Goal: Task Accomplishment & Management: Use online tool/utility

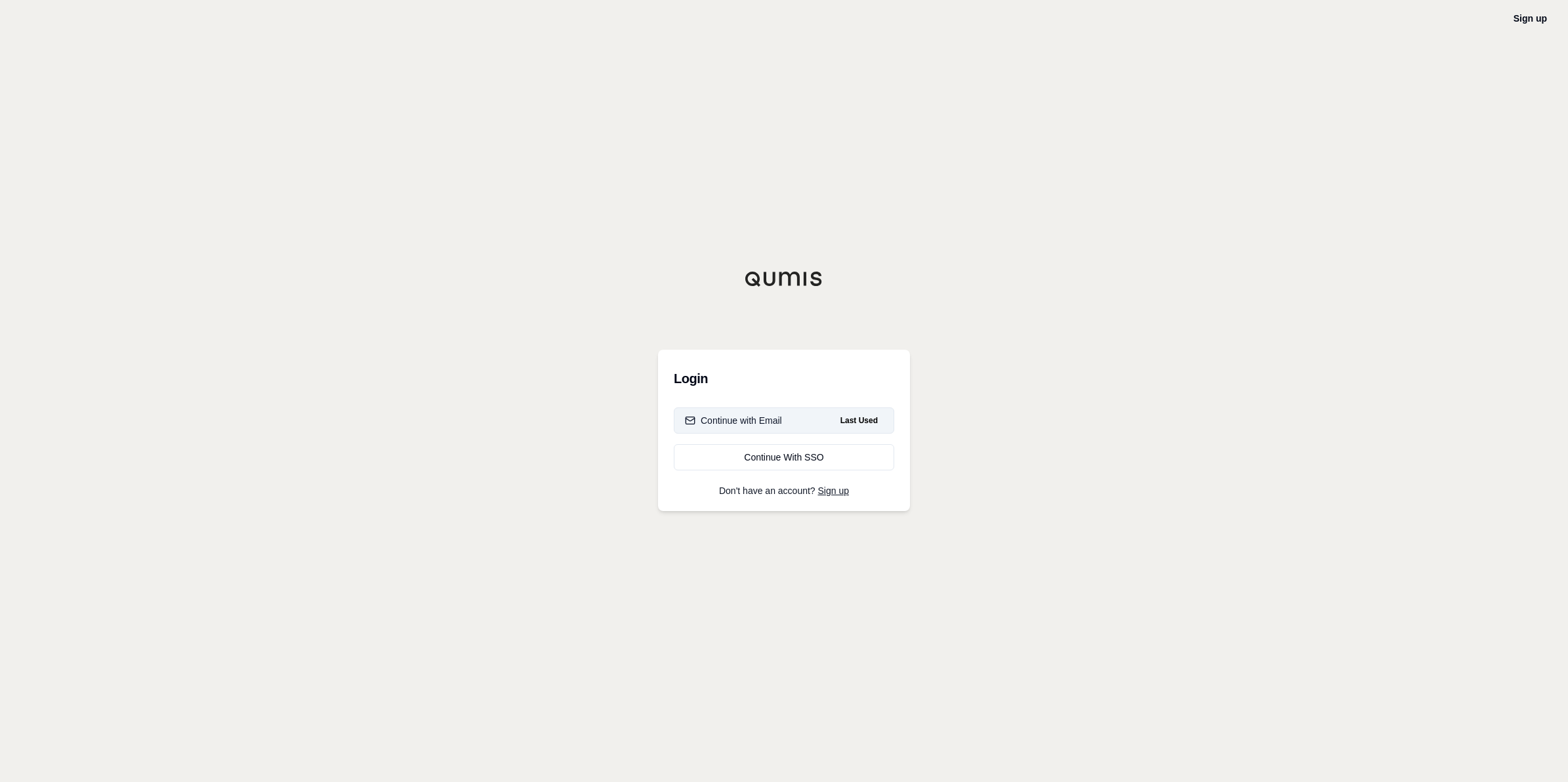
click at [775, 417] on div "Continue with Email" at bounding box center [733, 420] width 97 height 13
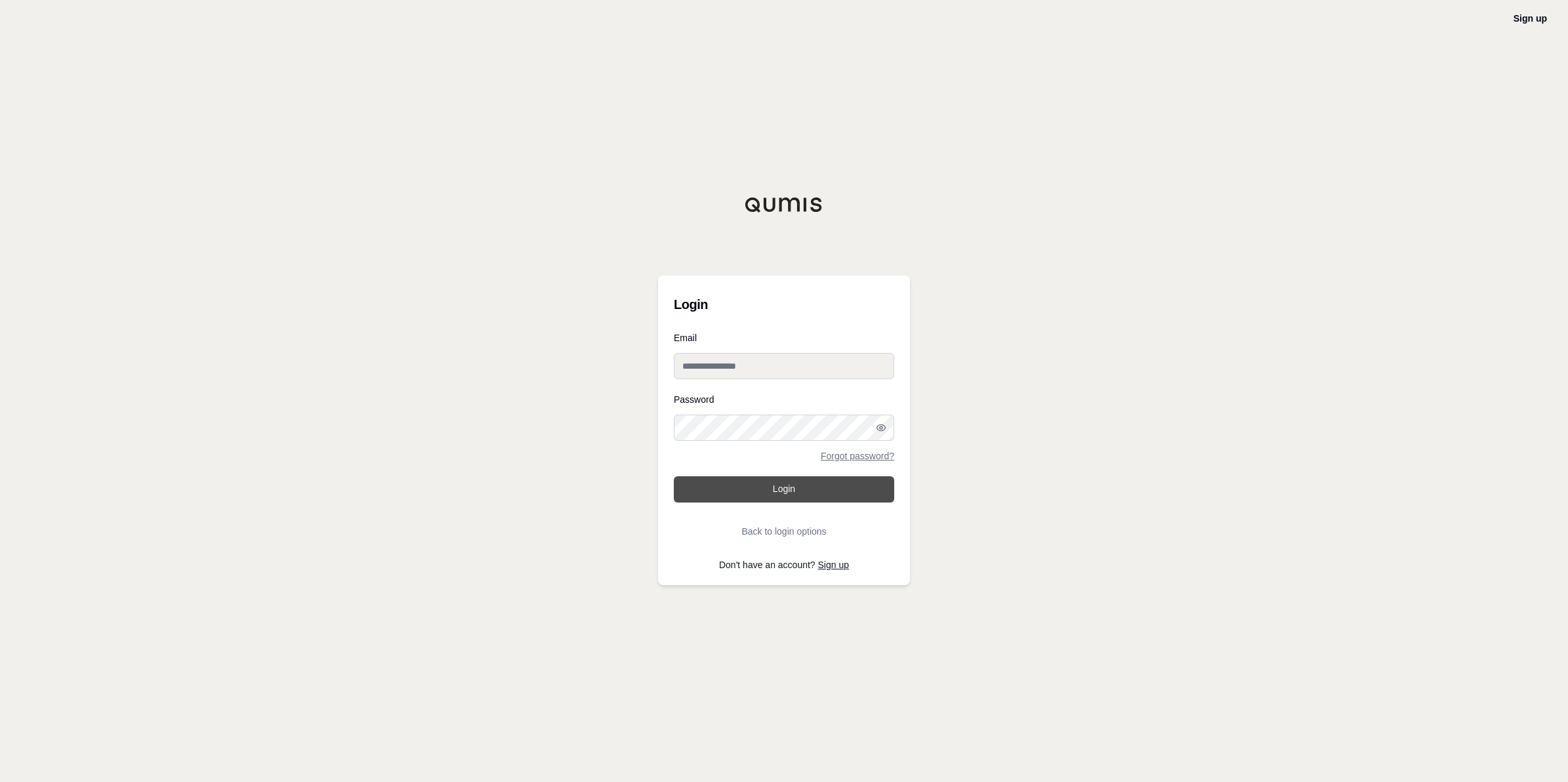
type input "**********"
click at [778, 491] on button "Login" at bounding box center [784, 489] width 220 height 27
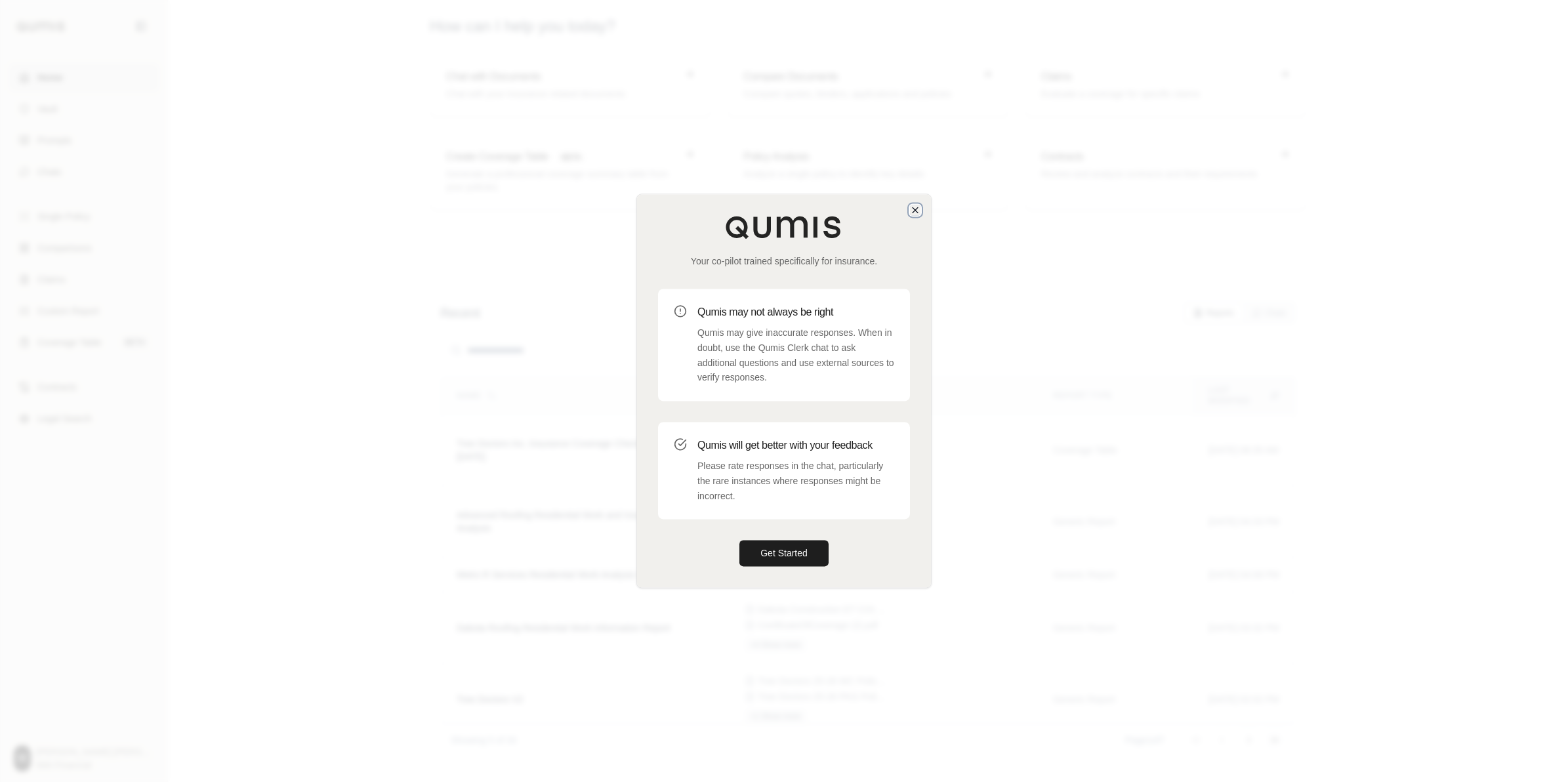
click at [778, 212] on icon "button" at bounding box center [916, 210] width 6 height 6
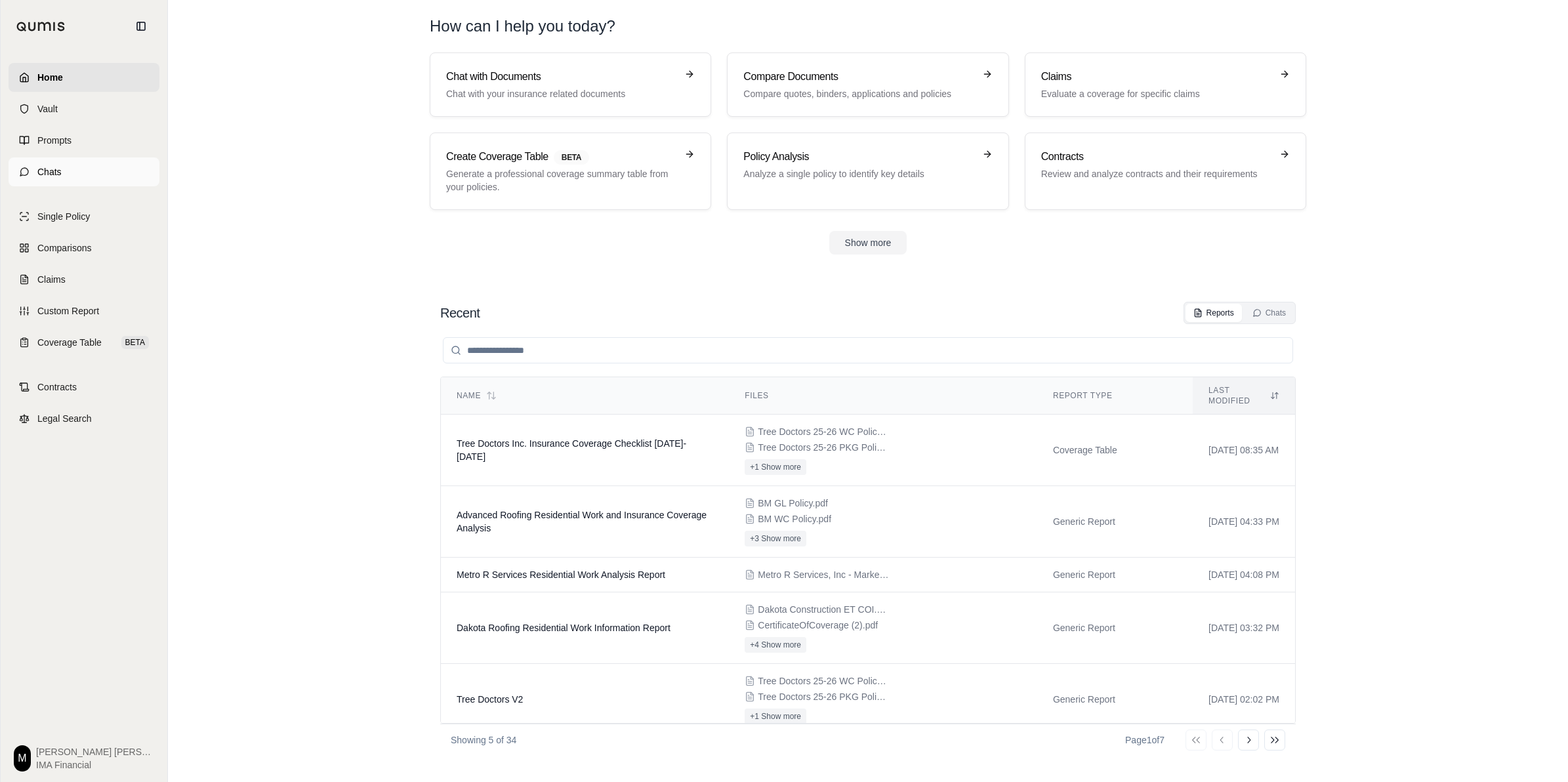
click at [107, 175] on link "Chats" at bounding box center [84, 171] width 151 height 29
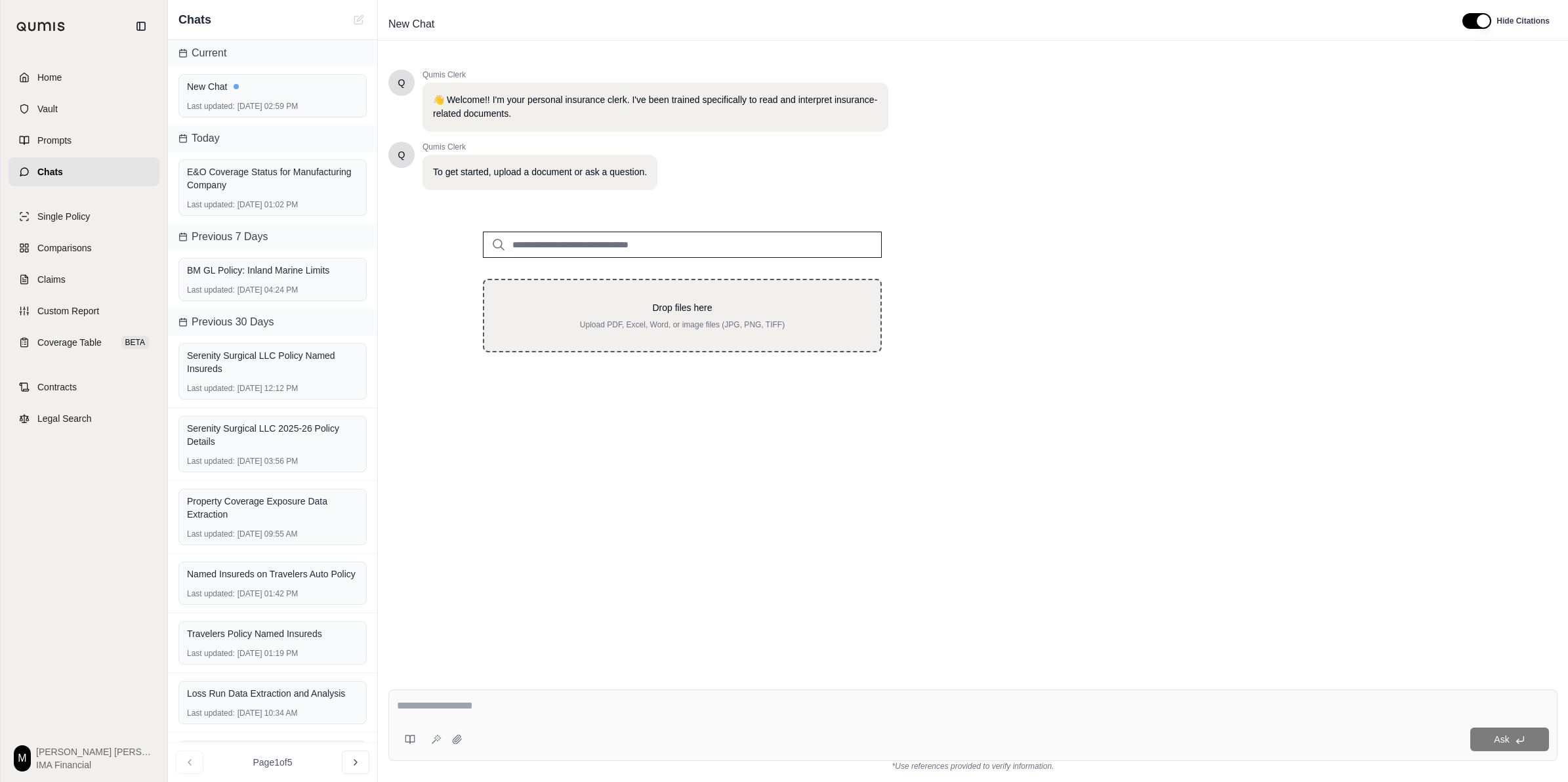
click at [591, 312] on p "Drop files here" at bounding box center [682, 307] width 354 height 13
type input "**********"
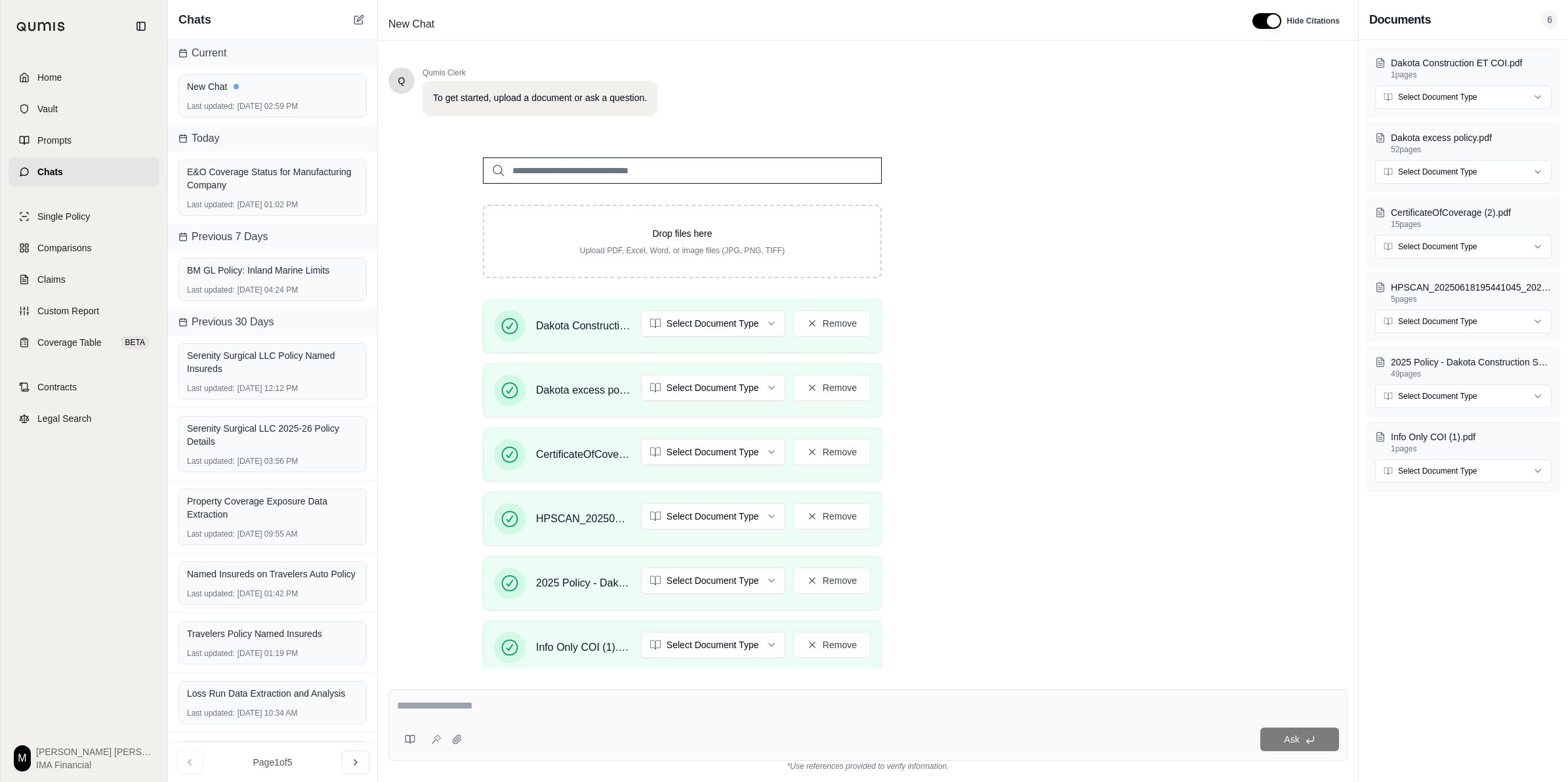
scroll to position [246, 0]
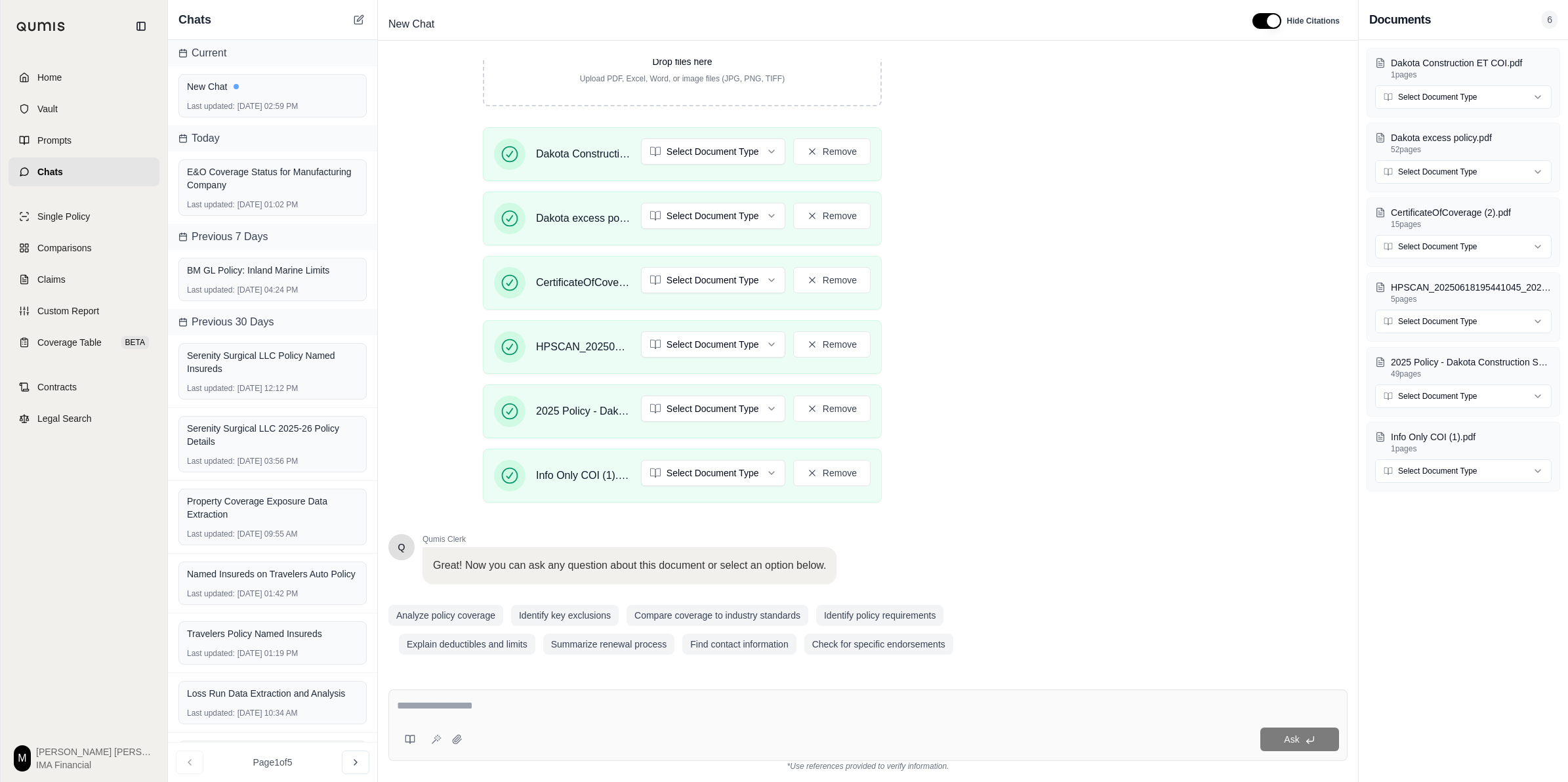
click at [545, 544] on textarea at bounding box center [868, 706] width 942 height 16
type textarea "**********"
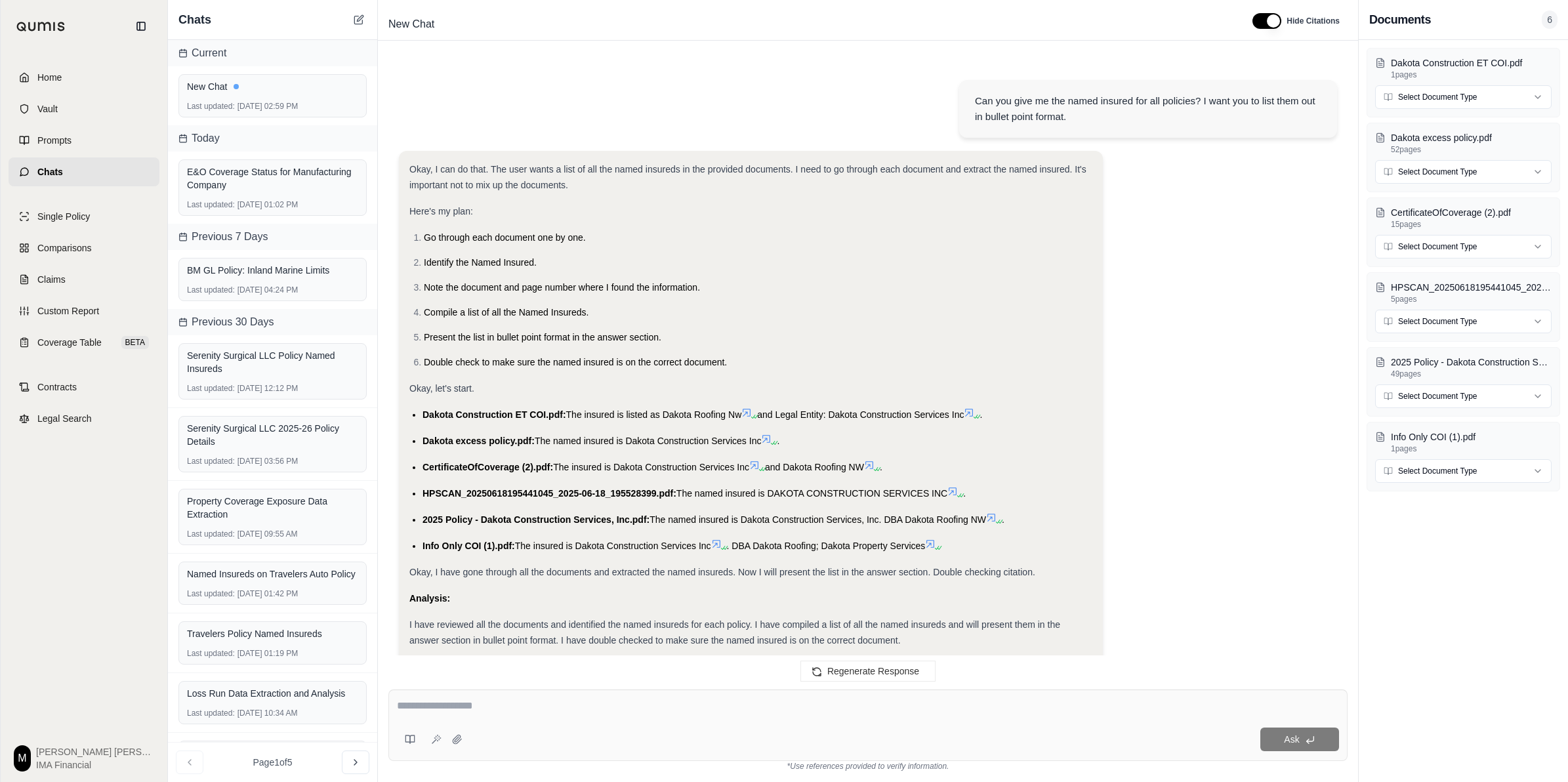
scroll to position [261, 0]
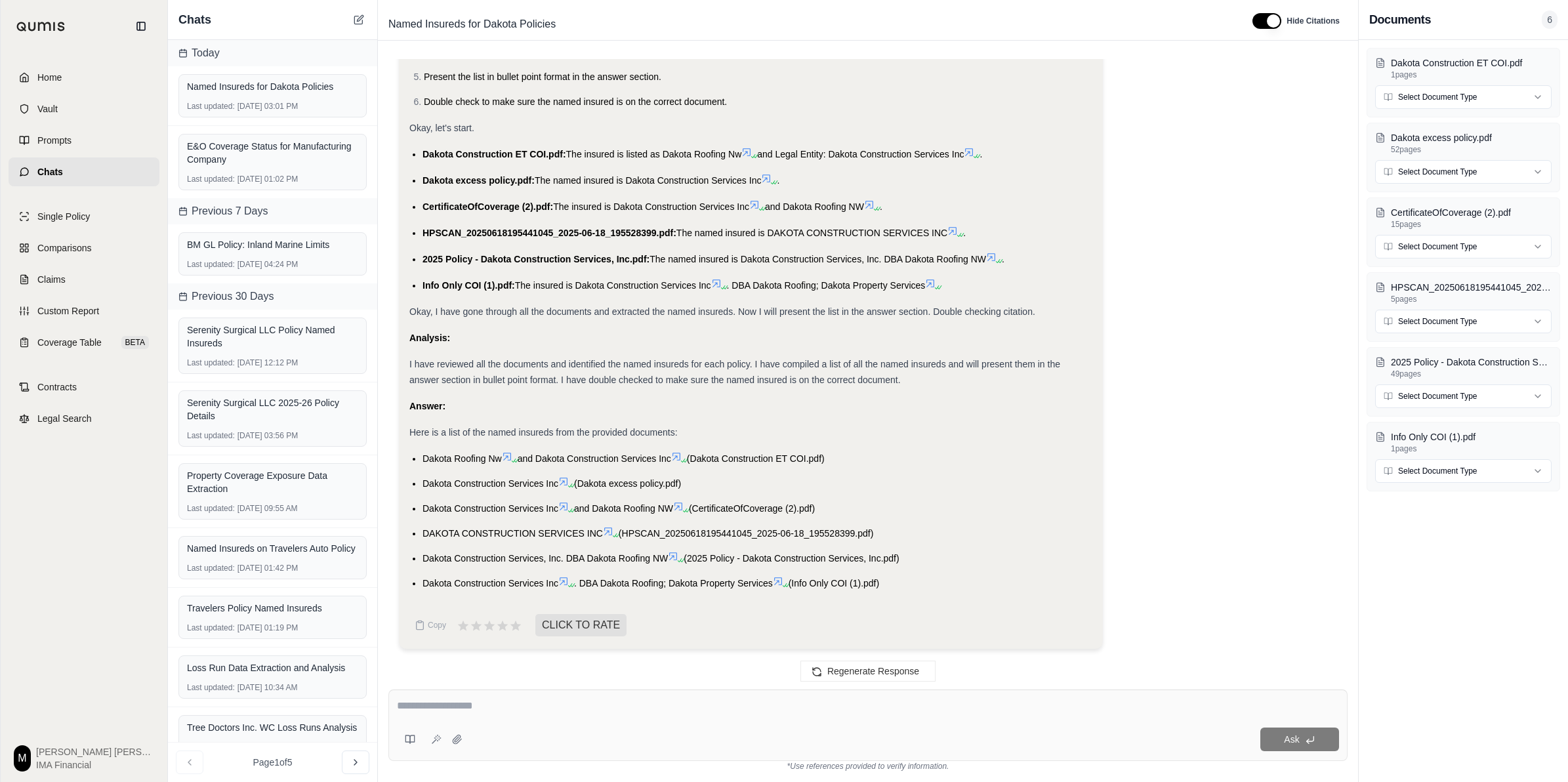
click at [667, 544] on textarea at bounding box center [868, 706] width 942 height 16
type textarea "**********"
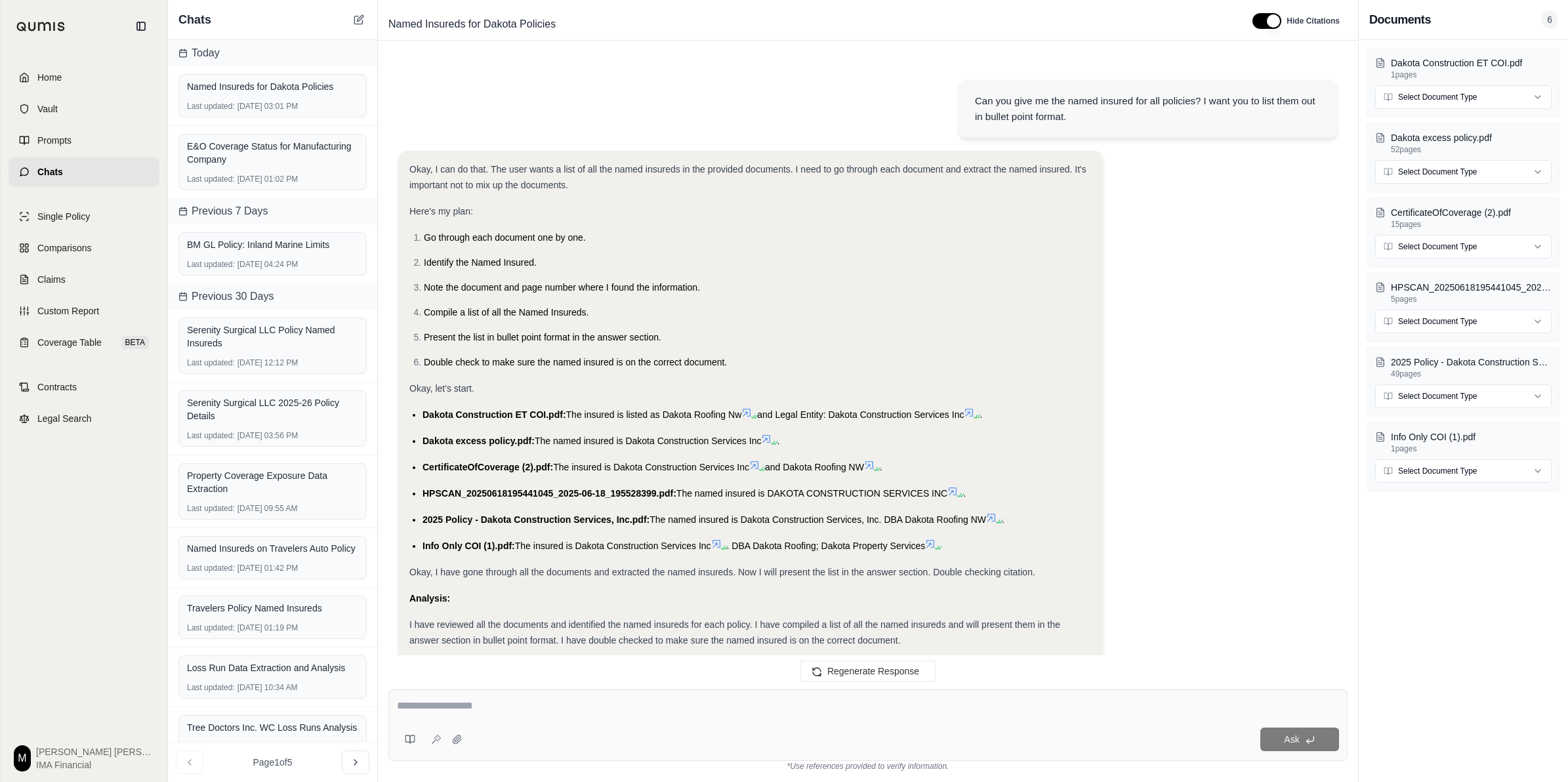
scroll to position [872, 0]
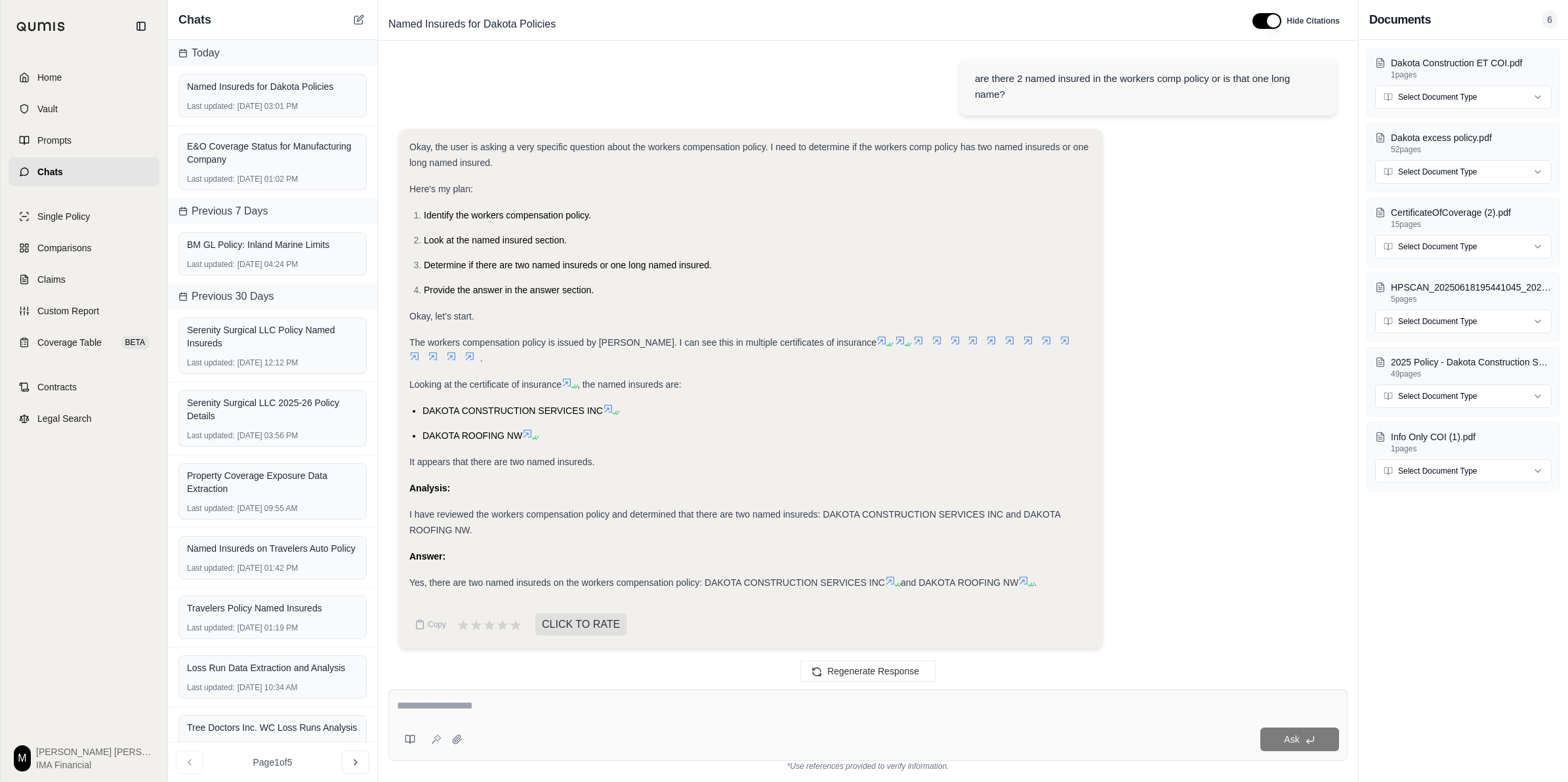
click at [637, 544] on textarea at bounding box center [868, 706] width 942 height 16
type textarea "**********"
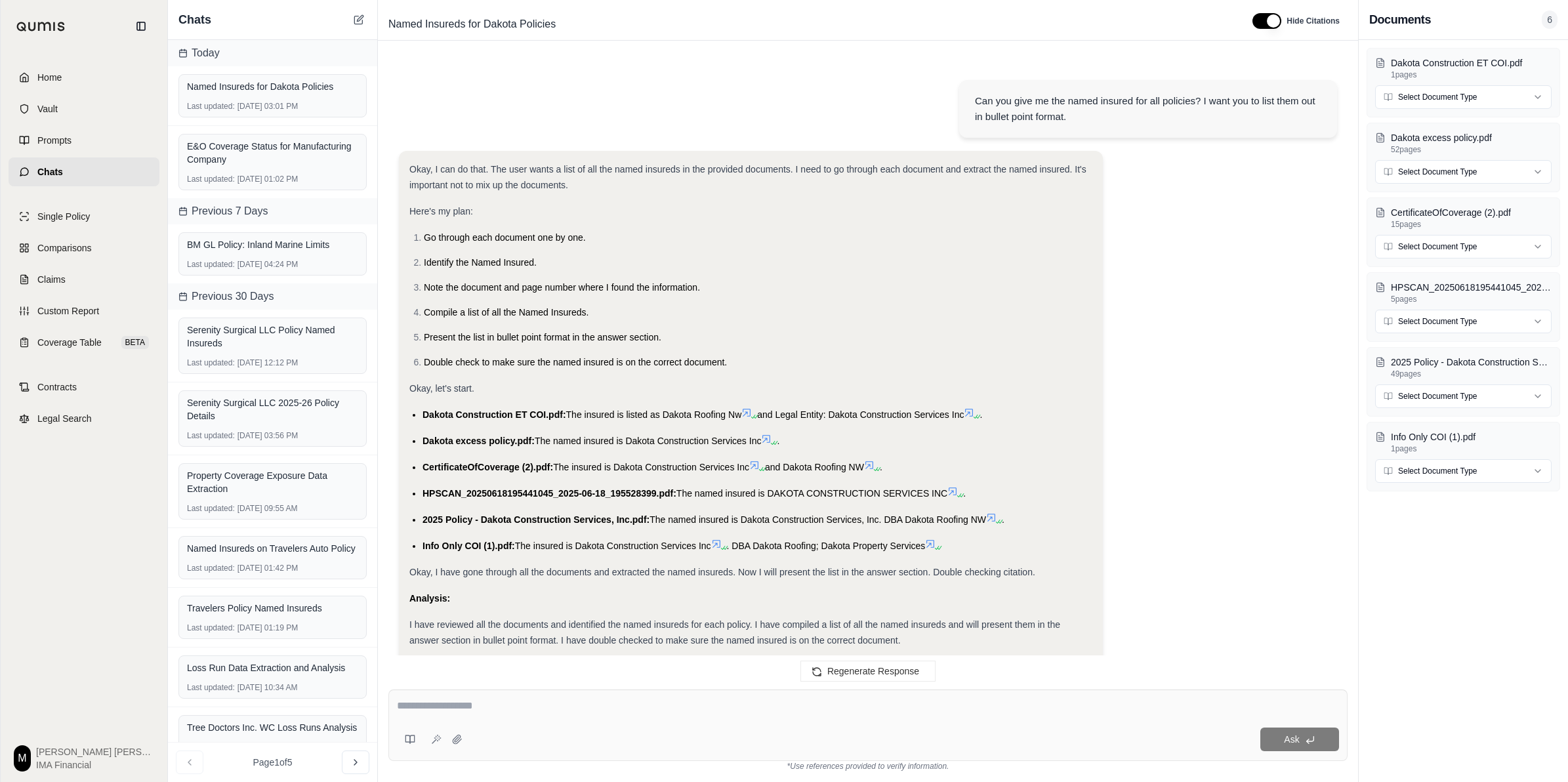
scroll to position [1298, 0]
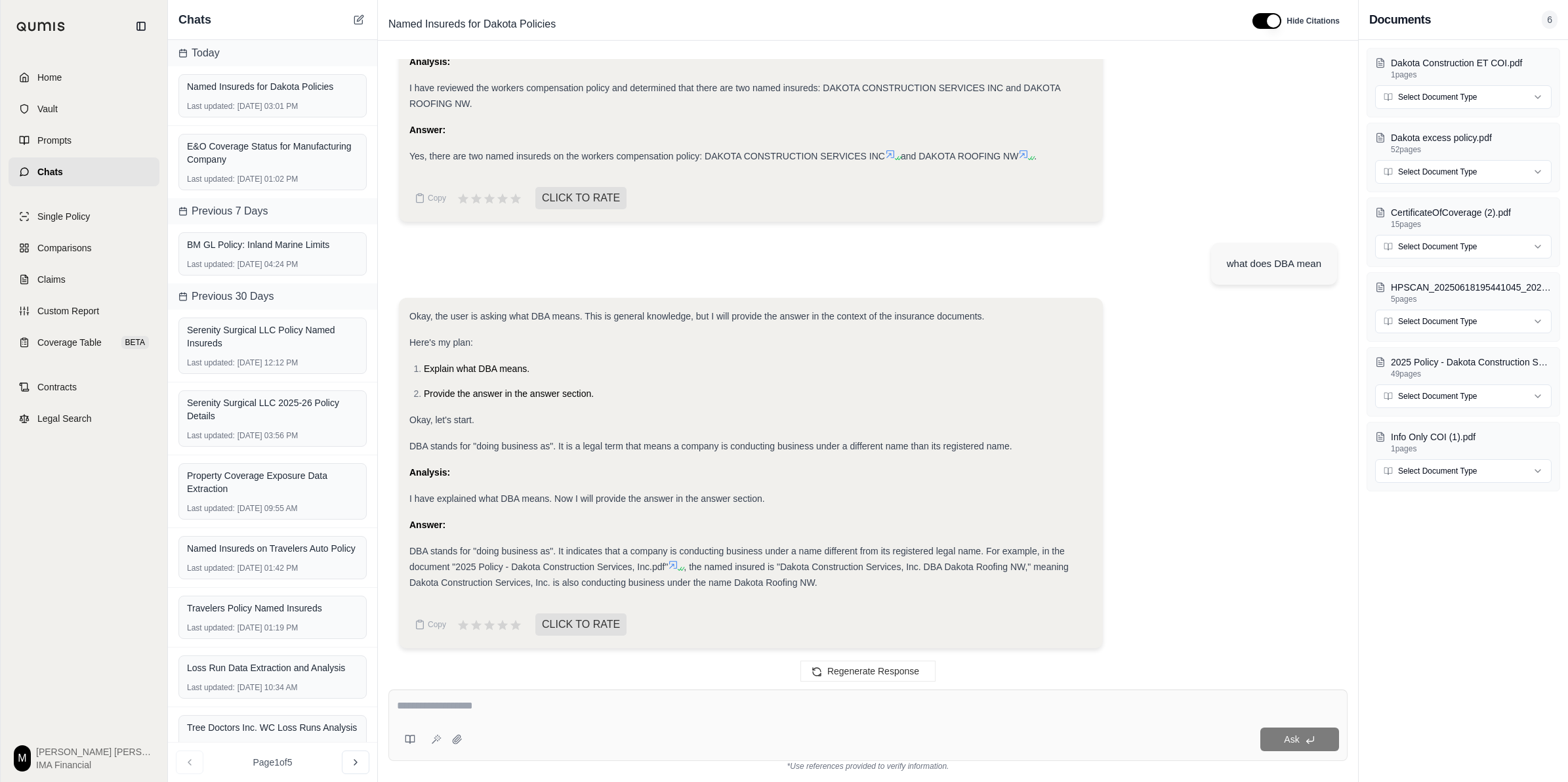
click at [671, 544] on textarea at bounding box center [868, 706] width 942 height 16
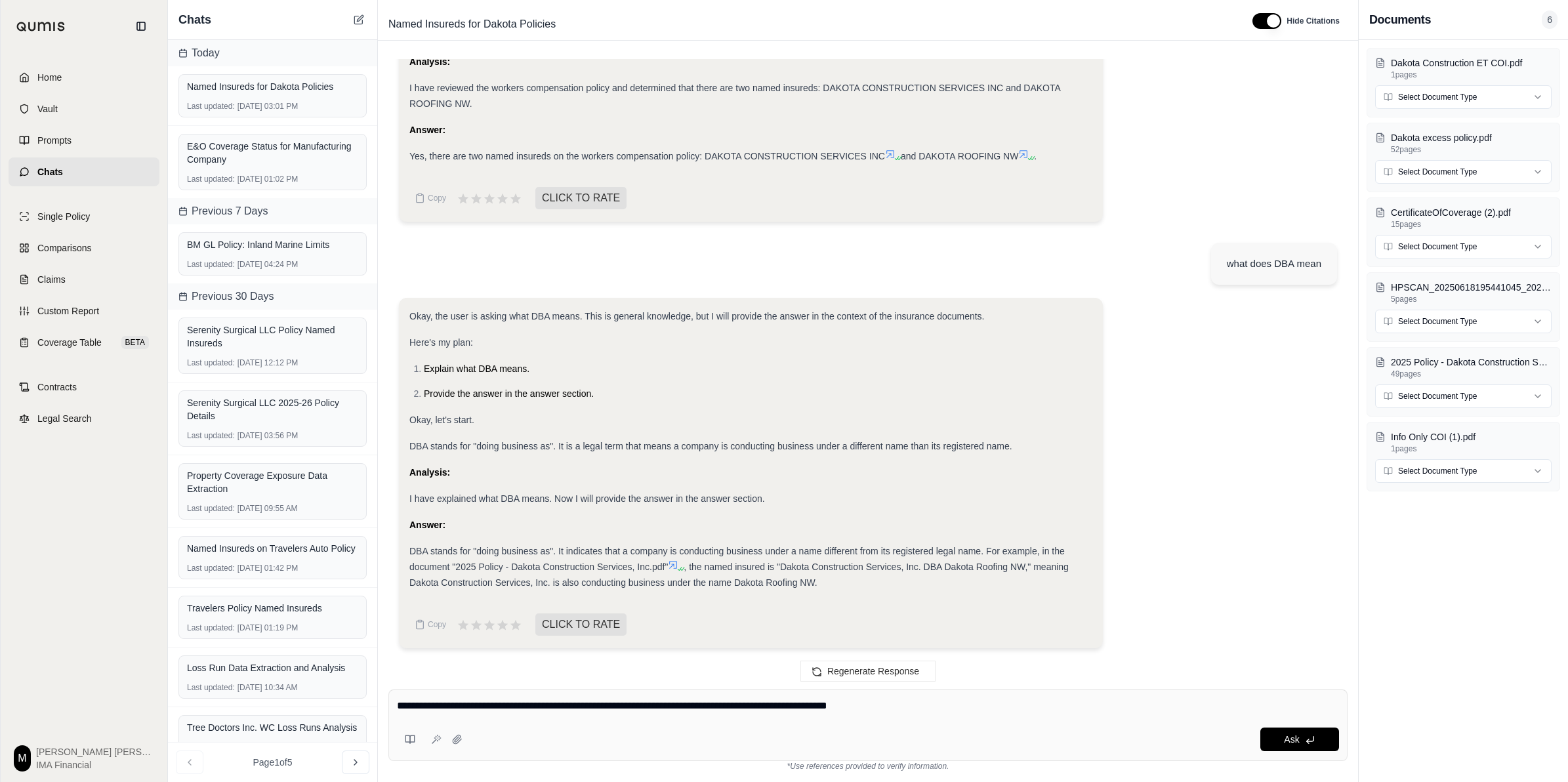
type textarea "**********"
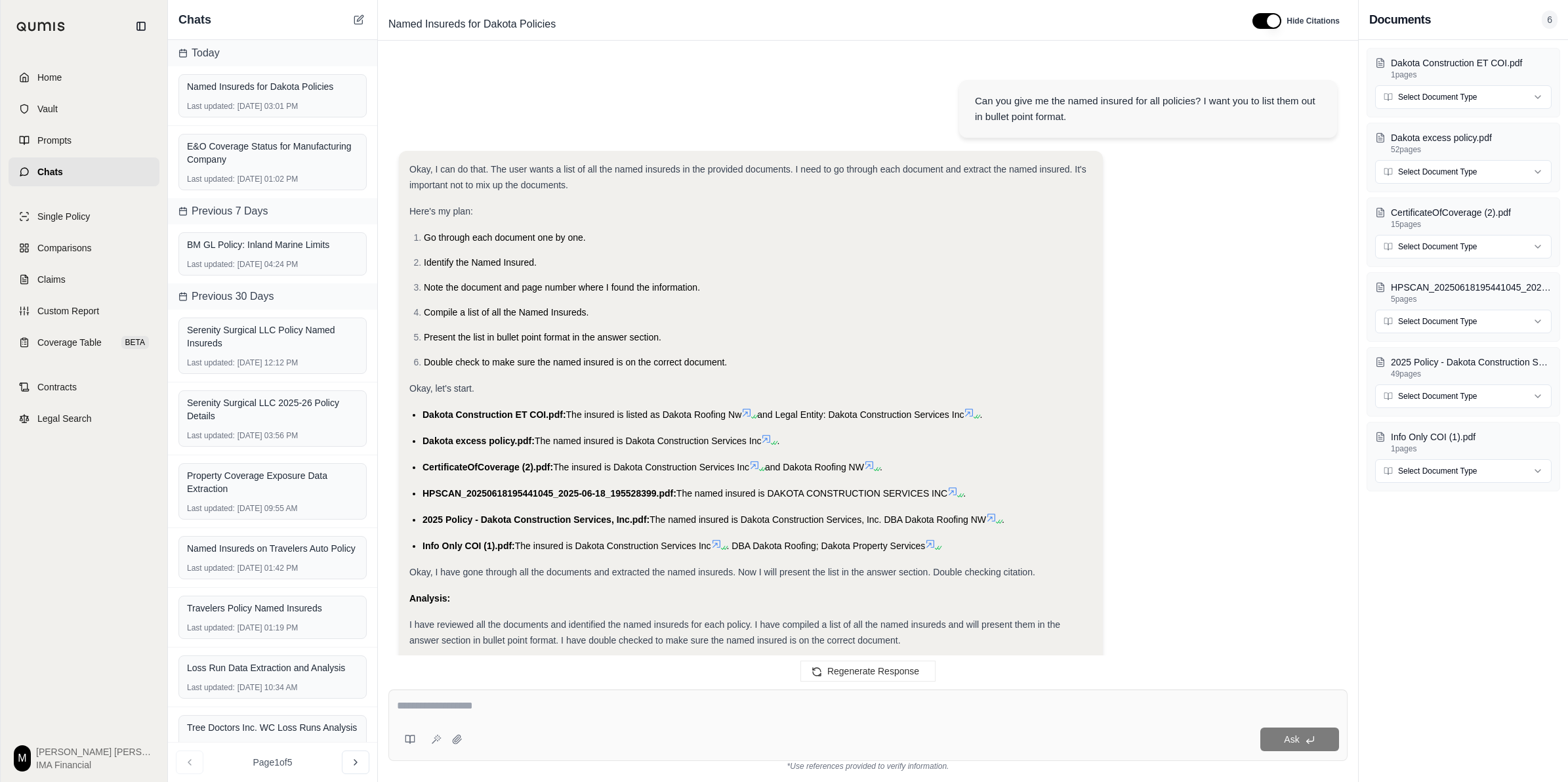
scroll to position [1772, 0]
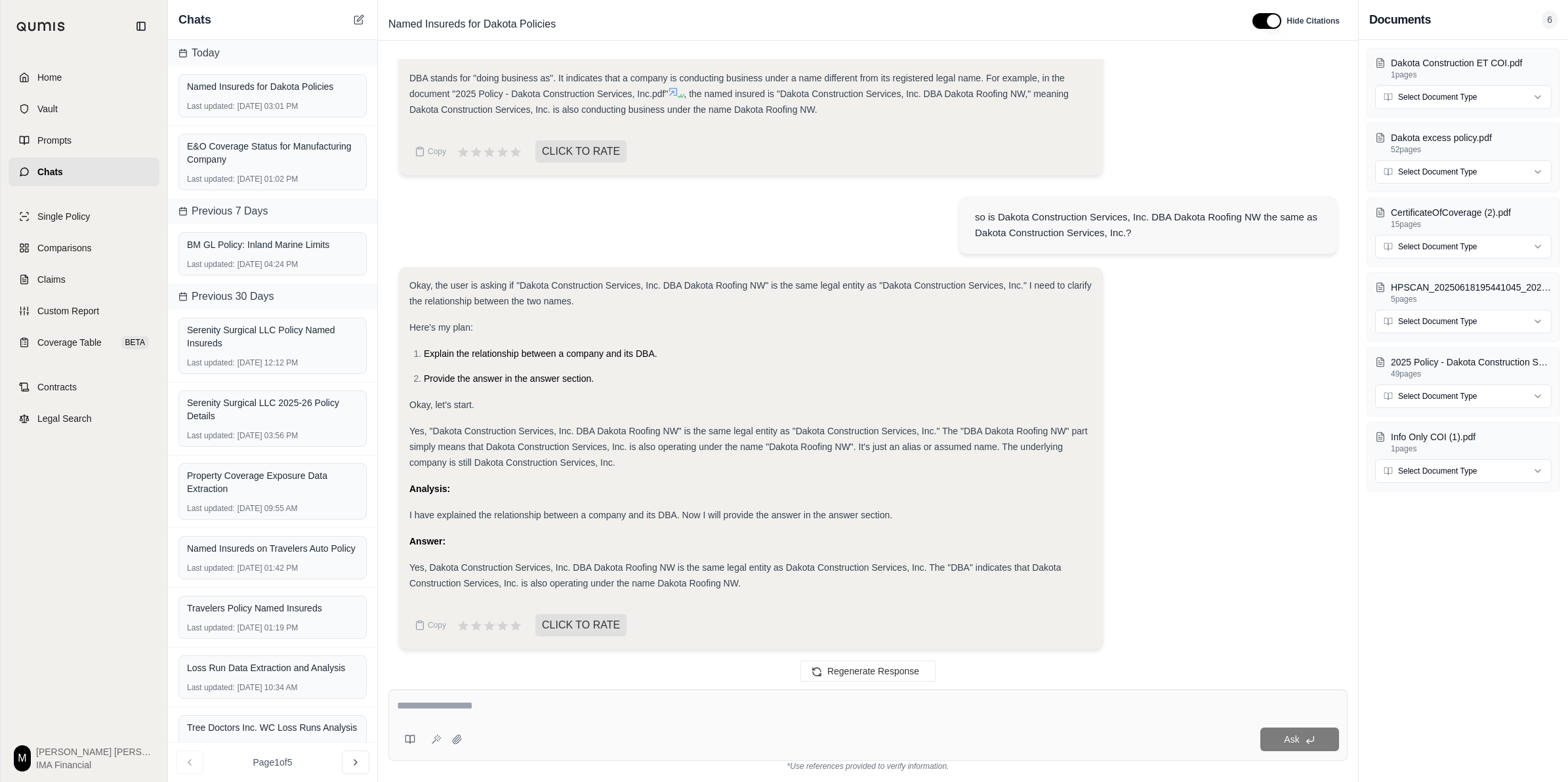
click at [621, 544] on div "Ask" at bounding box center [868, 725] width 959 height 71
type textarea "**********"
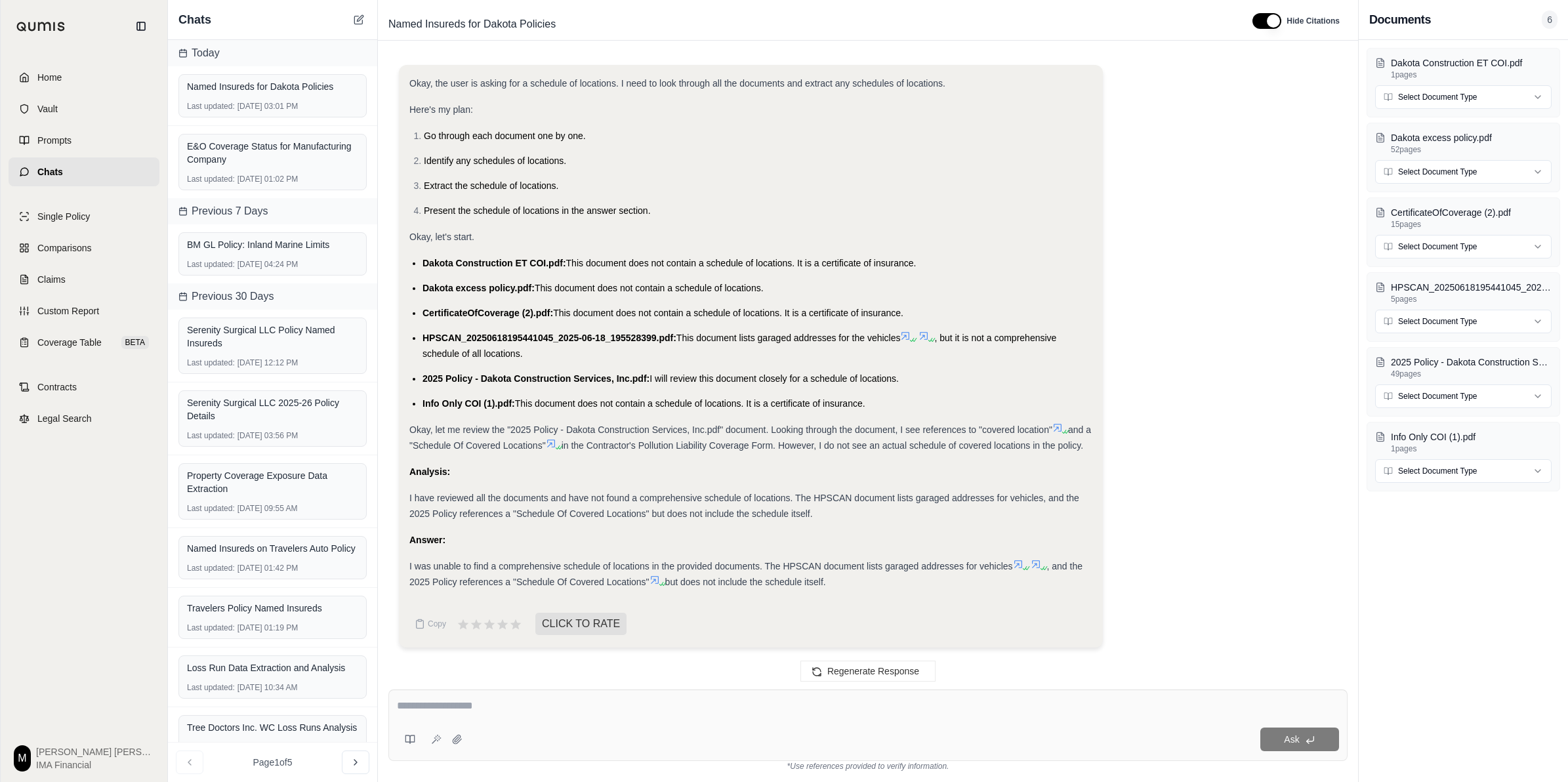
scroll to position [2447, 0]
click at [778, 261] on div "Okay, the user is asking for a schedule of locations. I need to look through al…" at bounding box center [868, 361] width 938 height 593
click at [607, 544] on div "Ask" at bounding box center [868, 725] width 959 height 71
type textarea "**********"
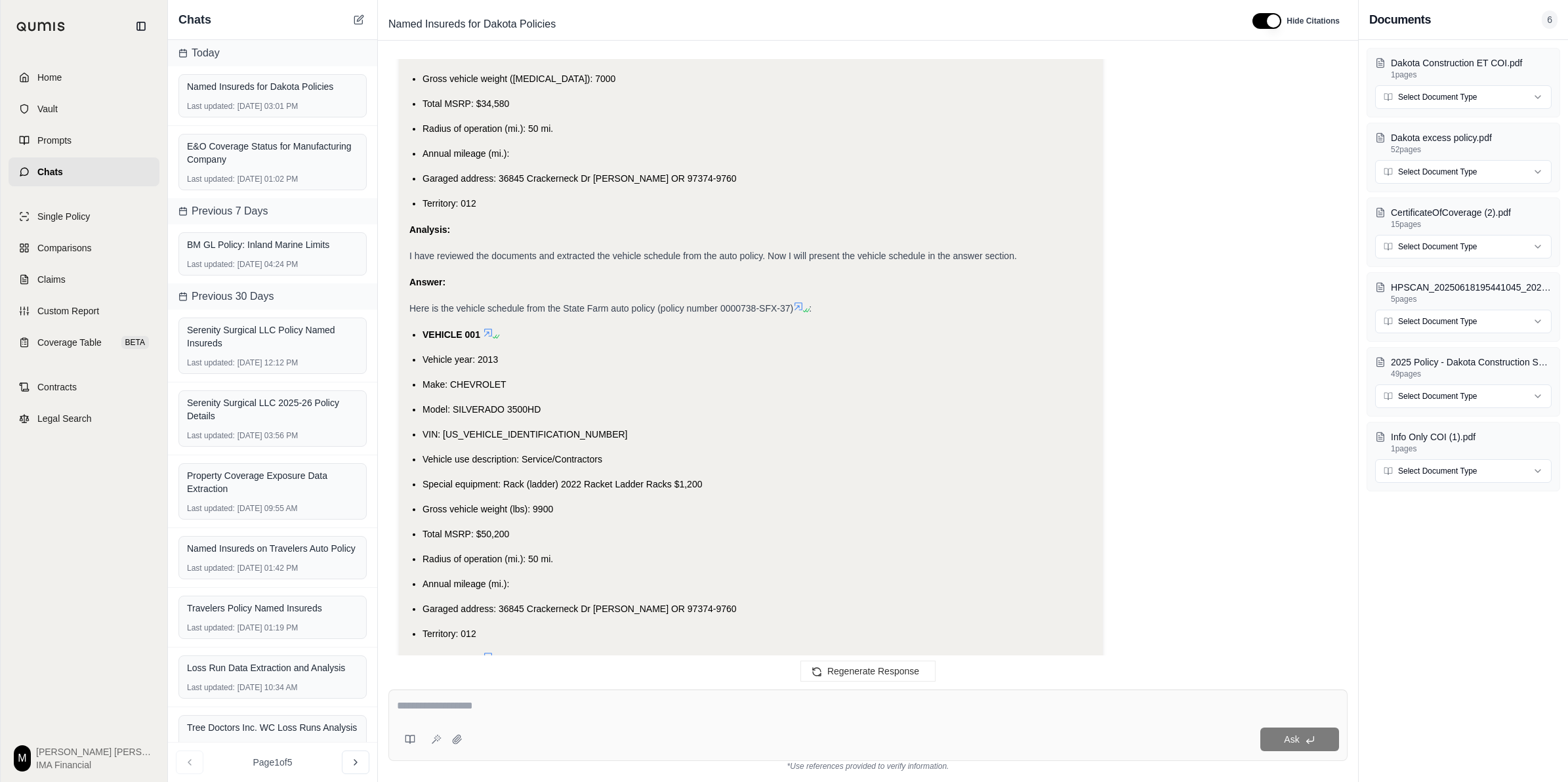
scroll to position [12295, 0]
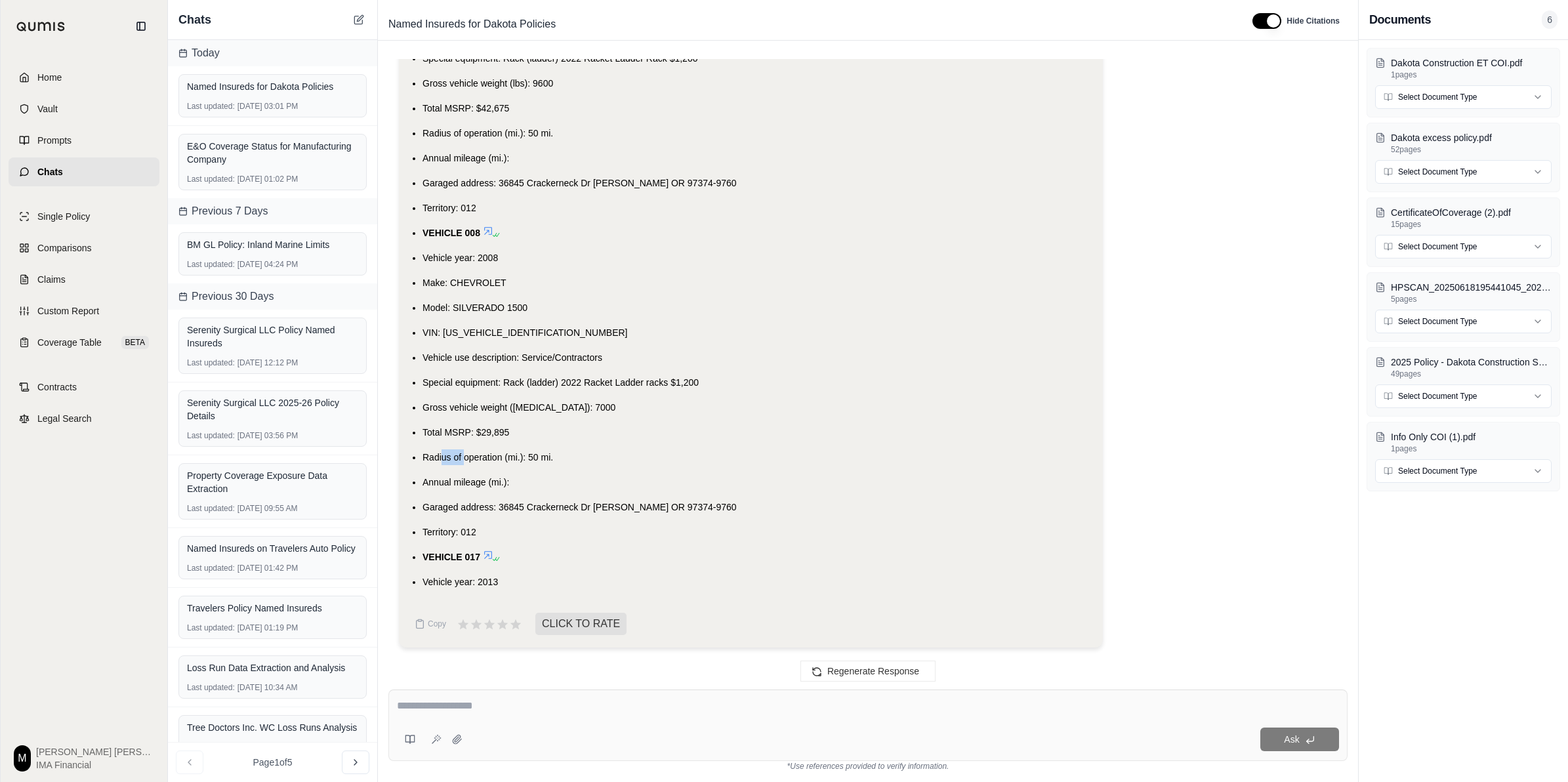
drag, startPoint x: 441, startPoint y: 448, endPoint x: 464, endPoint y: 447, distance: 23.0
drag, startPoint x: 464, startPoint y: 447, endPoint x: 508, endPoint y: 479, distance: 54.4
click at [508, 479] on span "Annual mileage (mi.):" at bounding box center [466, 481] width 87 height 10
click at [92, 80] on link "Home" at bounding box center [84, 77] width 151 height 29
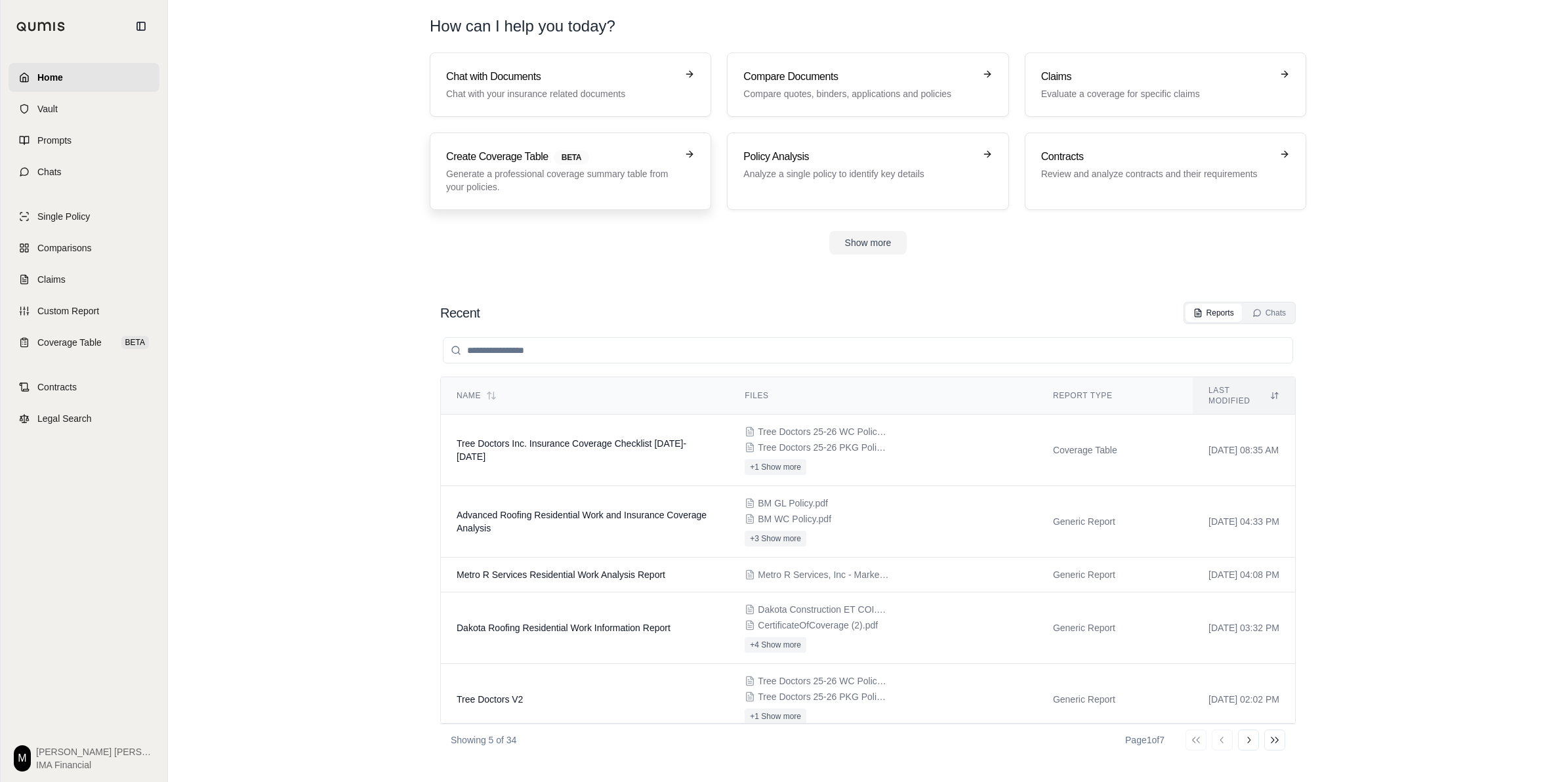
click at [625, 182] on p "Generate a professional coverage summary table from your policies." at bounding box center [561, 180] width 230 height 27
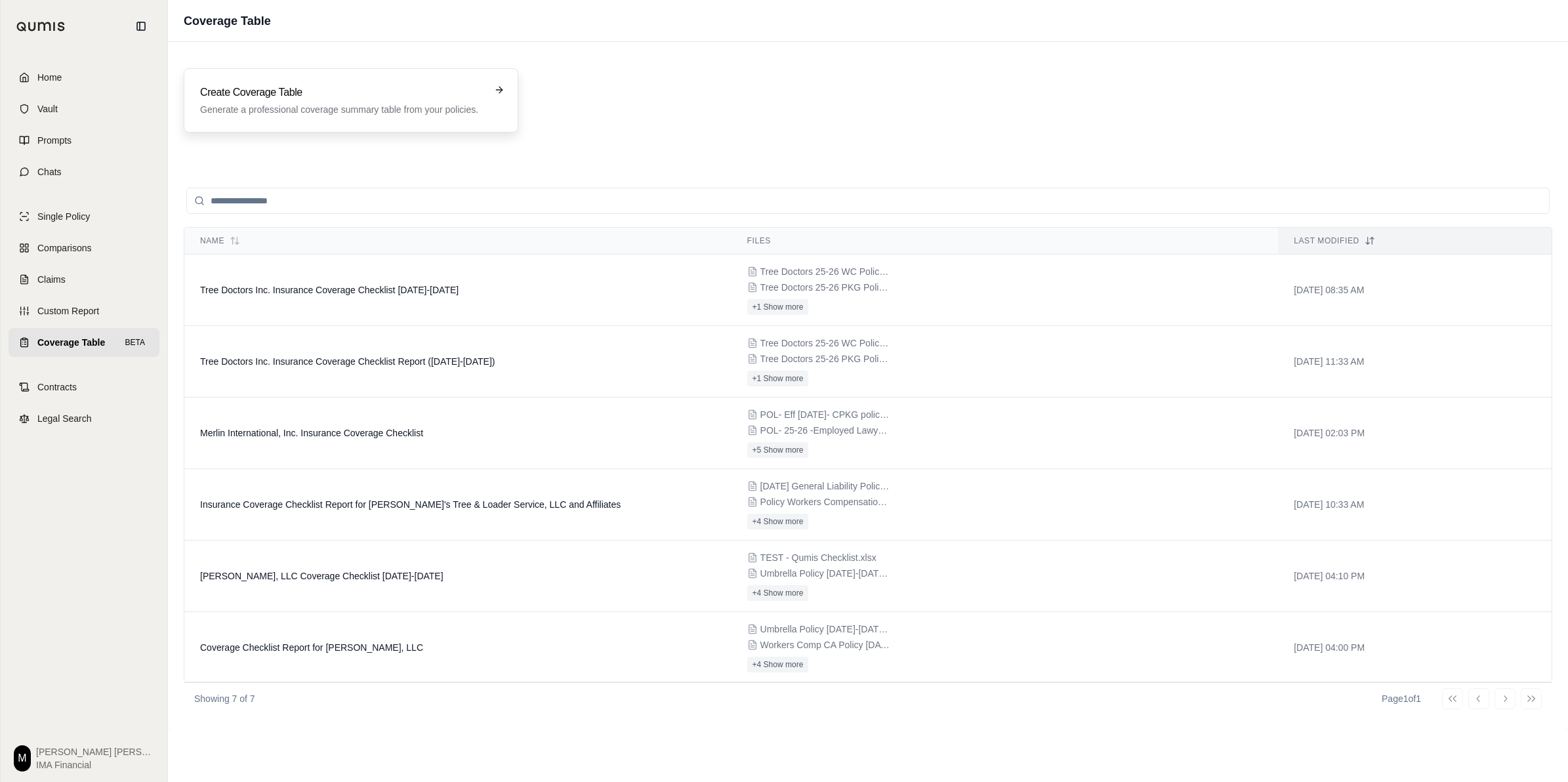
click at [396, 117] on div "Create Coverage Table Generate a professional coverage summary table from your …" at bounding box center [351, 101] width 335 height 64
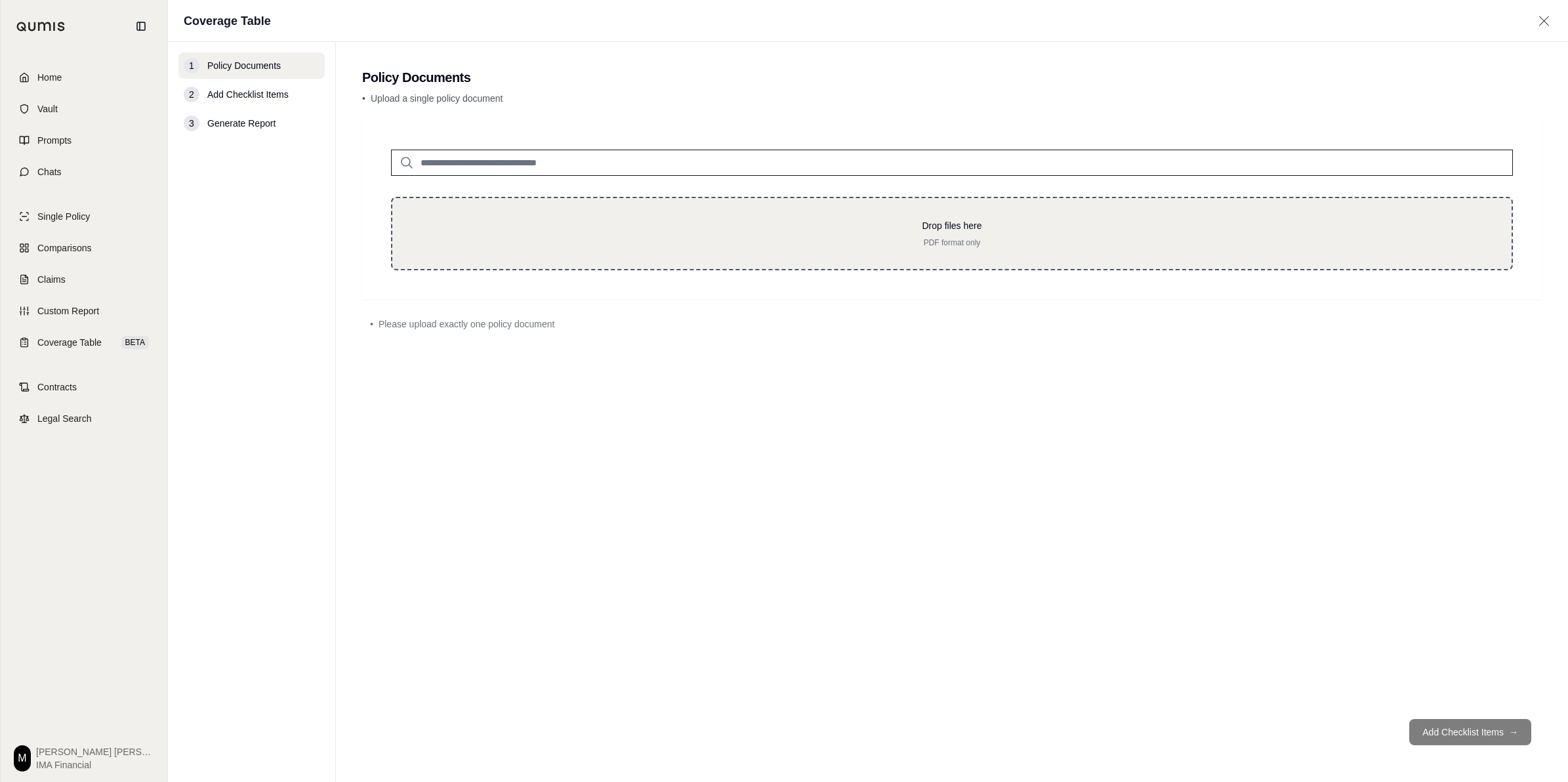
click at [508, 220] on p "Drop files here" at bounding box center [951, 225] width 1077 height 13
type input "**********"
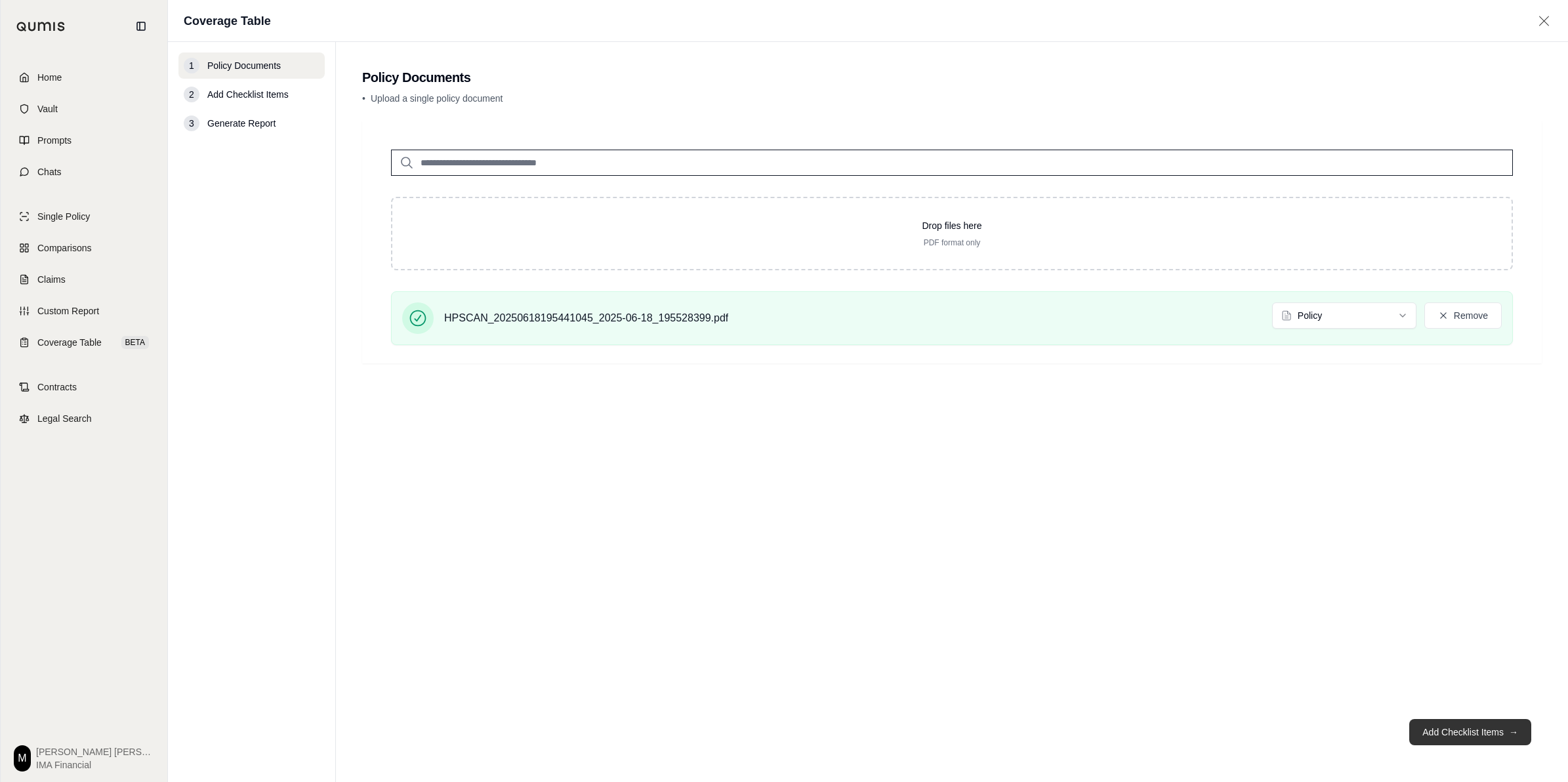
click at [778, 544] on button "Add Checklist Items →" at bounding box center [1470, 732] width 122 height 27
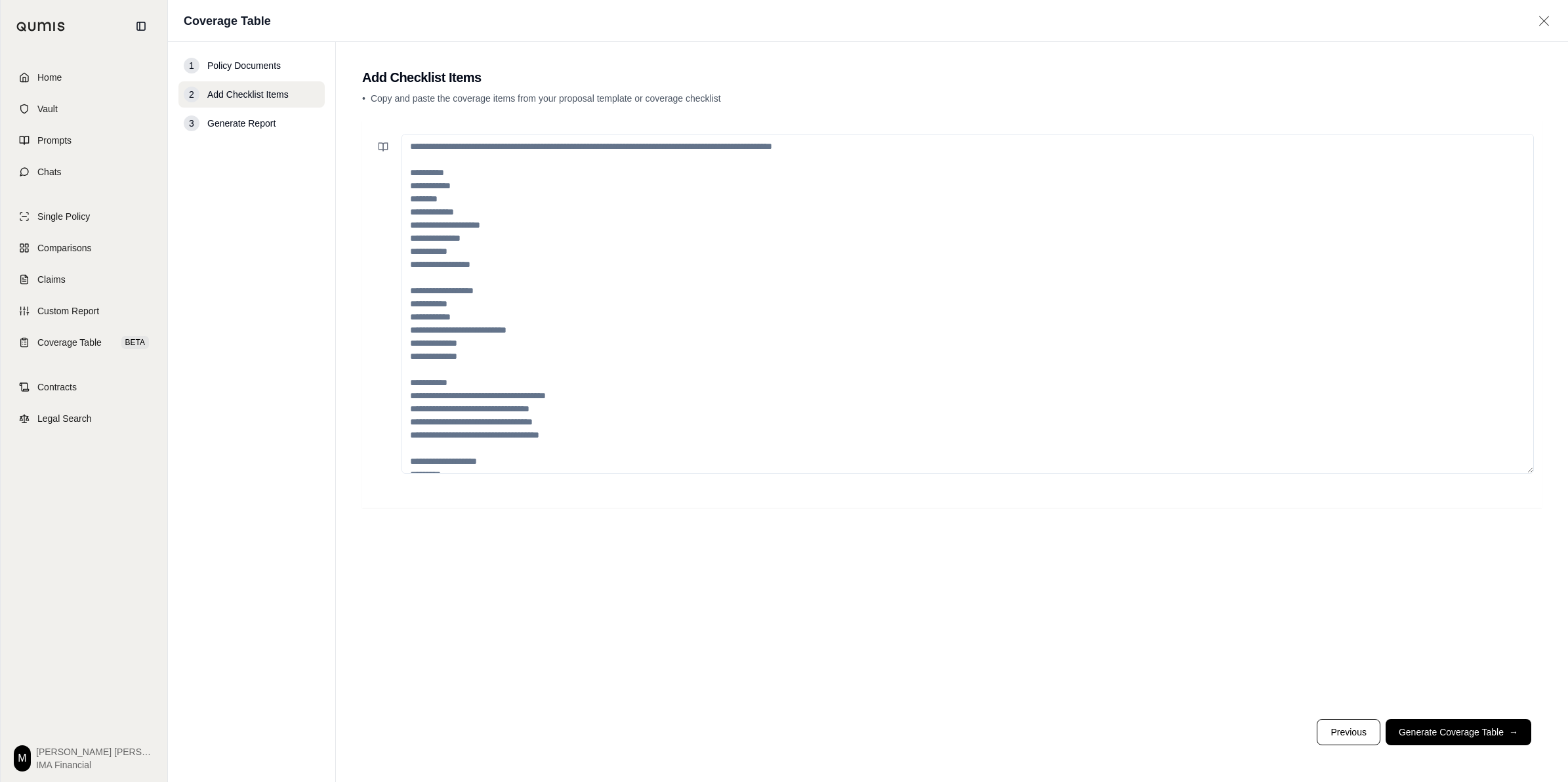
click at [778, 245] on textarea at bounding box center [968, 303] width 1132 height 340
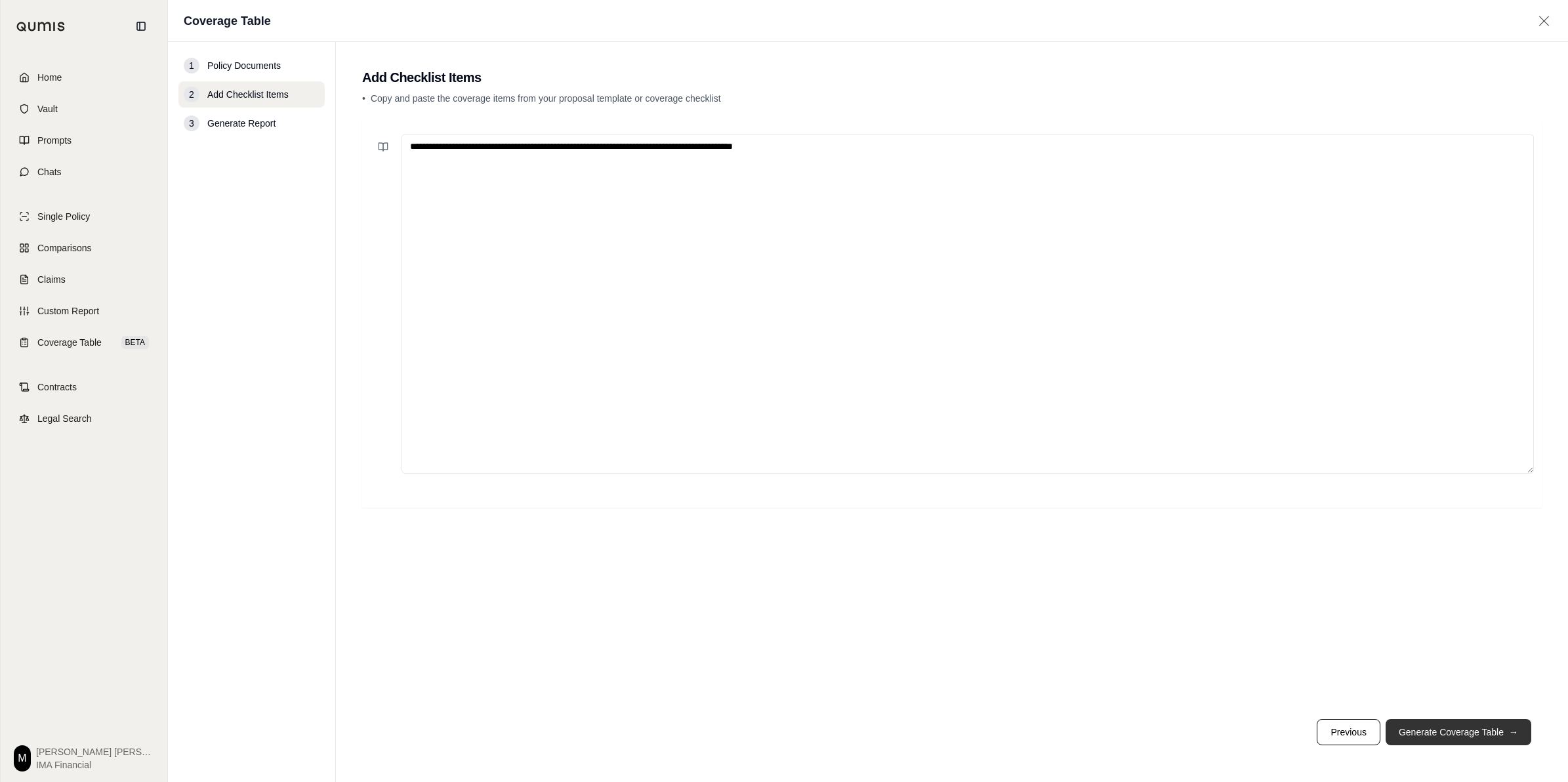
type textarea "**********"
click at [778, 544] on button "Generate Coverage Table →" at bounding box center [1458, 732] width 145 height 27
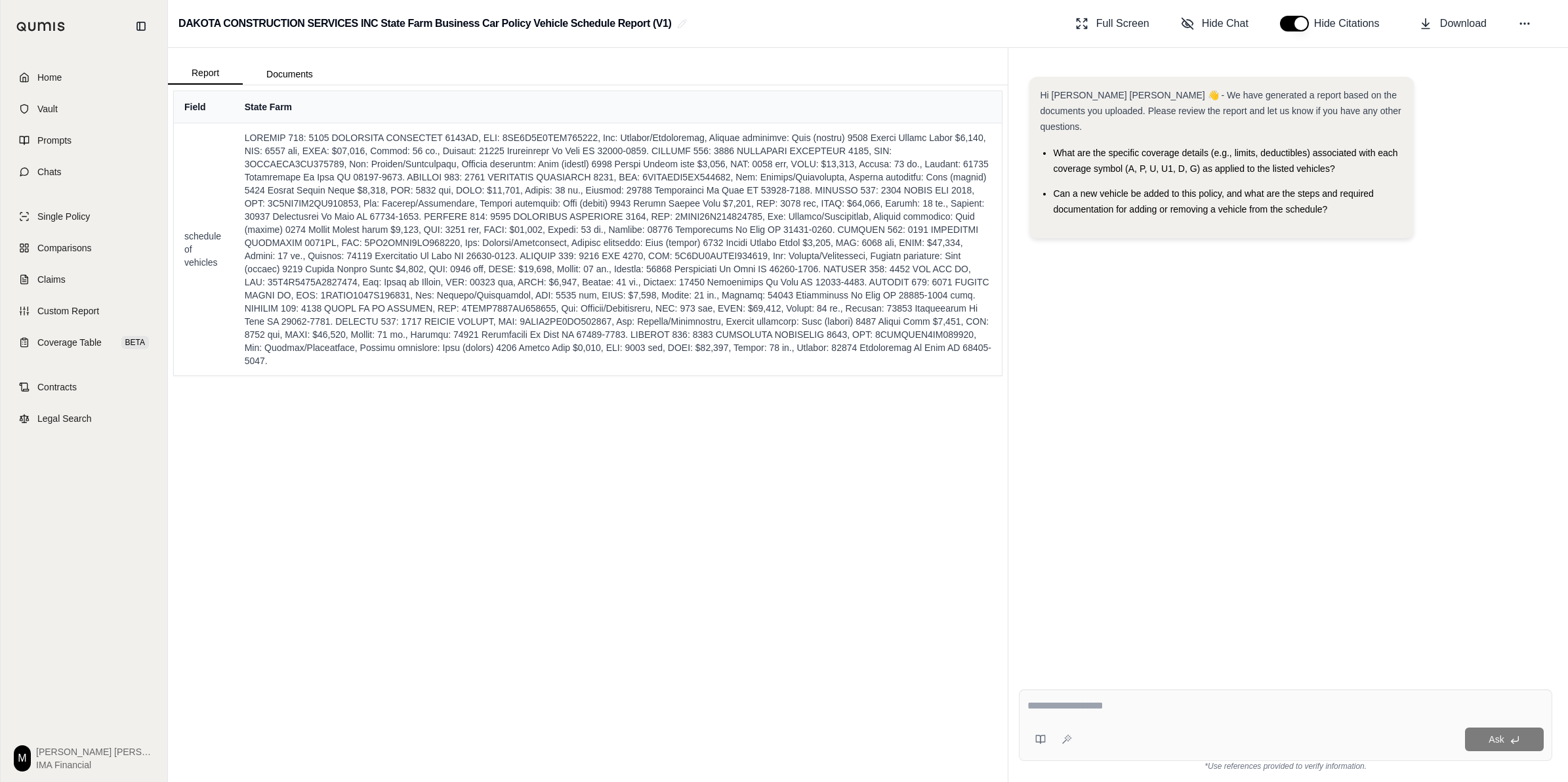
drag, startPoint x: 900, startPoint y: 559, endPoint x: 870, endPoint y: 545, distance: 33.1
click at [778, 544] on div "Field State Farm schedule of vehicles" at bounding box center [587, 433] width 840 height 697
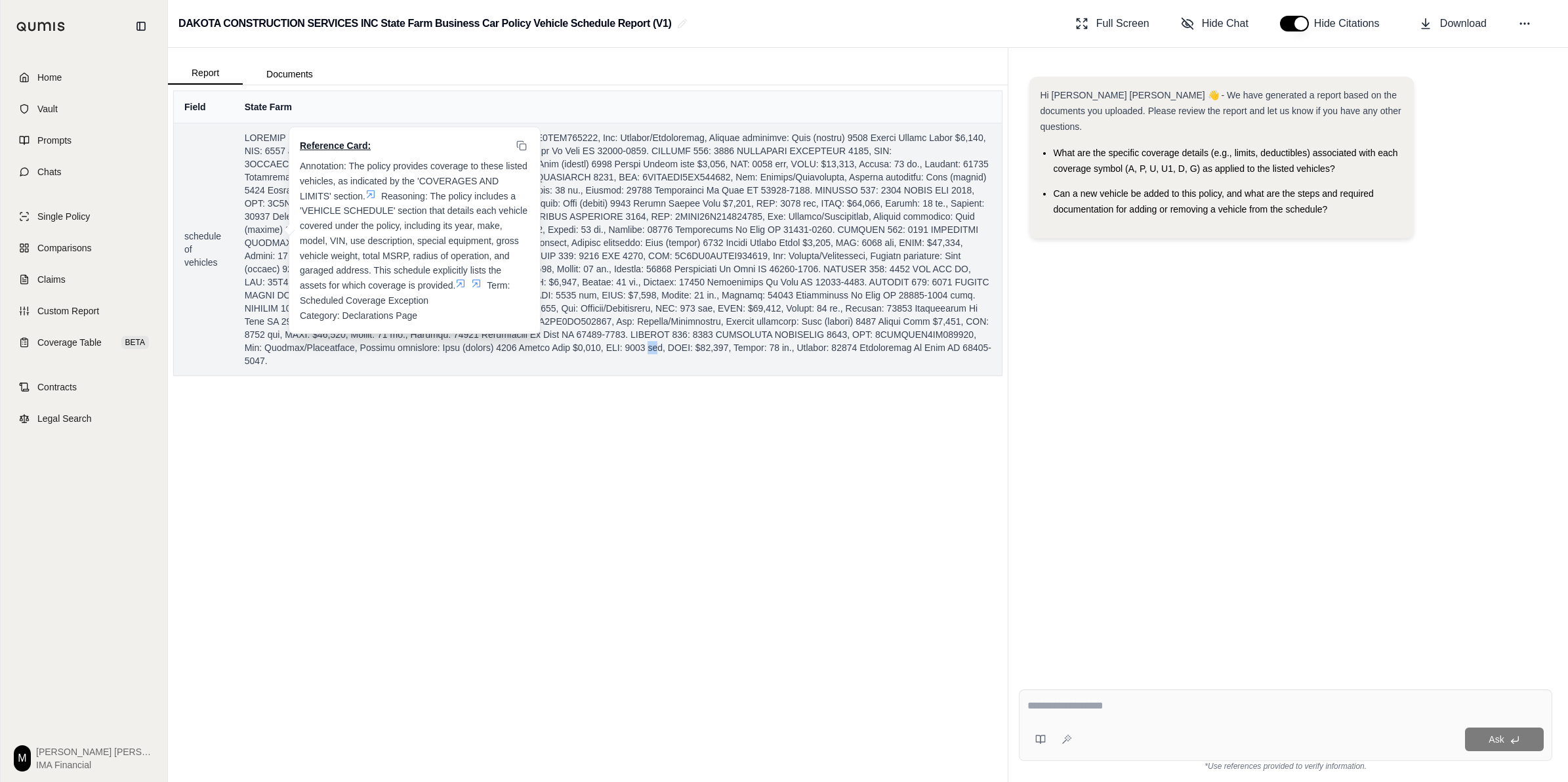
click at [778, 349] on span at bounding box center [618, 249] width 747 height 236
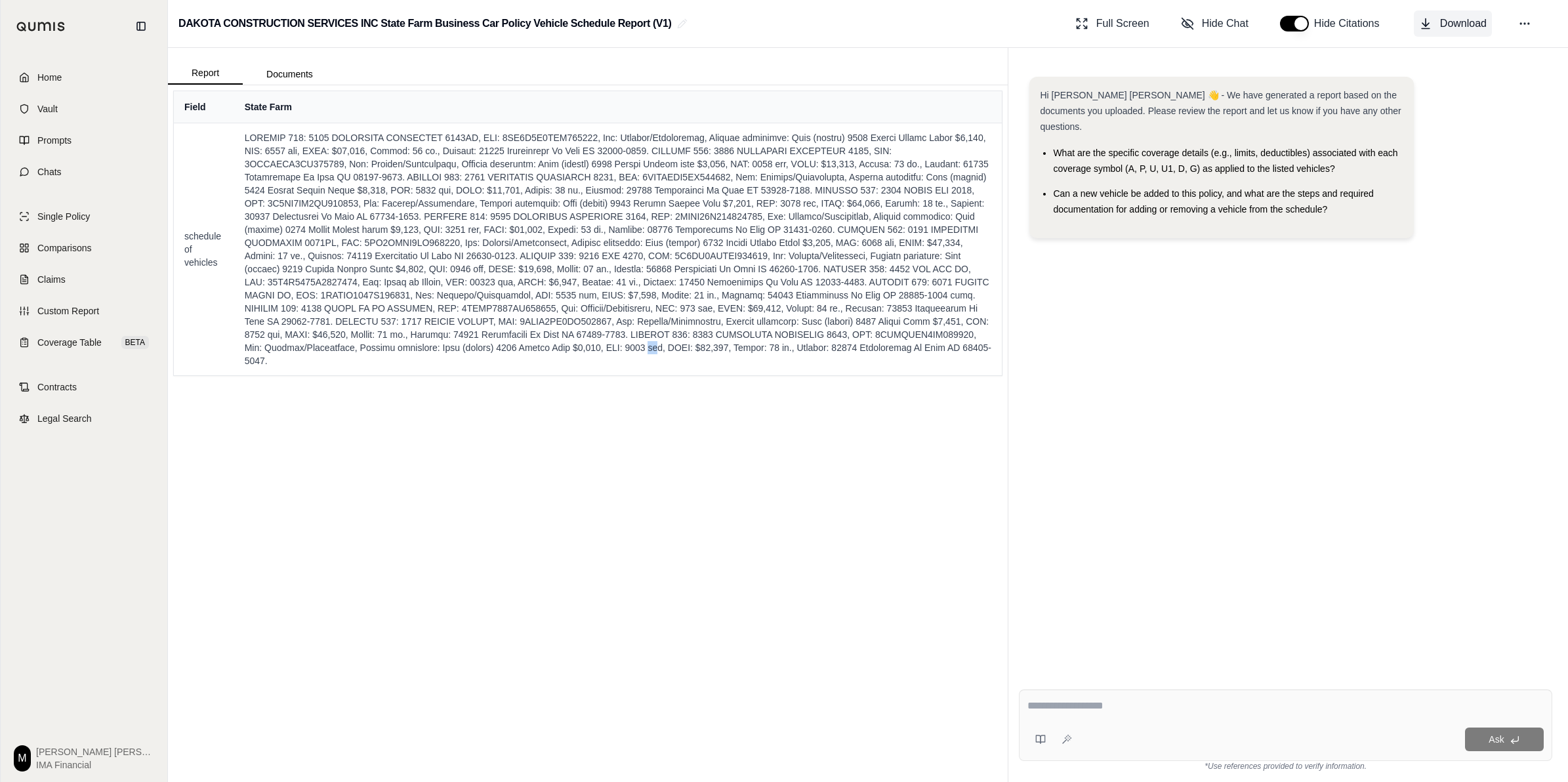
click at [778, 24] on span "Download" at bounding box center [1463, 24] width 47 height 16
click at [778, 544] on textarea at bounding box center [1286, 706] width 516 height 16
type textarea "**********"
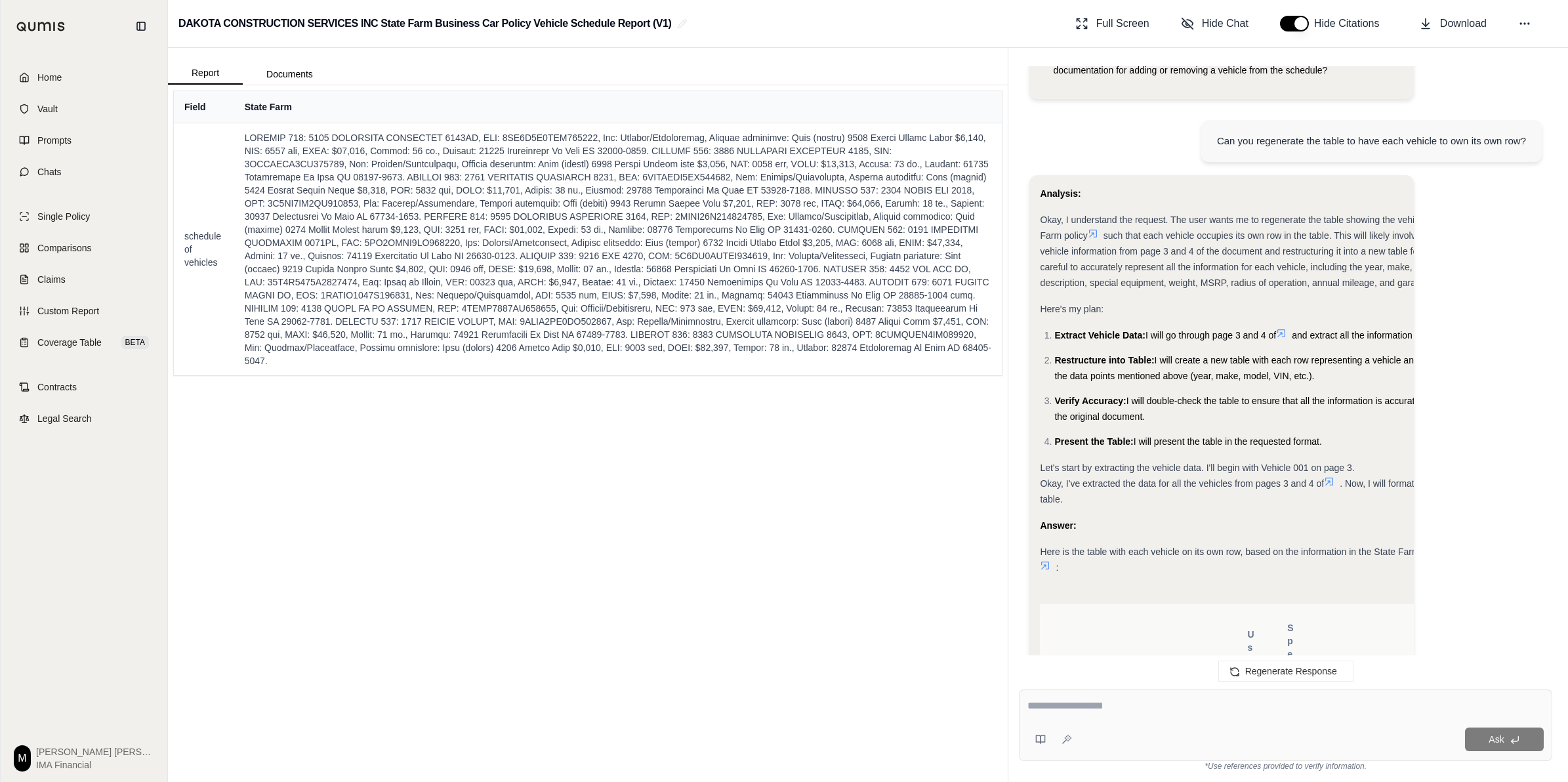
scroll to position [138, 0]
click at [778, 544] on icon at bounding box center [1045, 565] width 10 height 10
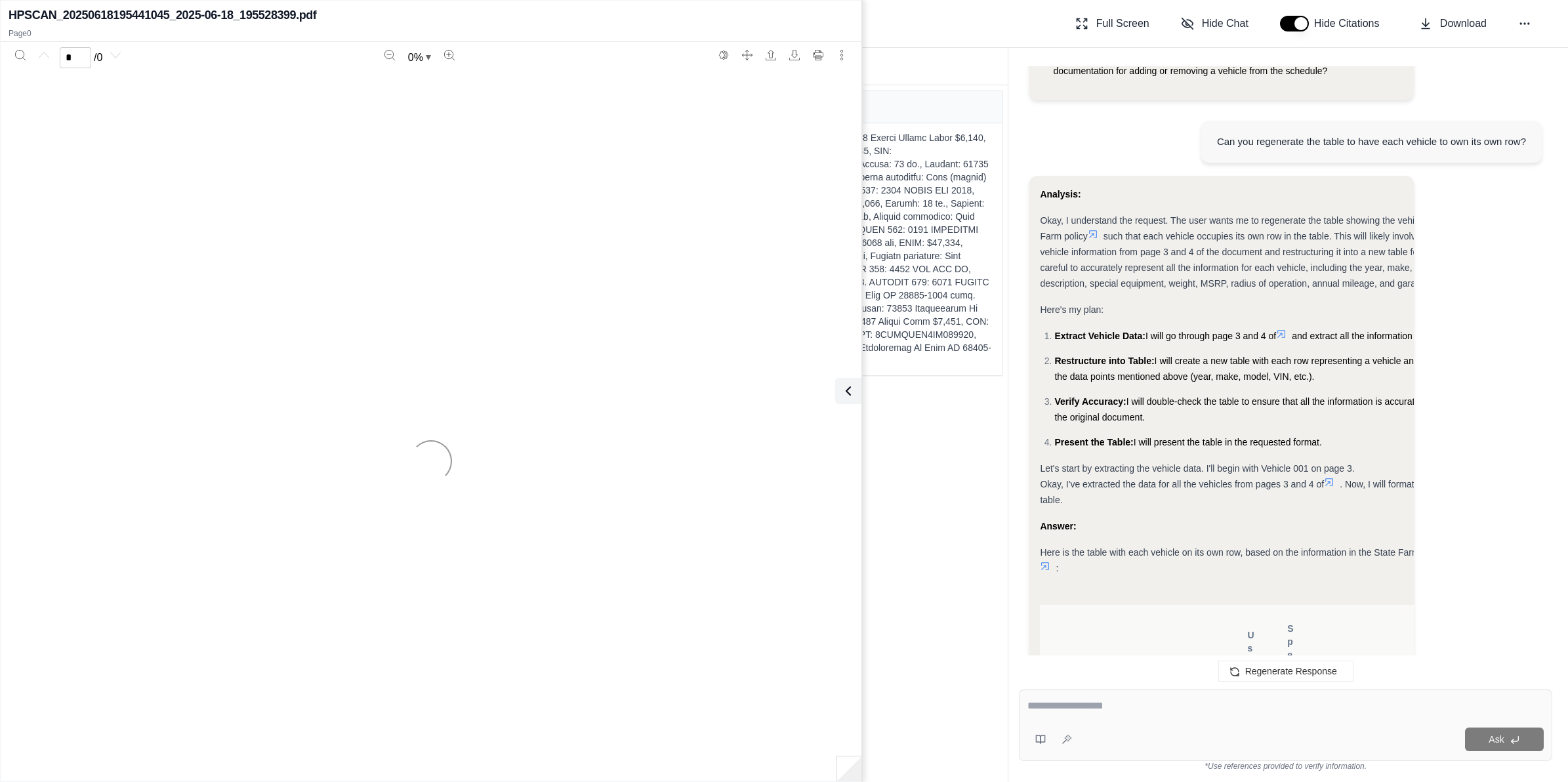
scroll to position [5960, 0]
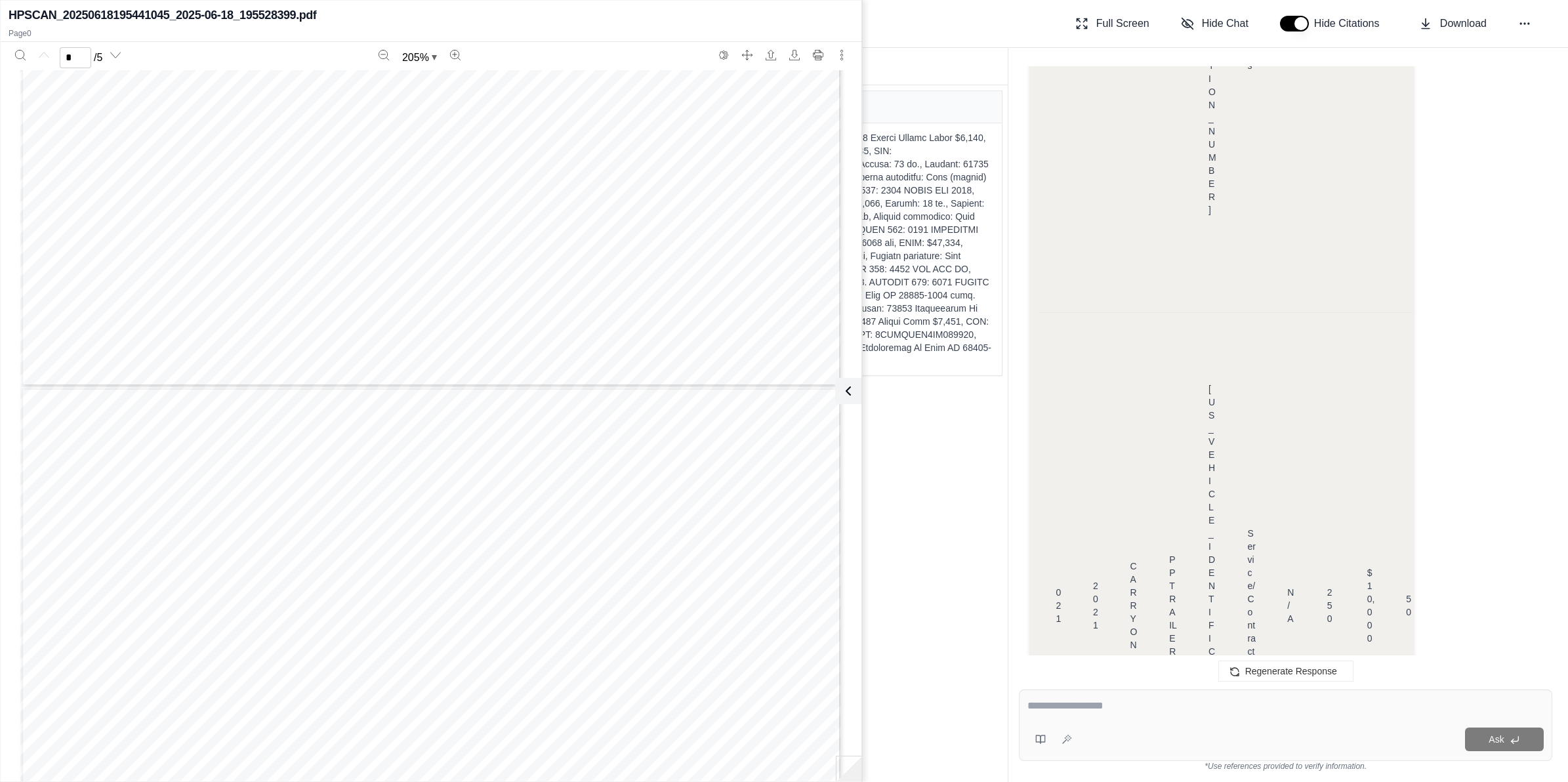
type input "*"
click at [778, 383] on icon at bounding box center [846, 391] width 16 height 16
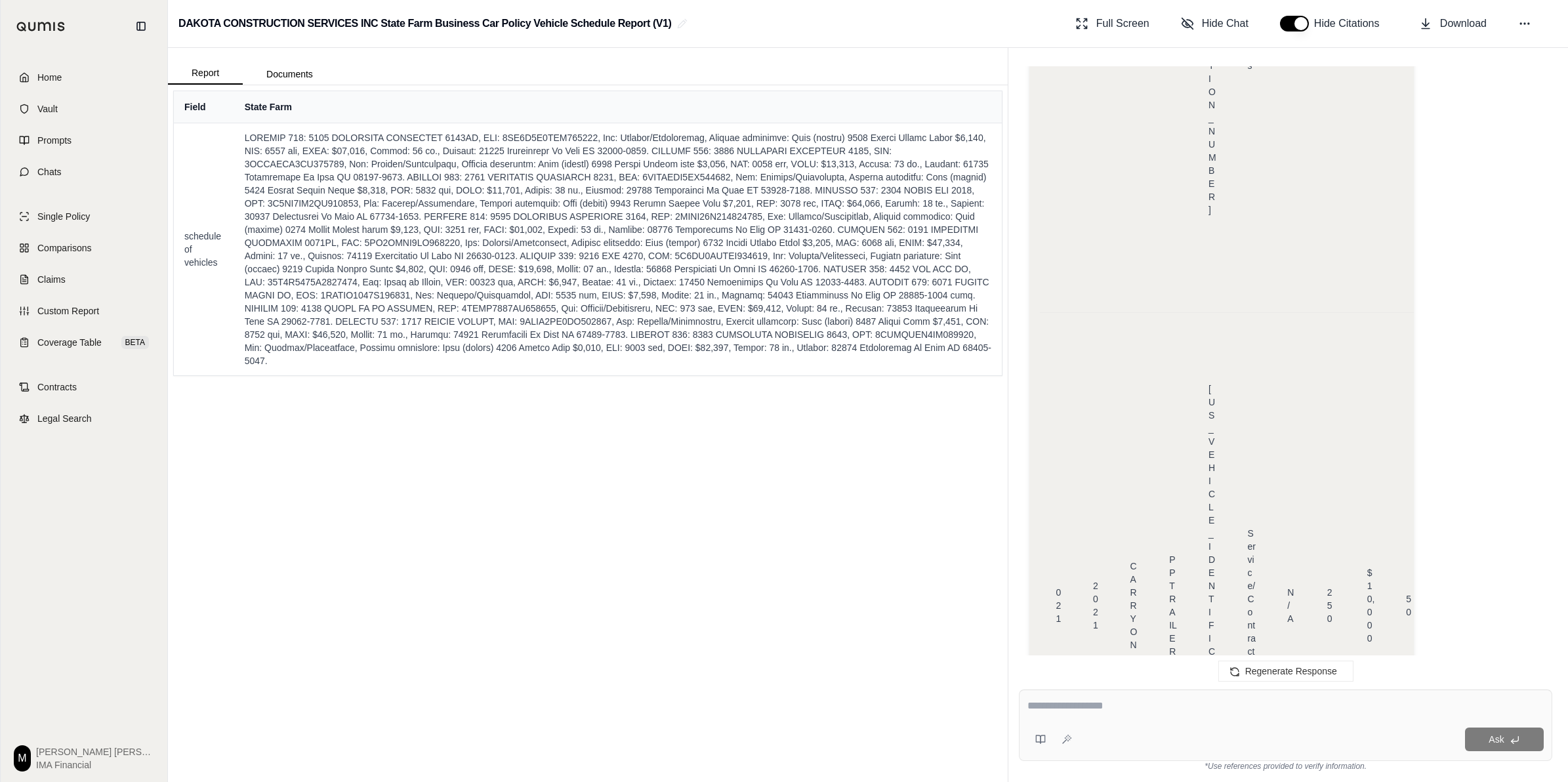
click at [569, 544] on div "Field State Farm schedule of vehicles" at bounding box center [587, 433] width 840 height 697
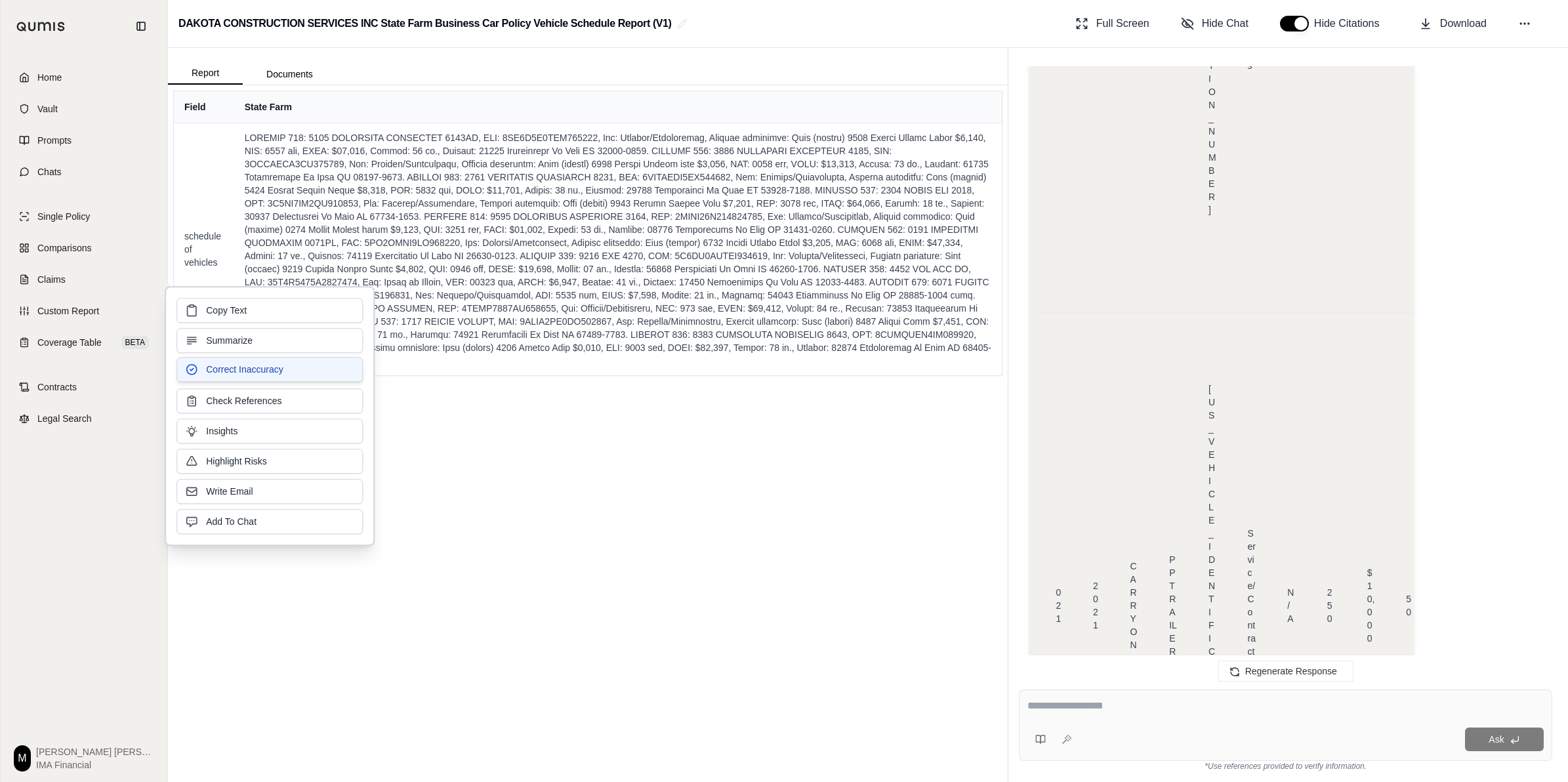
click at [275, 375] on span "Correct Inaccuracy" at bounding box center [245, 369] width 77 height 13
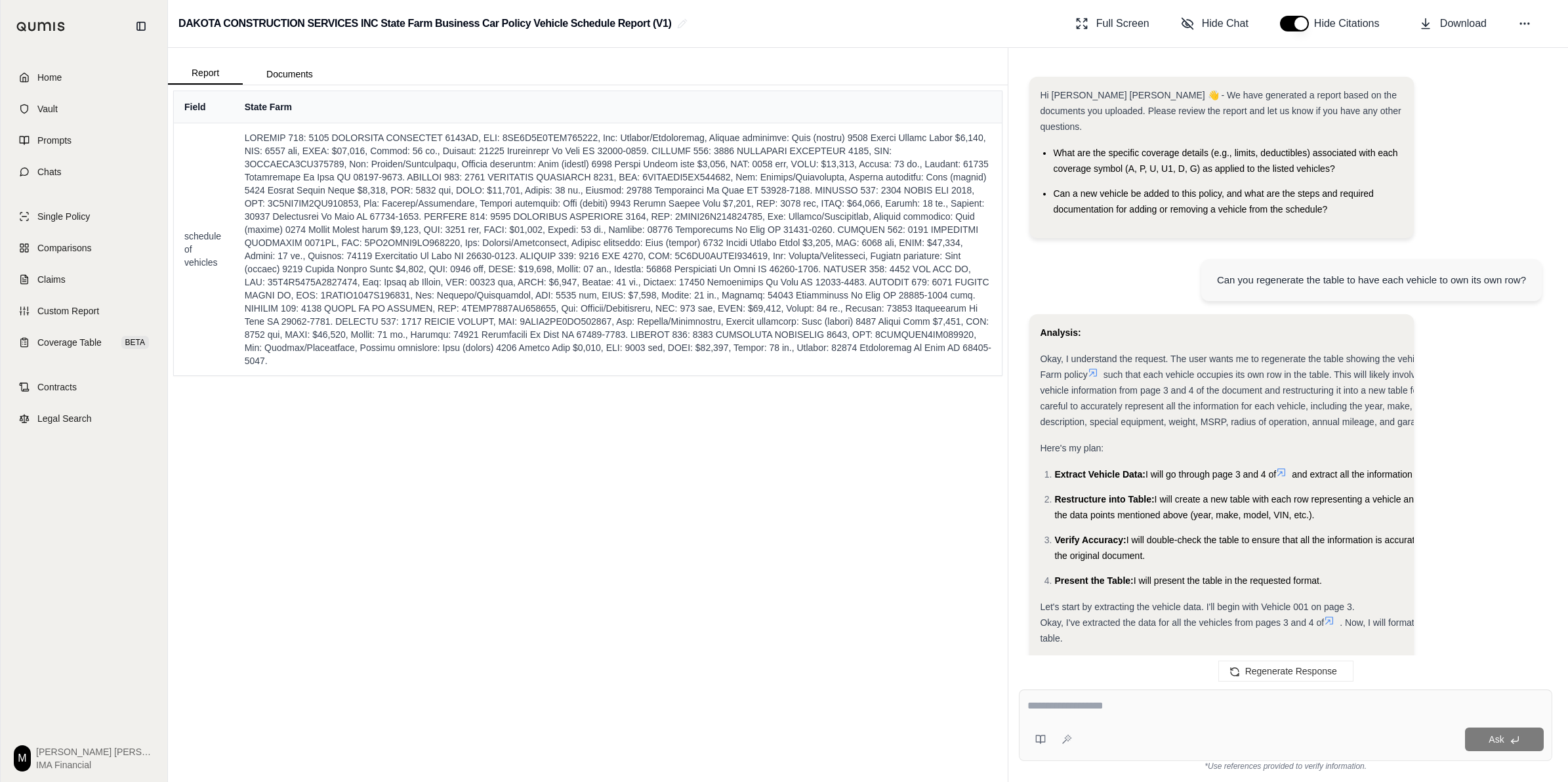
scroll to position [6240, 0]
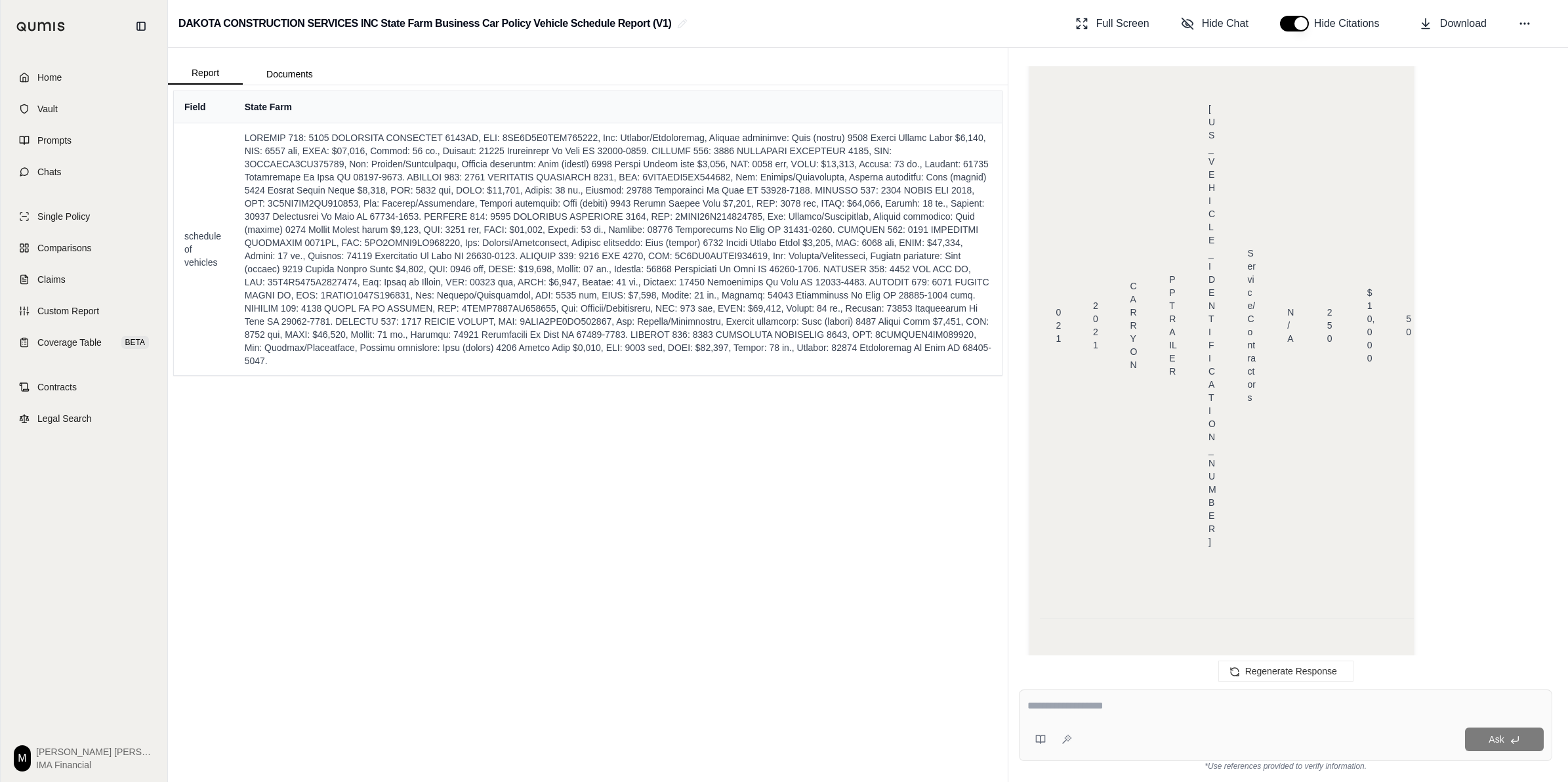
click at [778, 544] on textarea at bounding box center [1286, 706] width 517 height 16
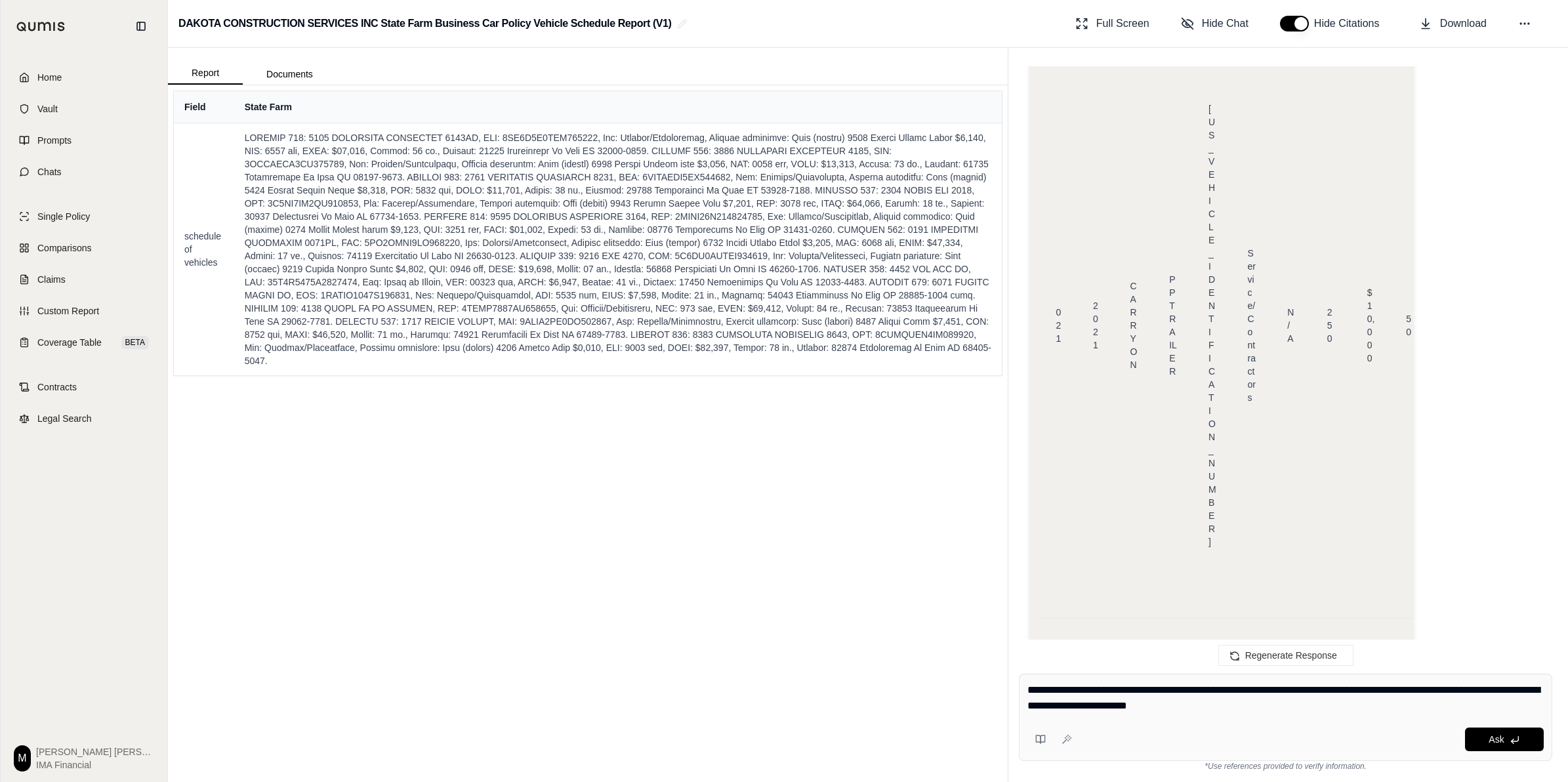
type textarea "**********"
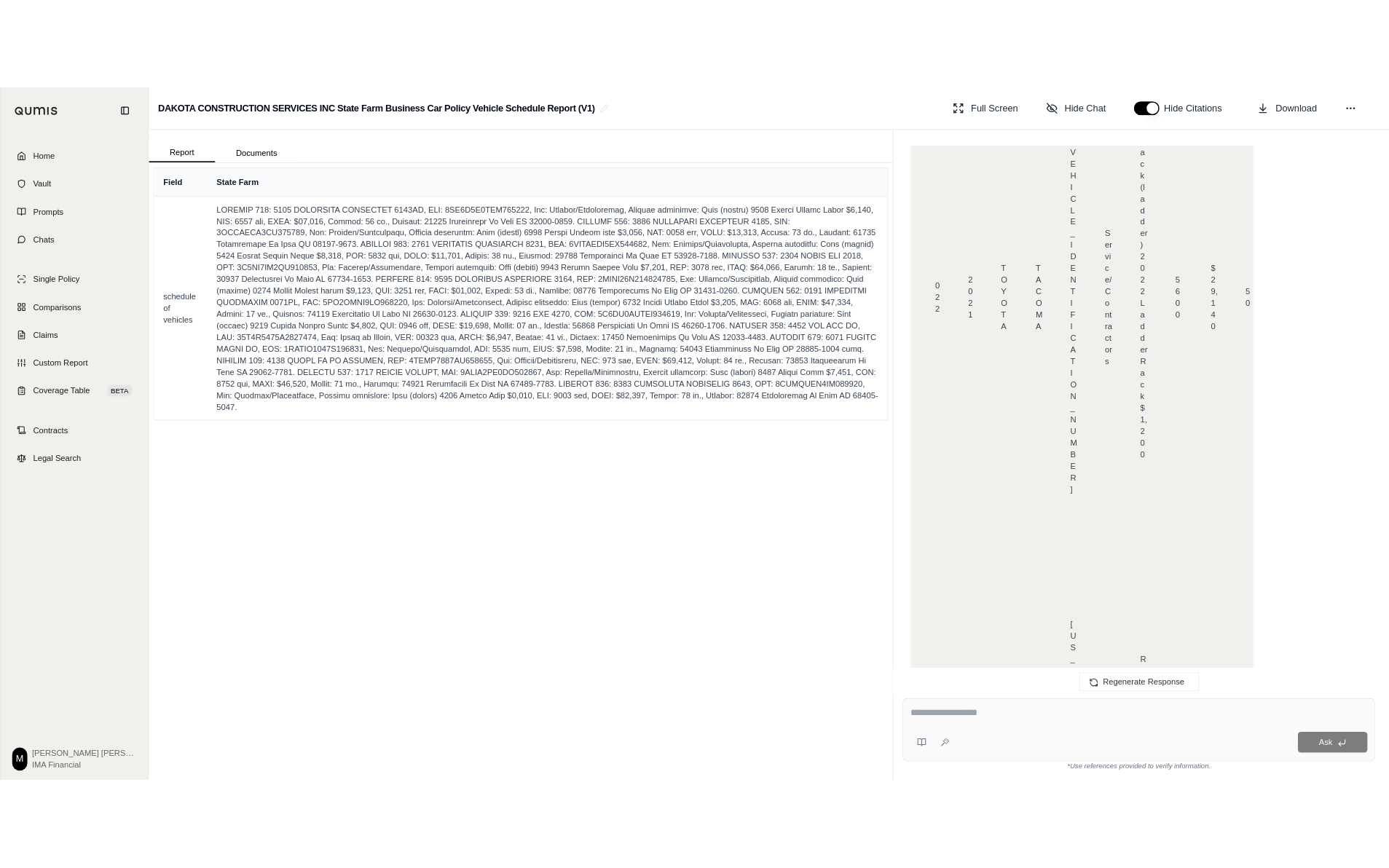
scroll to position [8023, 0]
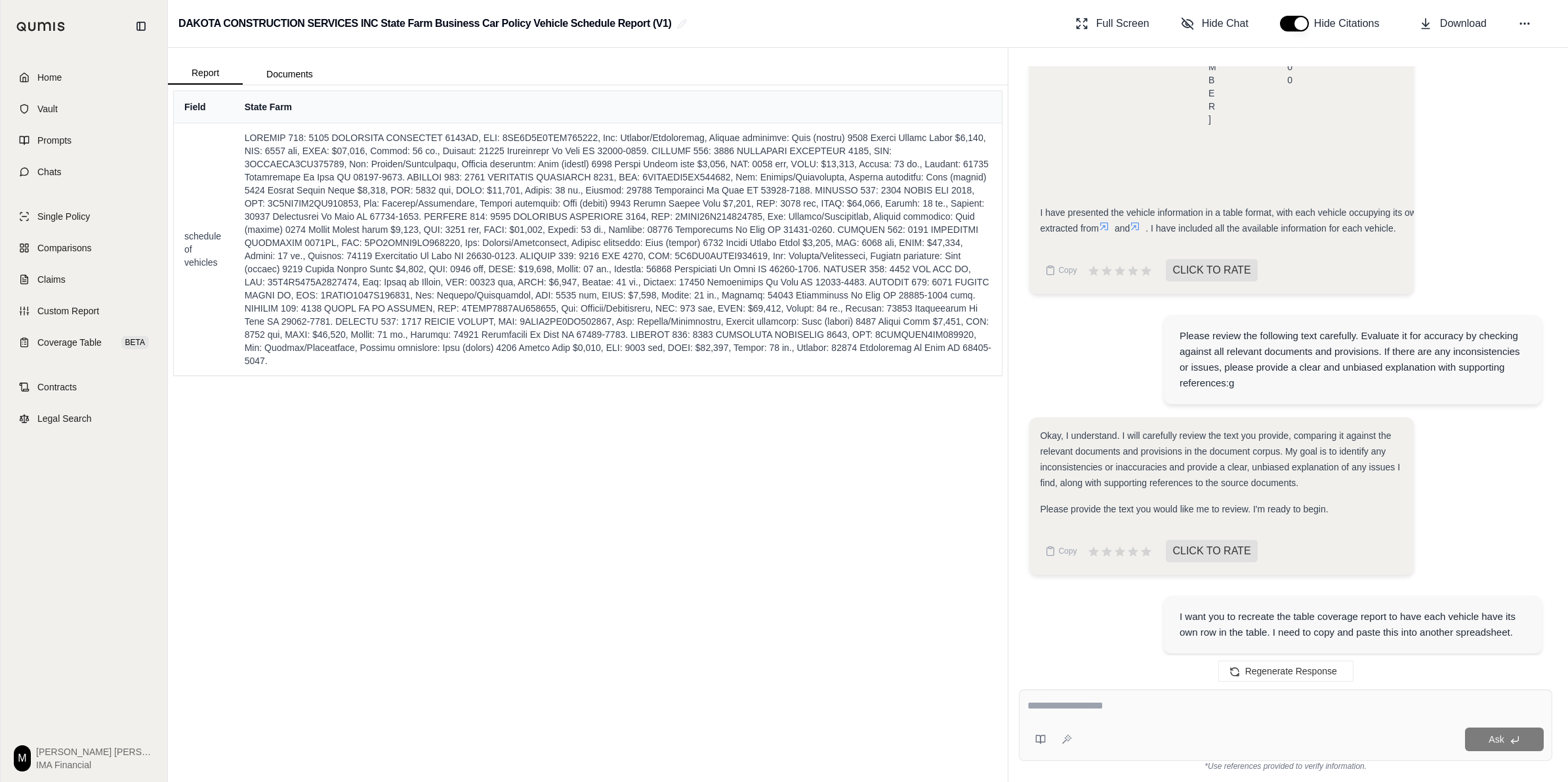
scroll to position [7884, 0]
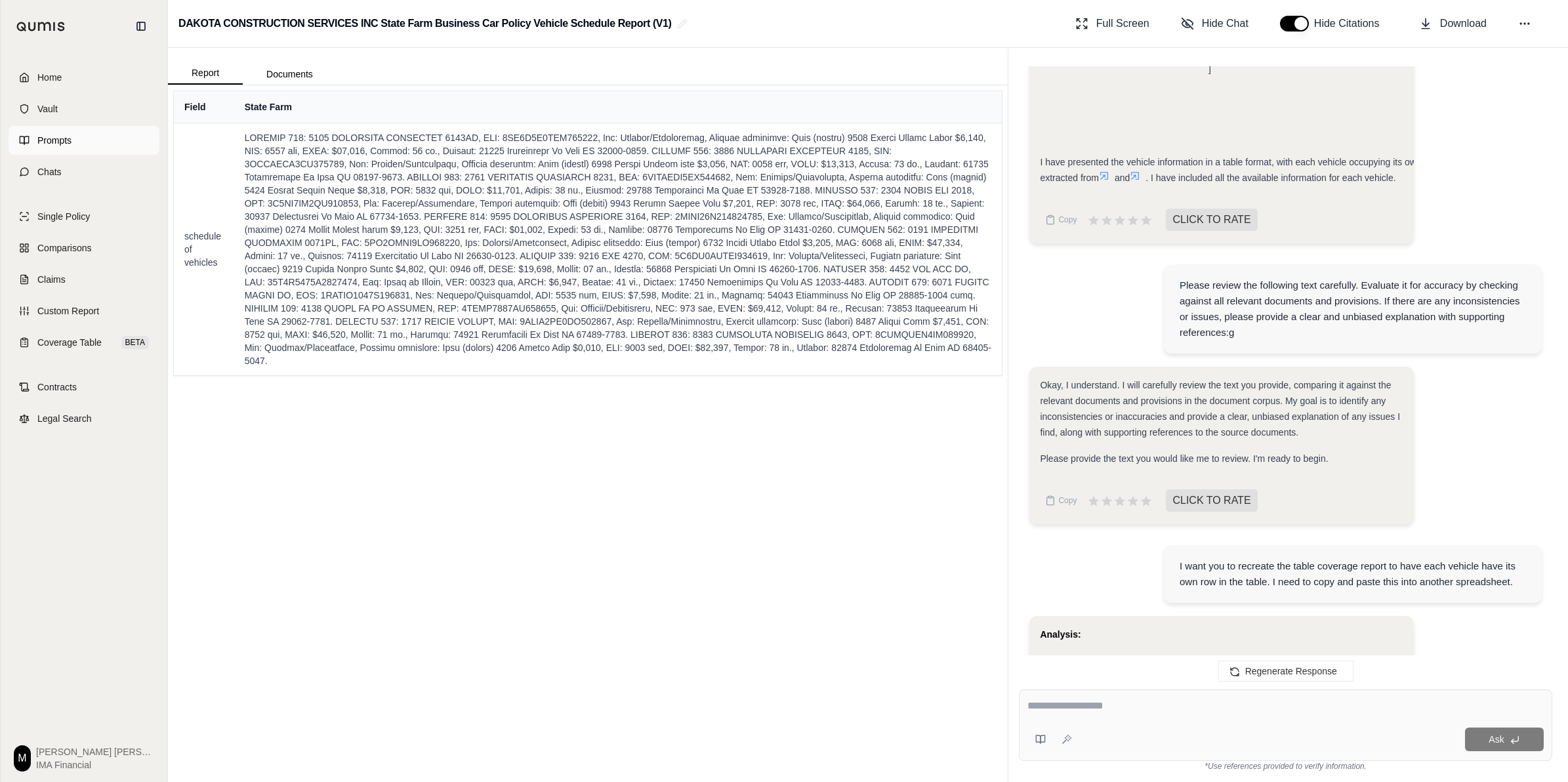
click at [105, 133] on link "Prompts" at bounding box center [84, 140] width 151 height 29
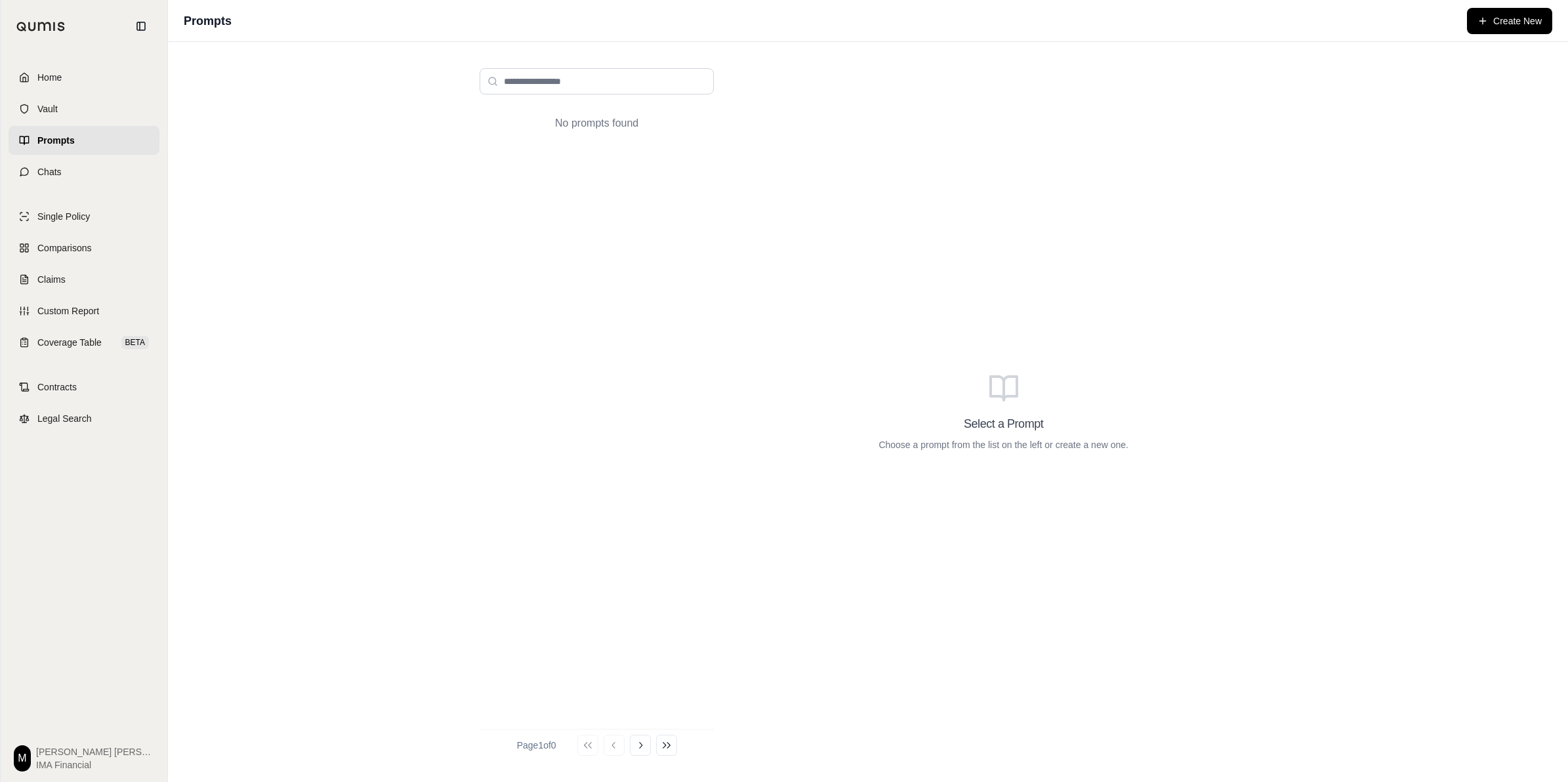
click at [83, 153] on link "Prompts" at bounding box center [84, 140] width 151 height 29
click at [79, 87] on link "Home" at bounding box center [84, 77] width 151 height 29
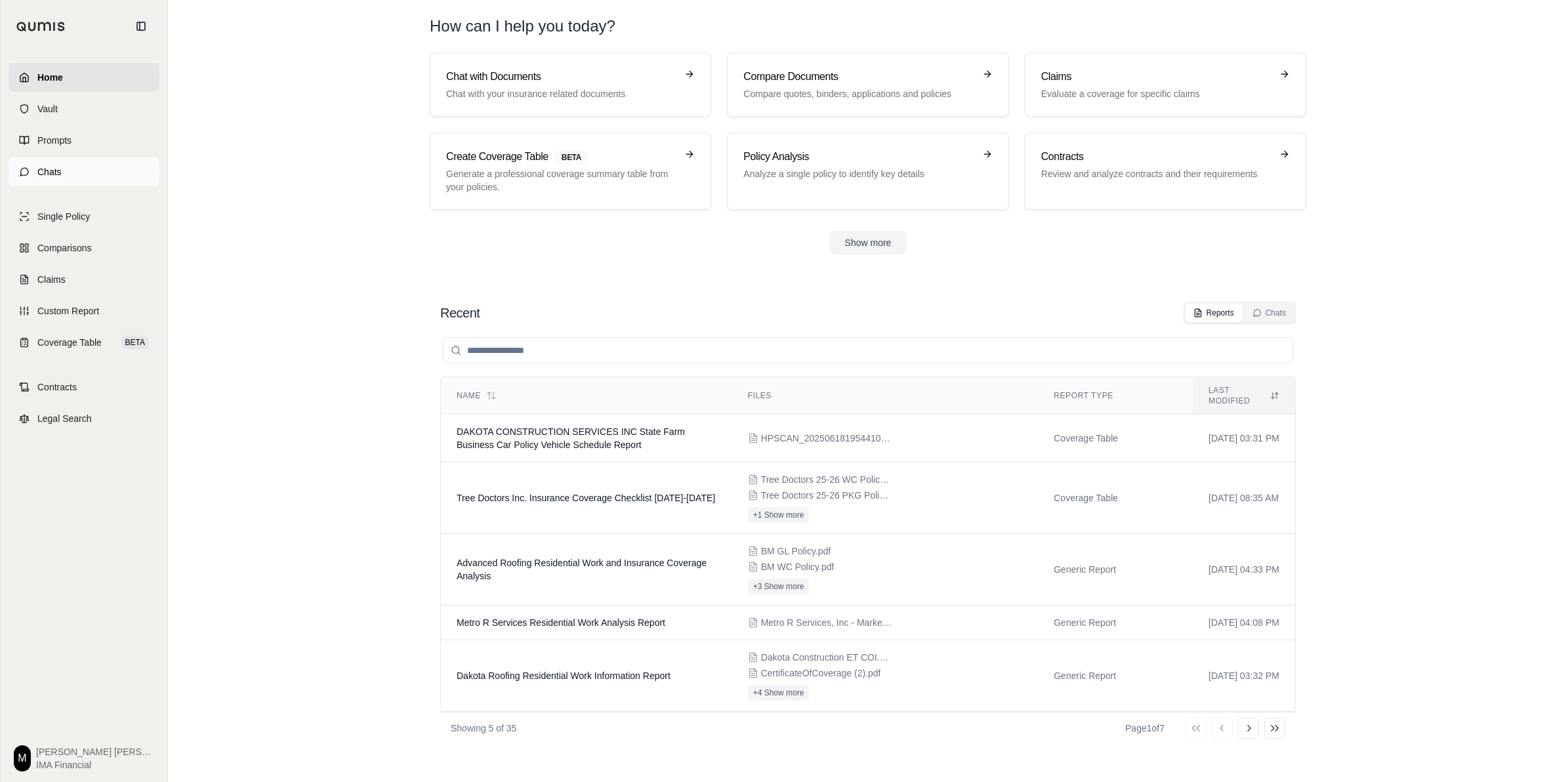
click at [75, 163] on link "Chats" at bounding box center [84, 171] width 151 height 29
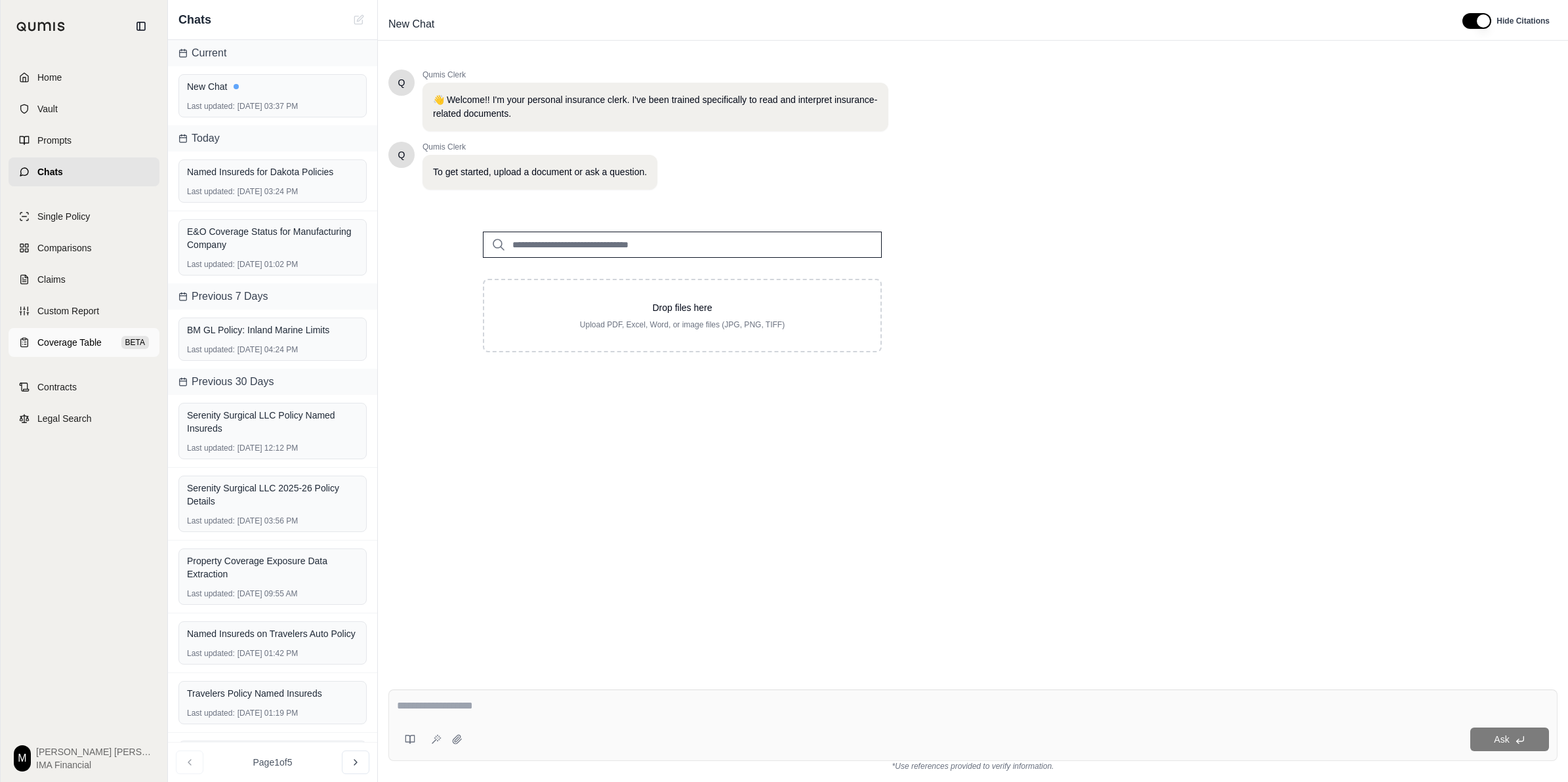
click at [80, 333] on link "Coverage Table BETA" at bounding box center [84, 342] width 151 height 29
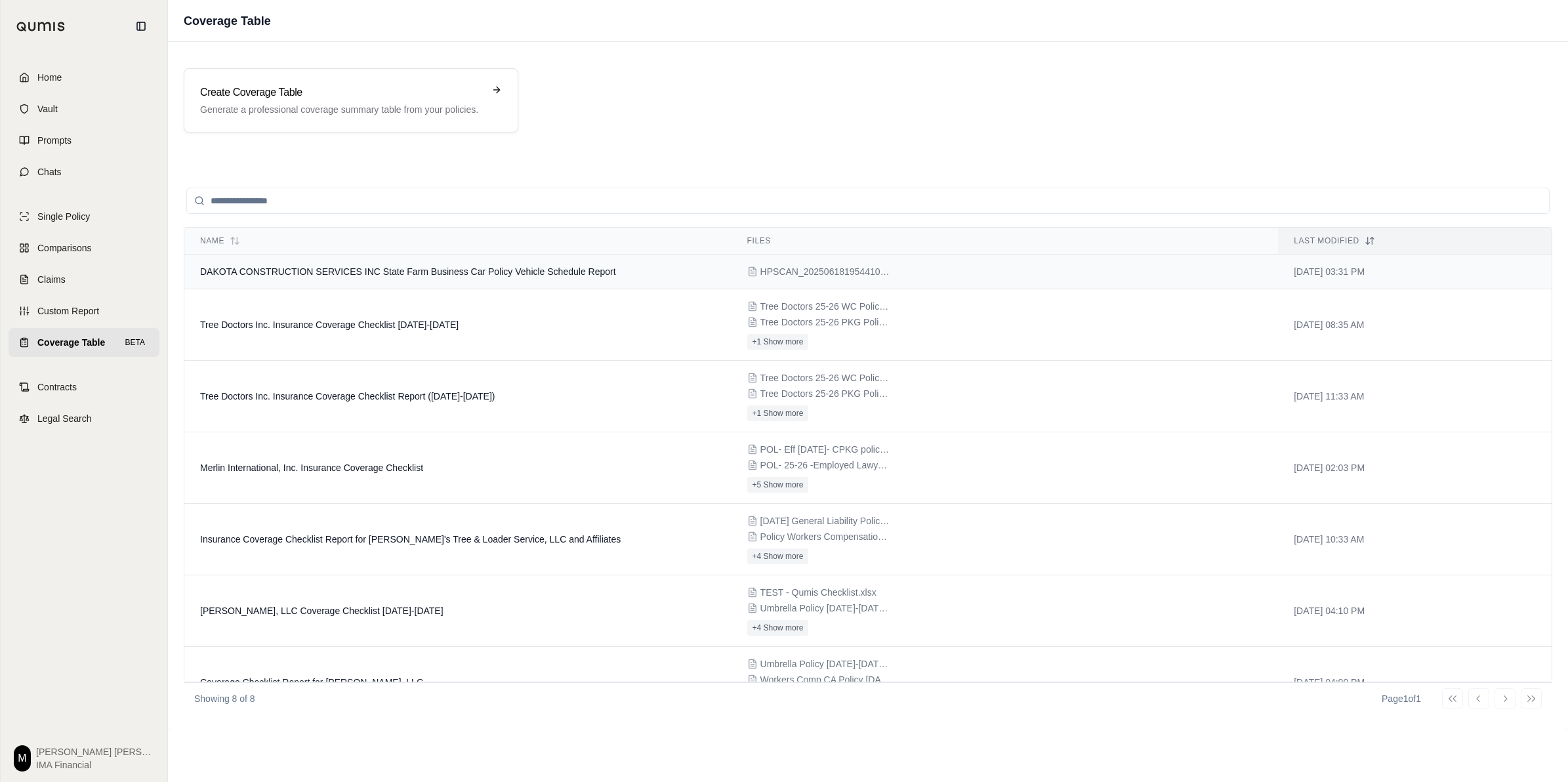
click at [561, 281] on td "DAKOTA CONSTRUCTION SERVICES INC State Farm Business Car Policy Vehicle Schedul…" at bounding box center [458, 272] width 547 height 35
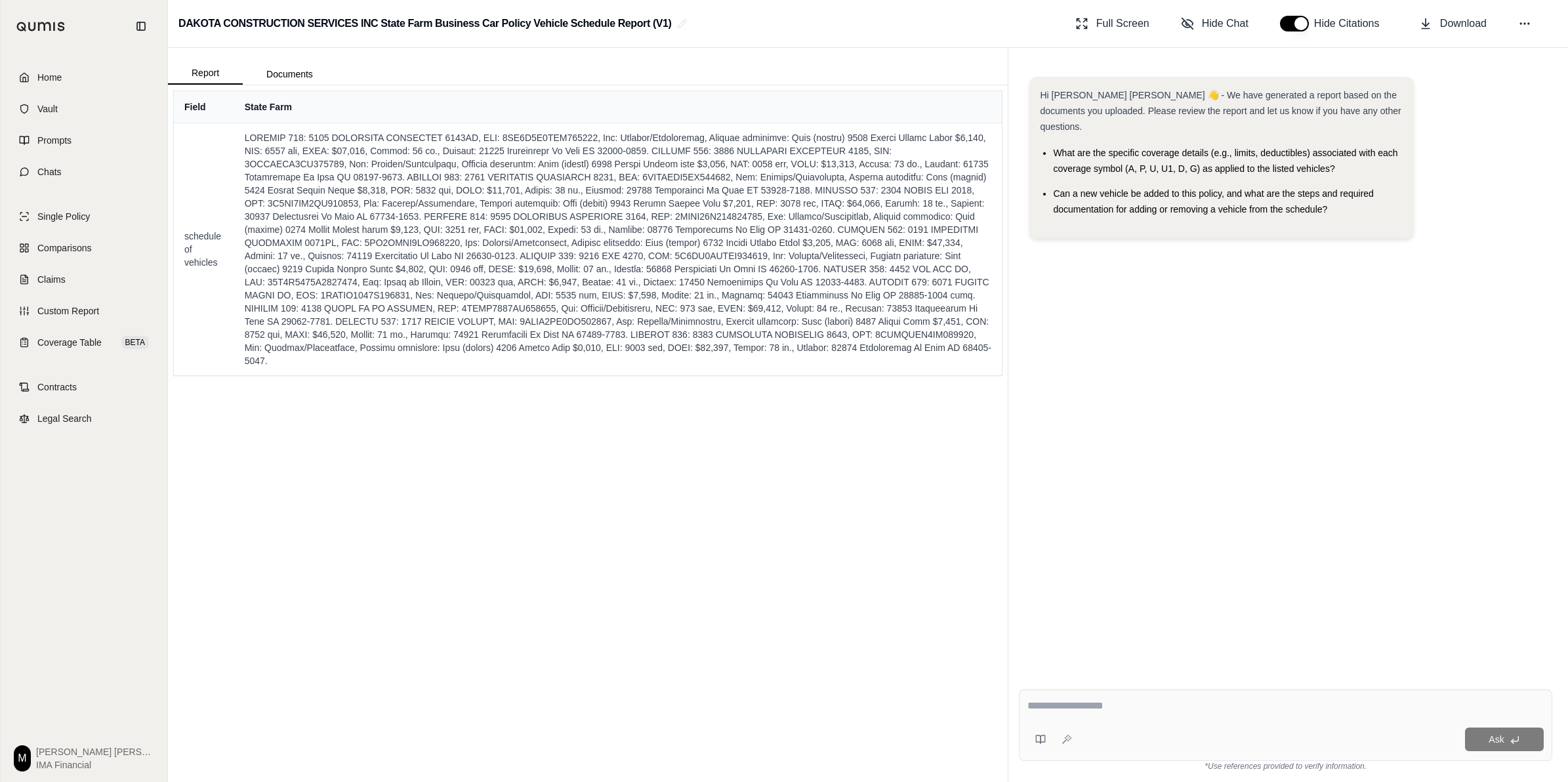
click at [778, 544] on div at bounding box center [1286, 708] width 517 height 20
click at [778, 544] on textarea at bounding box center [1286, 706] width 517 height 16
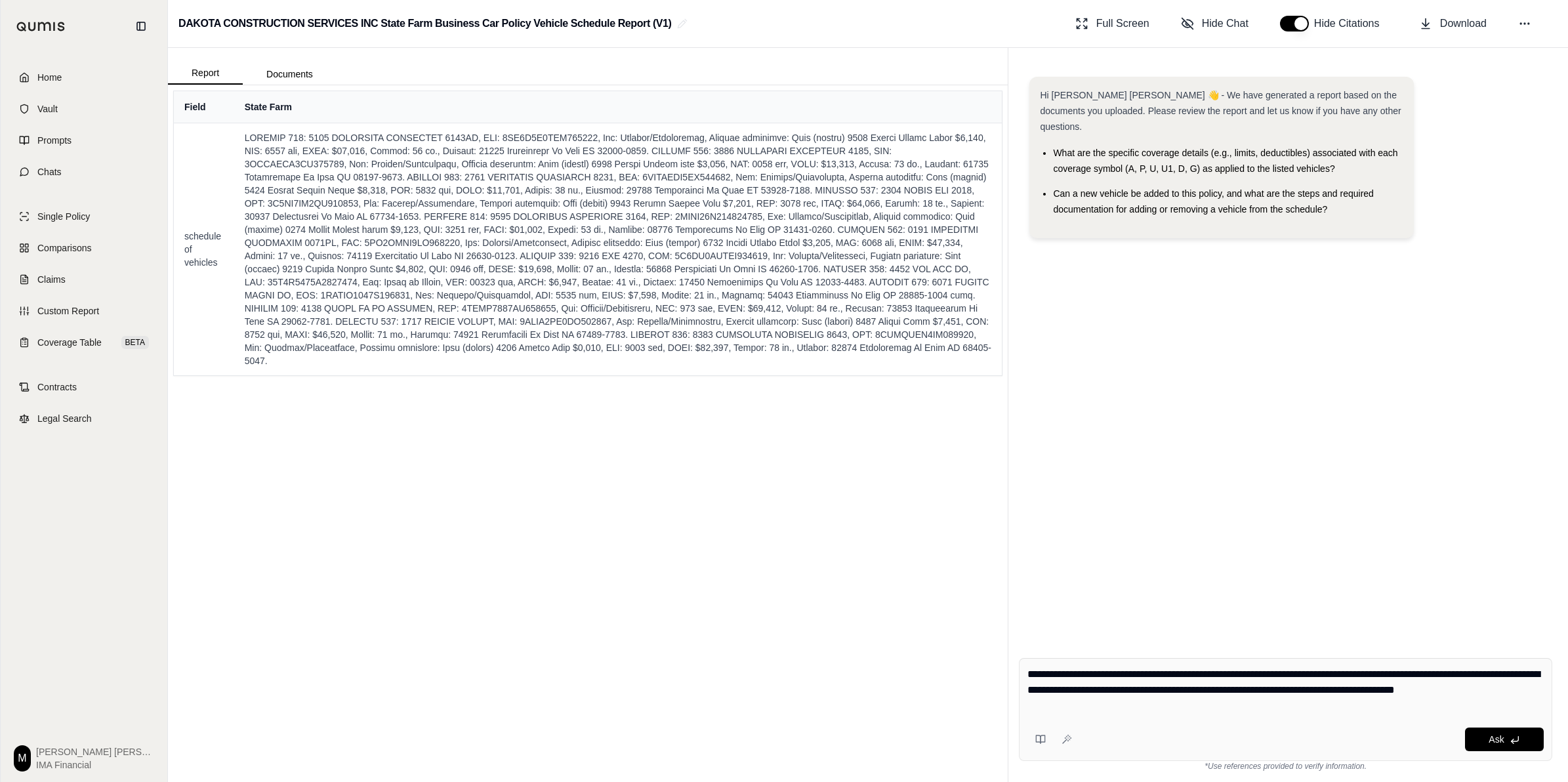
type textarea "**********"
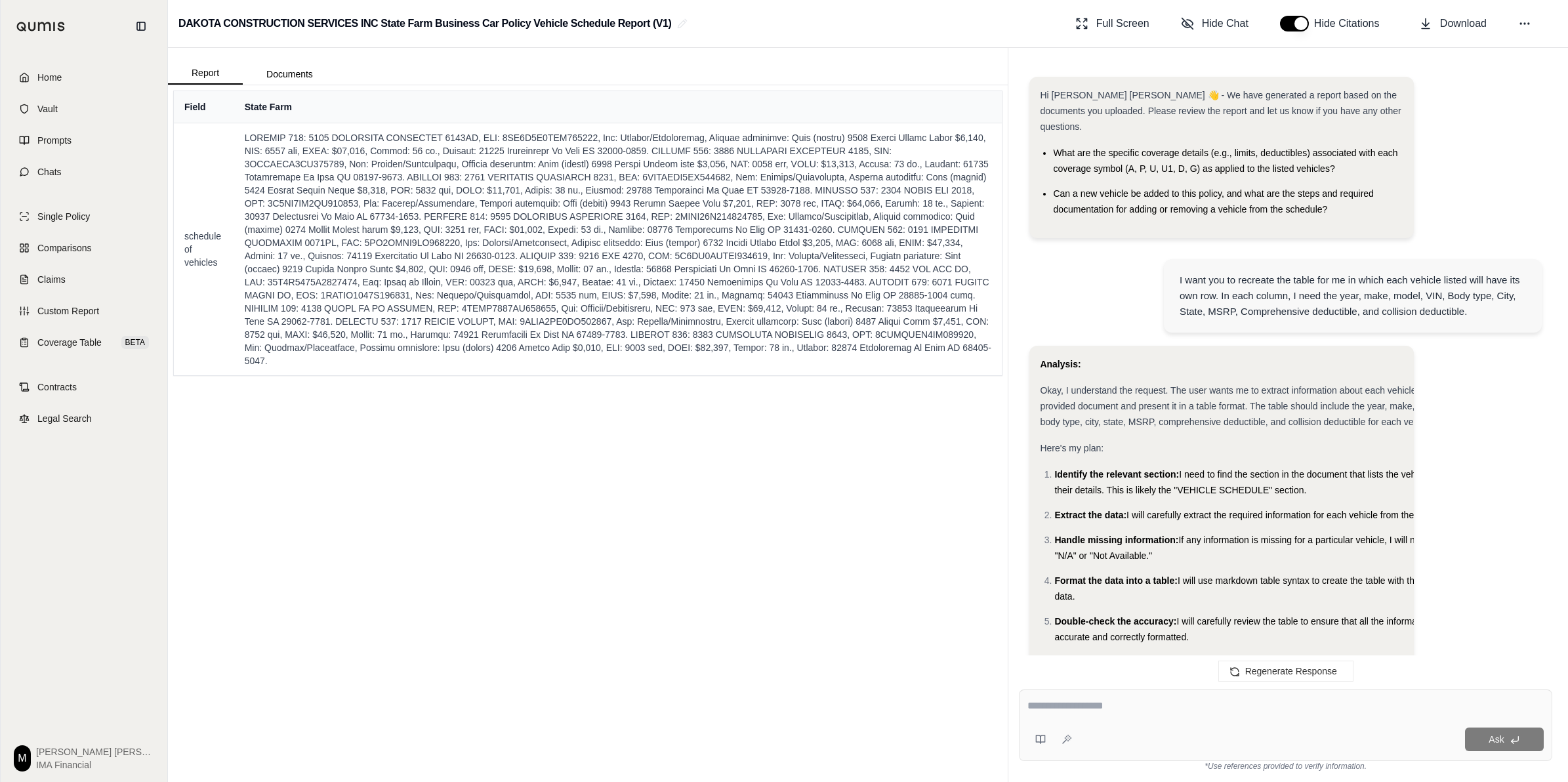
click at [778, 393] on span "Okay, I understand the request. The user wants me to extract information about …" at bounding box center [1253, 406] width 425 height 42
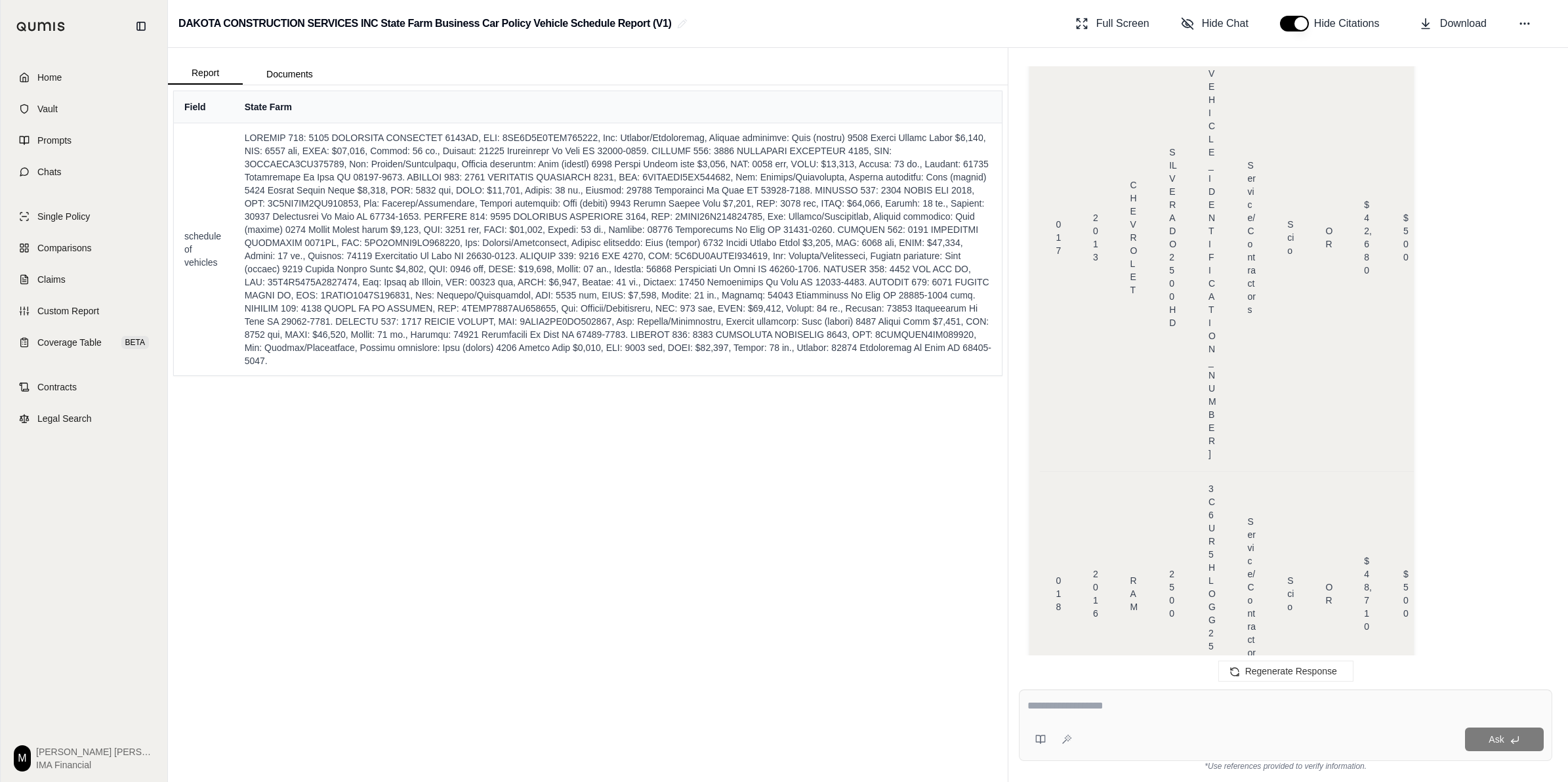
scroll to position [8439, 0]
click at [778, 544] on div "Ask" at bounding box center [1310, 739] width 466 height 24
click at [778, 544] on textarea at bounding box center [1286, 706] width 517 height 16
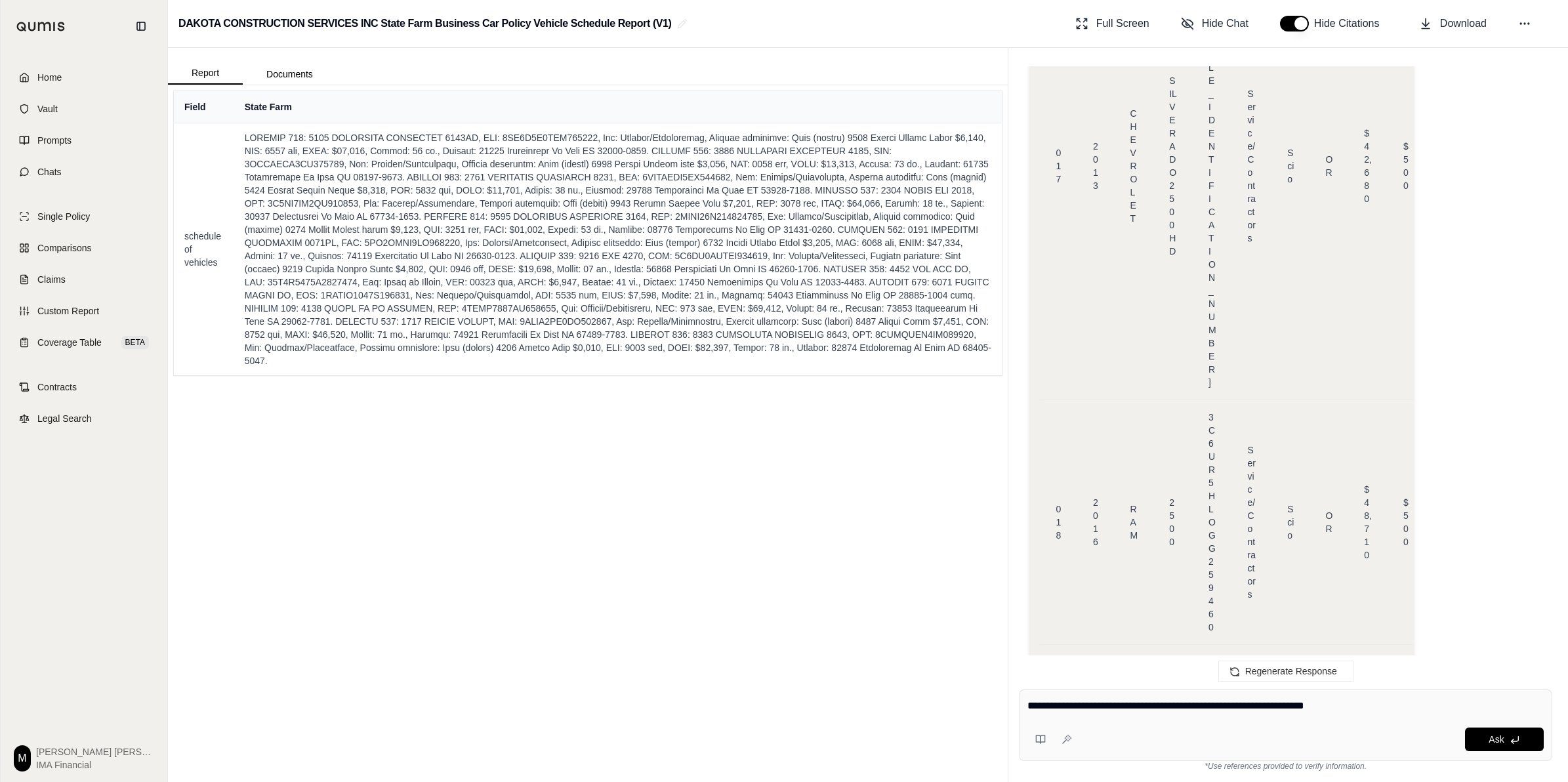
type textarea "**********"
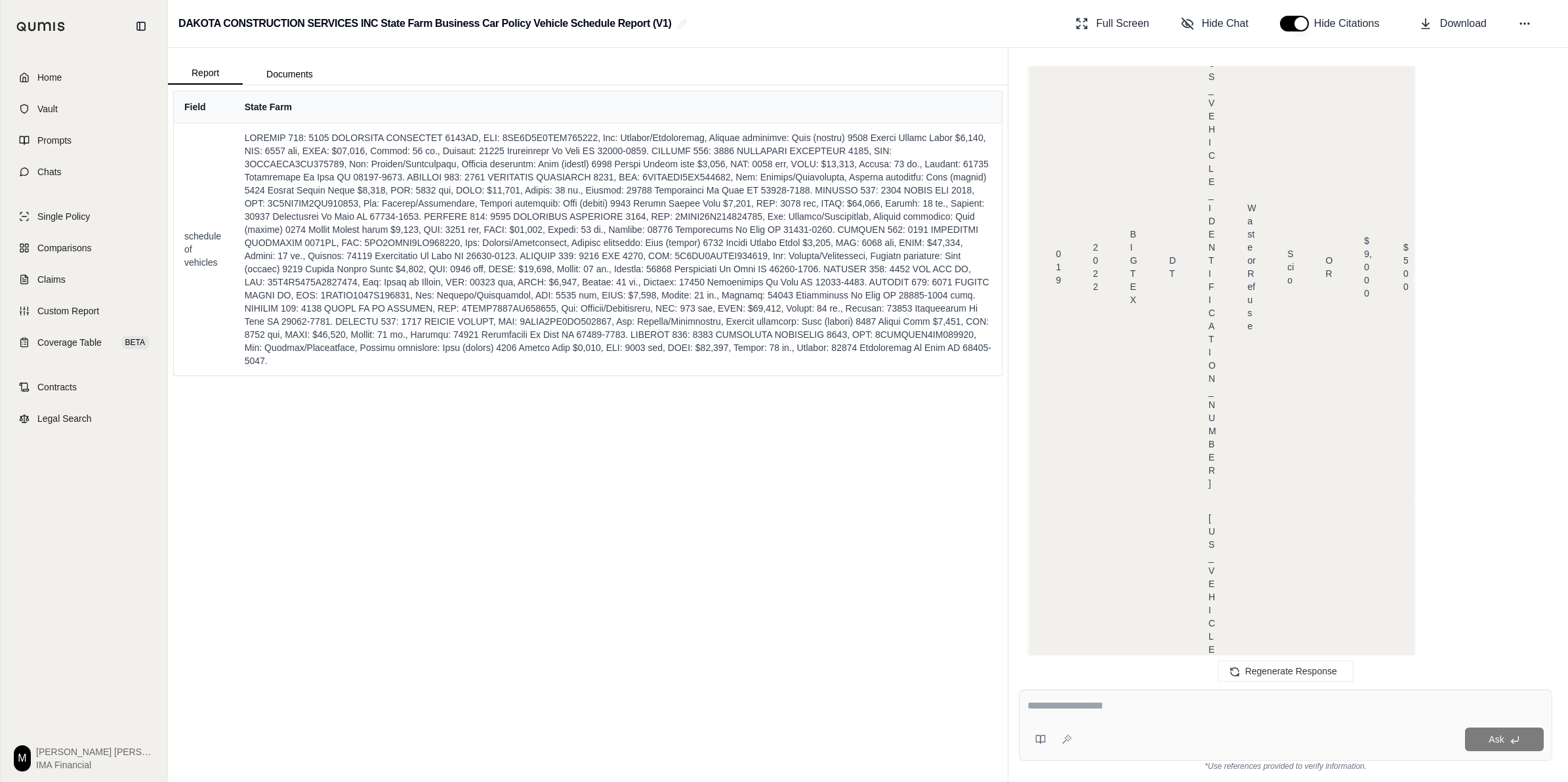
scroll to position [9328, 0]
drag, startPoint x: 1127, startPoint y: 716, endPoint x: 1146, endPoint y: 711, distance: 19.6
click at [778, 544] on div at bounding box center [1286, 708] width 517 height 20
click at [778, 21] on icon at bounding box center [1525, 23] width 13 height 13
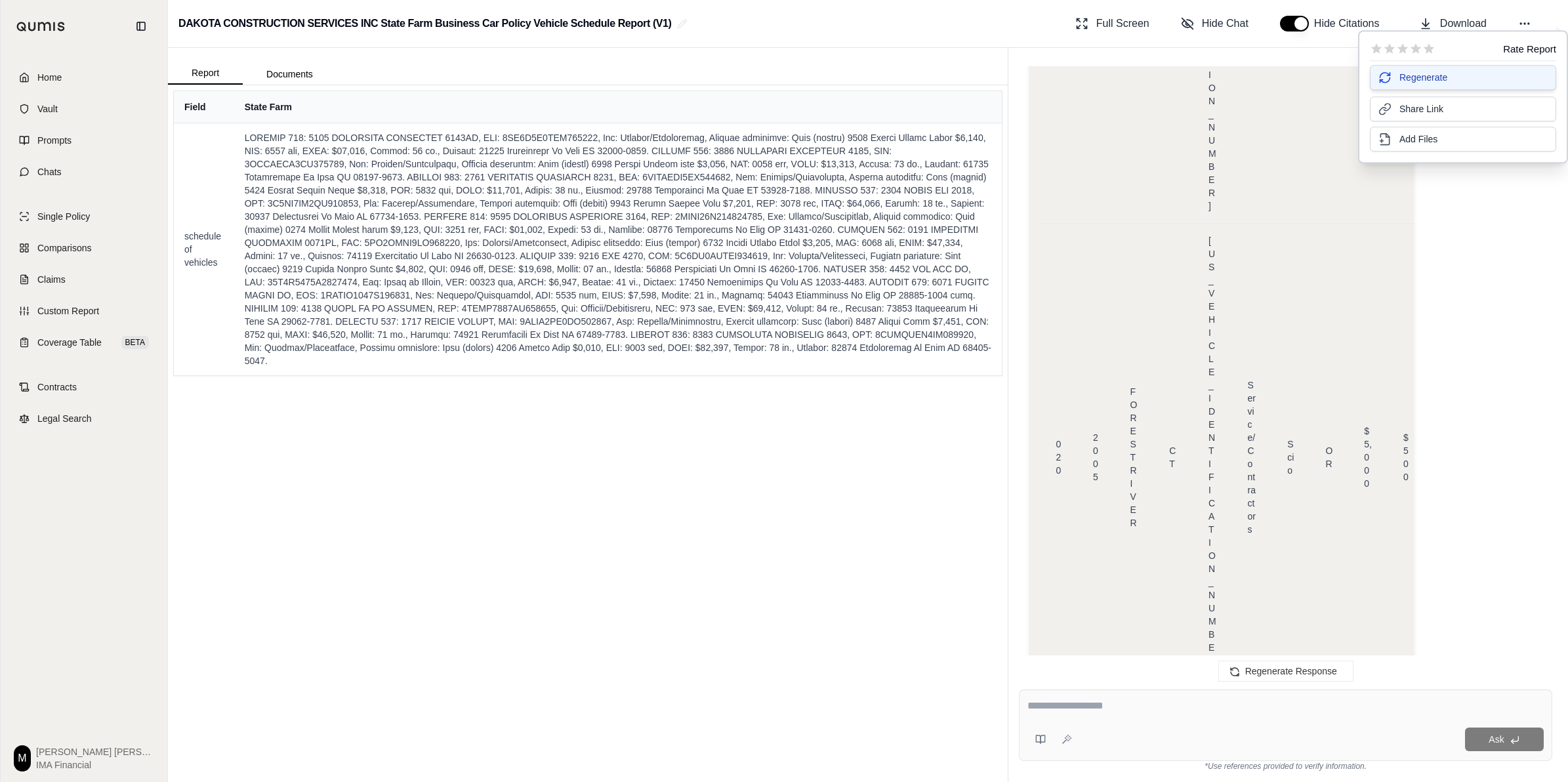
click at [778, 77] on button "Regenerate" at bounding box center [1463, 78] width 187 height 25
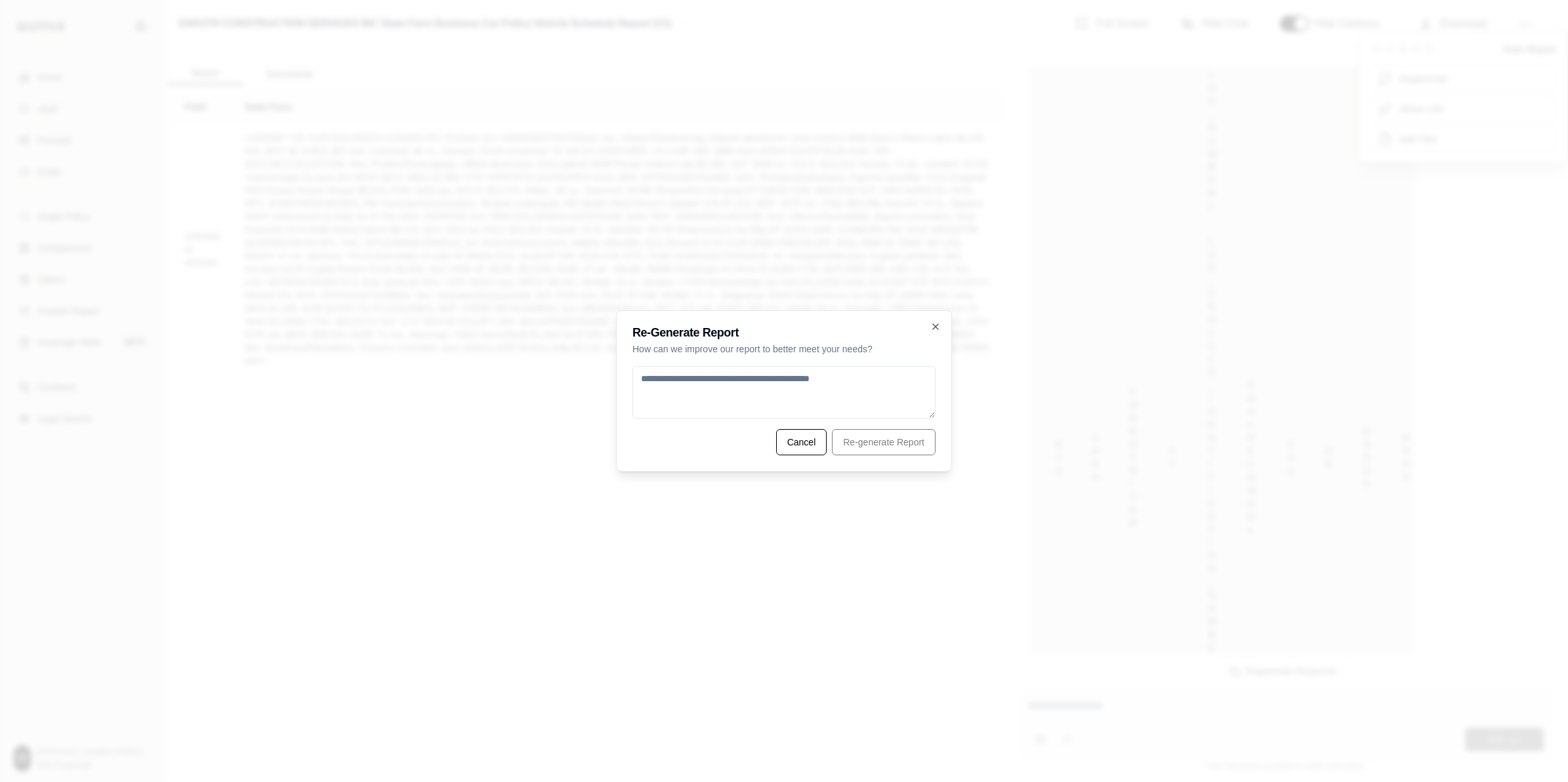
click at [778, 397] on textarea at bounding box center [784, 392] width 303 height 52
type textarea "*"
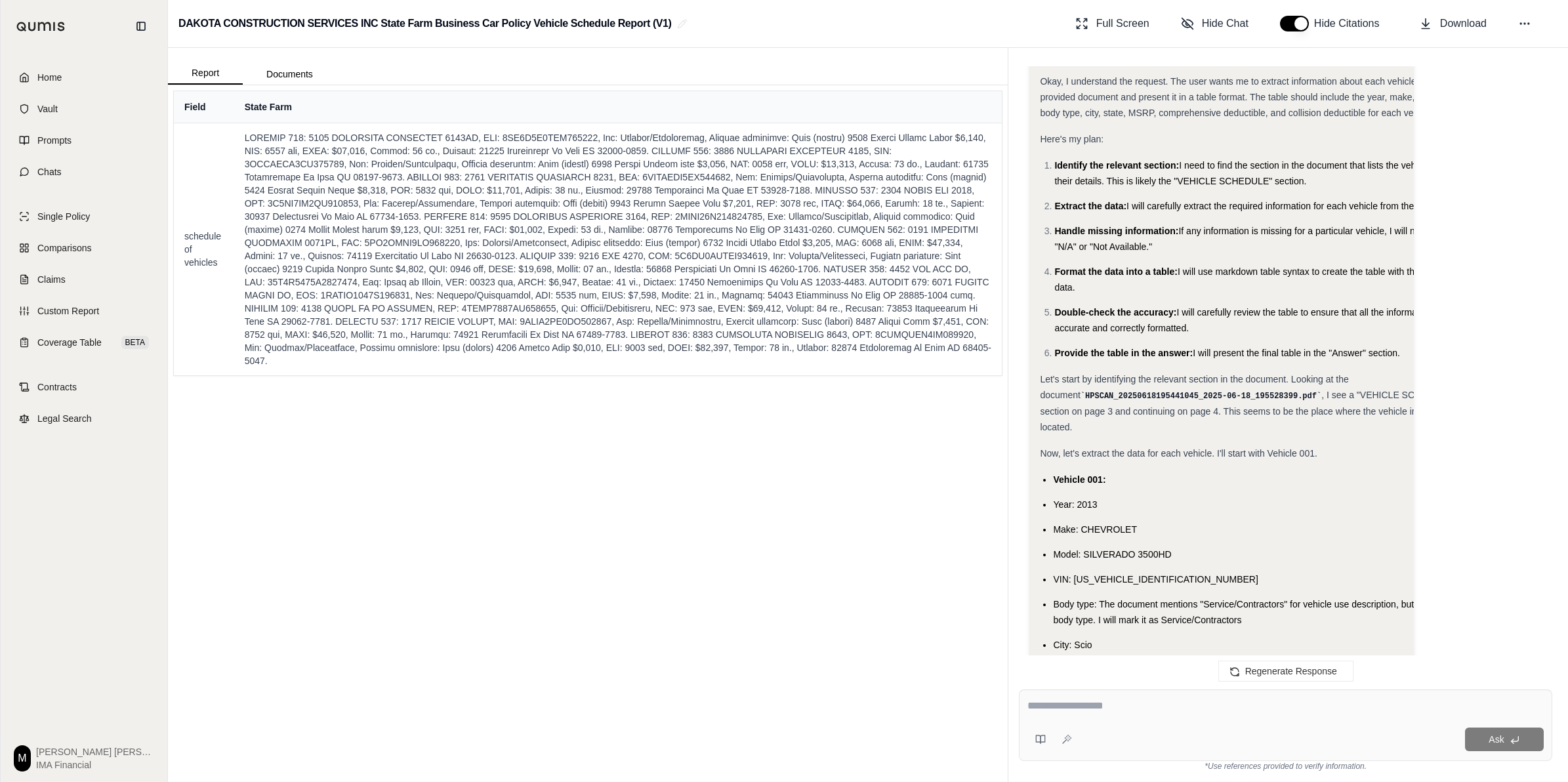
scroll to position [0, 0]
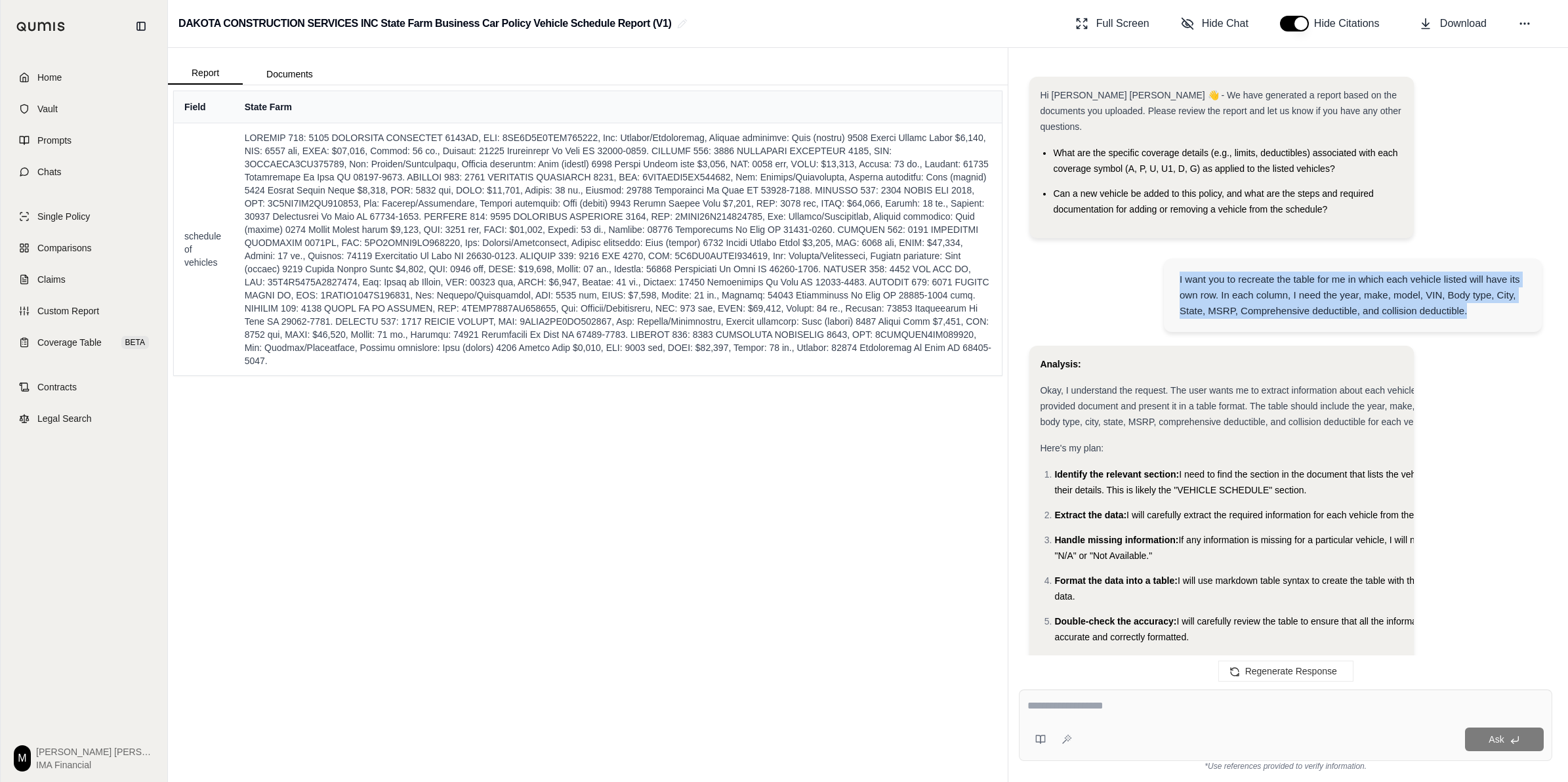
drag, startPoint x: 1181, startPoint y: 263, endPoint x: 1497, endPoint y: 296, distance: 317.7
click at [778, 296] on div "I want you to recreate the table for me in which each vehicle listed will have …" at bounding box center [1353, 296] width 347 height 48
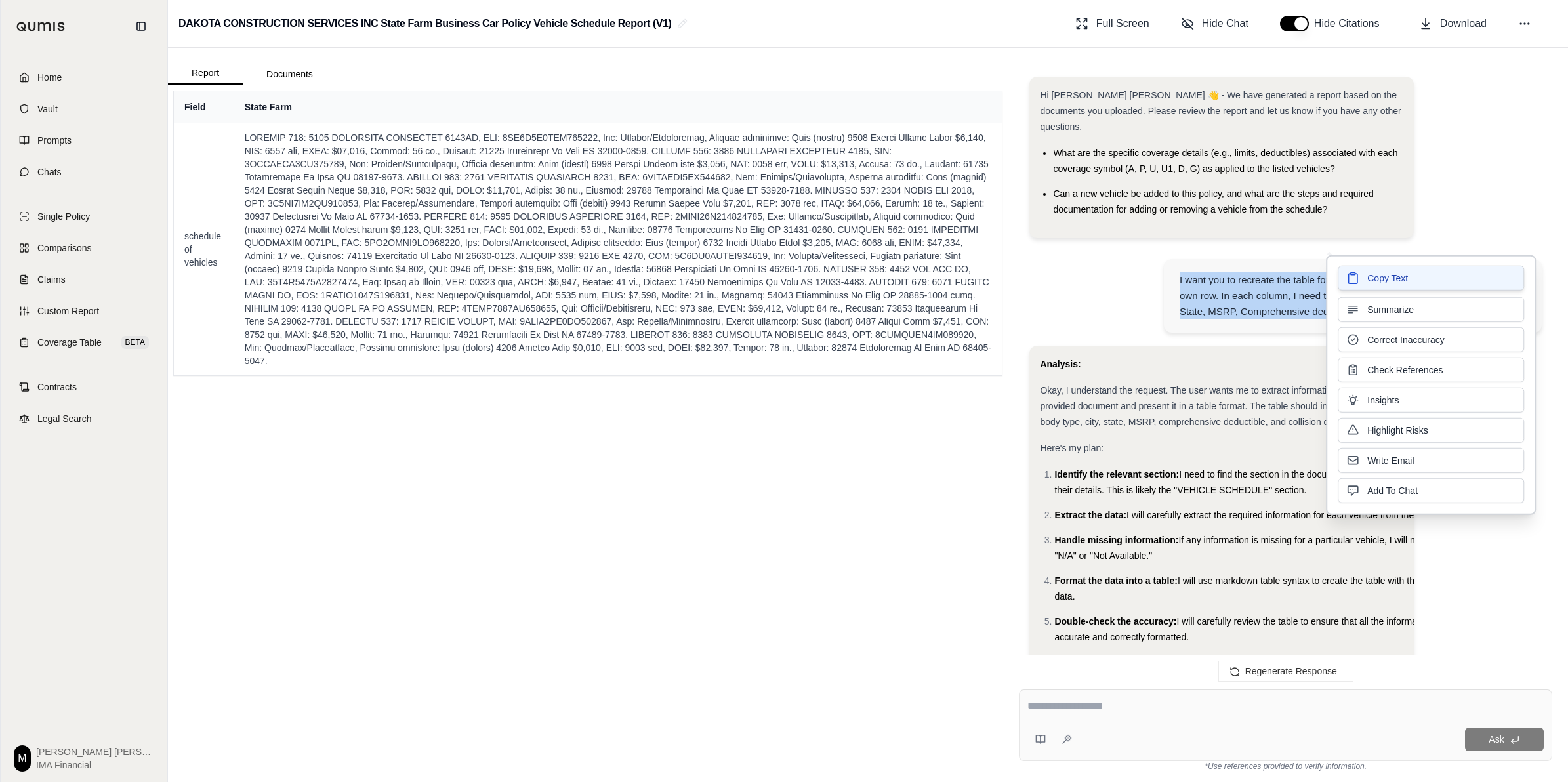
click at [778, 283] on span "Copy Text" at bounding box center [1388, 278] width 41 height 13
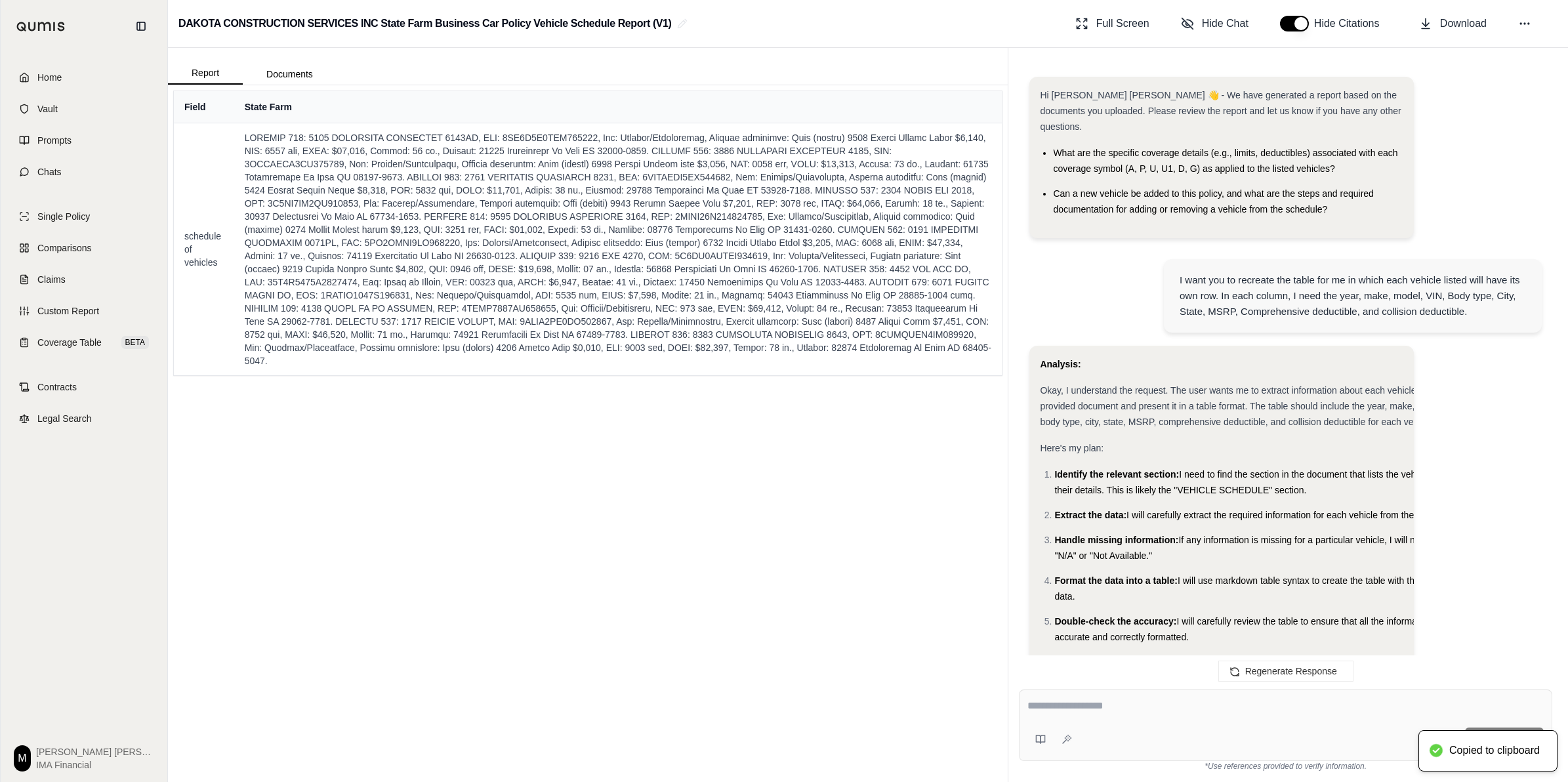
click at [778, 179] on div "Hi [PERSON_NAME] [PERSON_NAME] 👋 - We have generated a report based on the docu…" at bounding box center [1286, 163] width 512 height 172
click at [778, 24] on circle at bounding box center [1529, 24] width 1 height 1
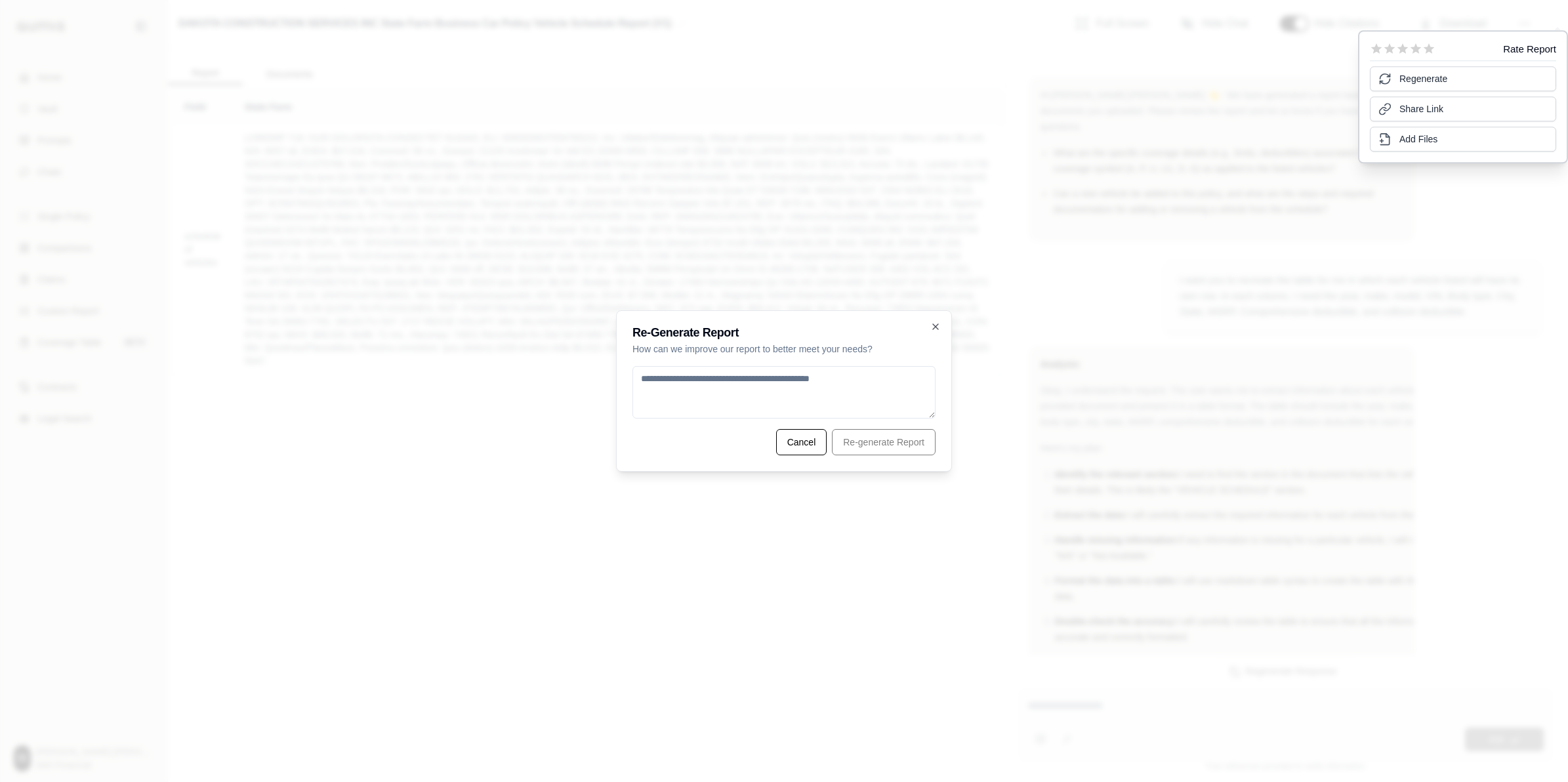
click at [778, 390] on textarea at bounding box center [784, 392] width 303 height 52
click at [778, 382] on textarea at bounding box center [784, 392] width 303 height 52
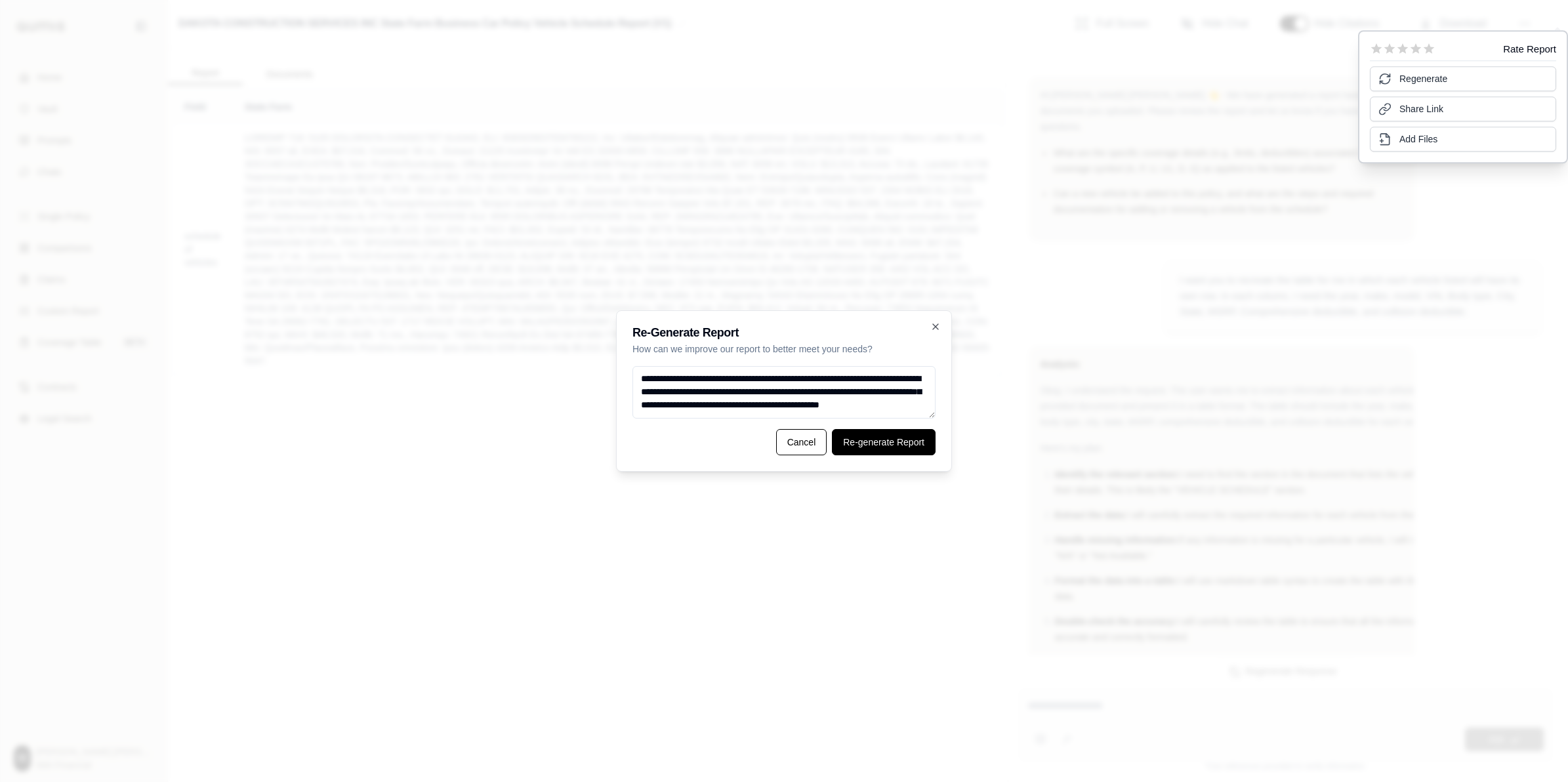
type textarea "**********"
click at [778, 447] on button "Re-generate Report" at bounding box center [884, 442] width 103 height 27
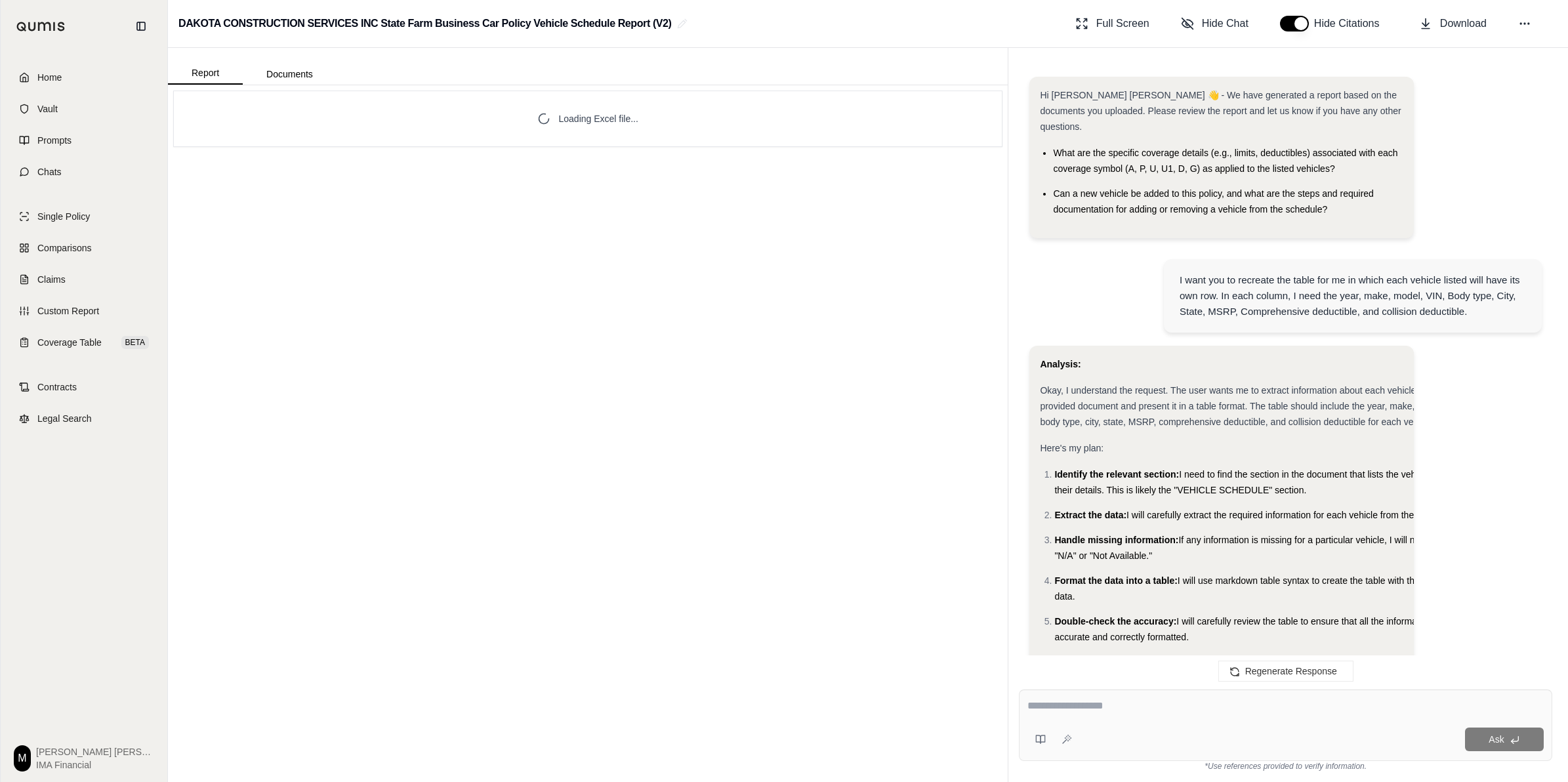
scroll to position [9328, 0]
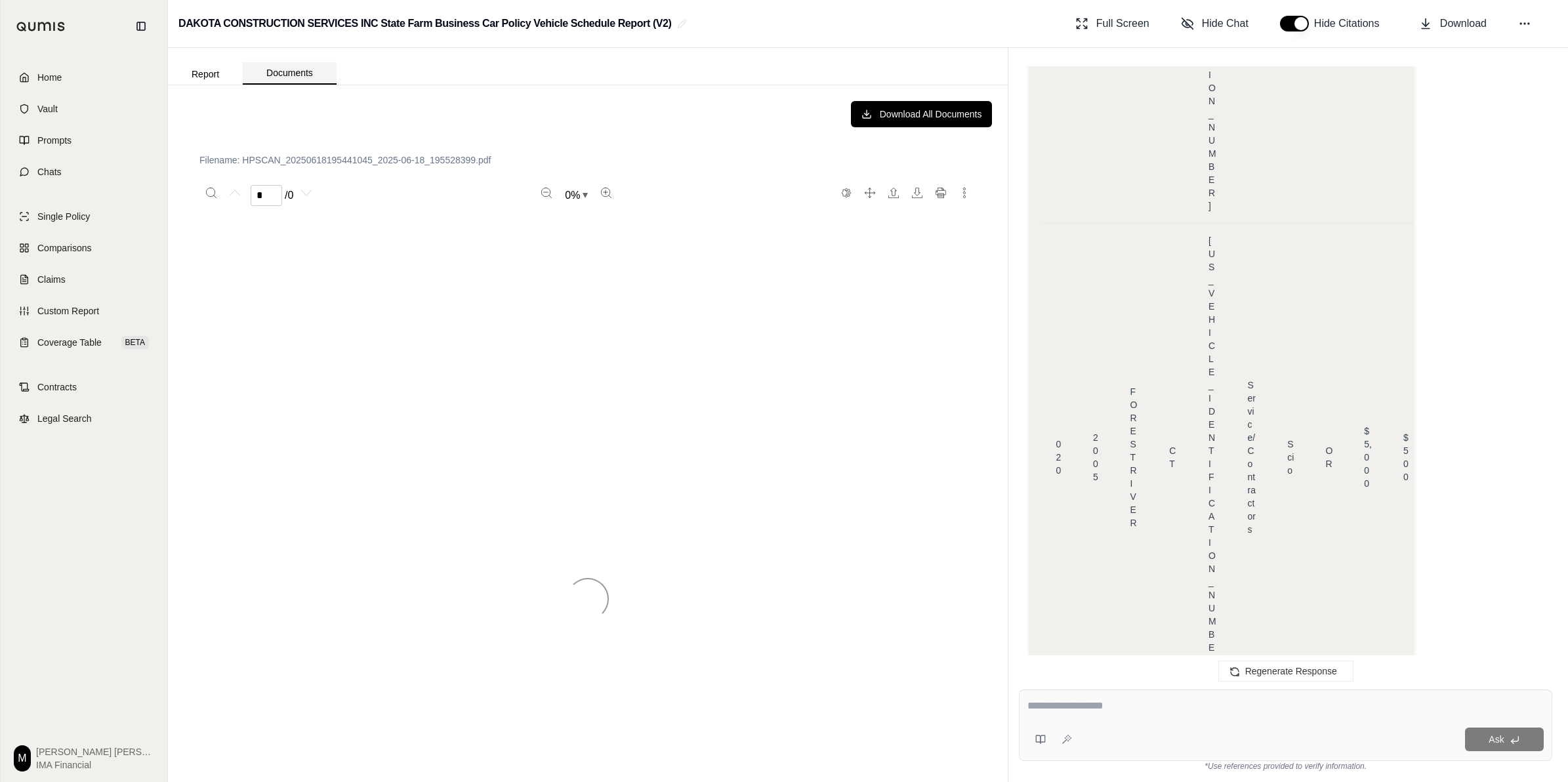
click at [301, 75] on button "Documents" at bounding box center [289, 73] width 94 height 22
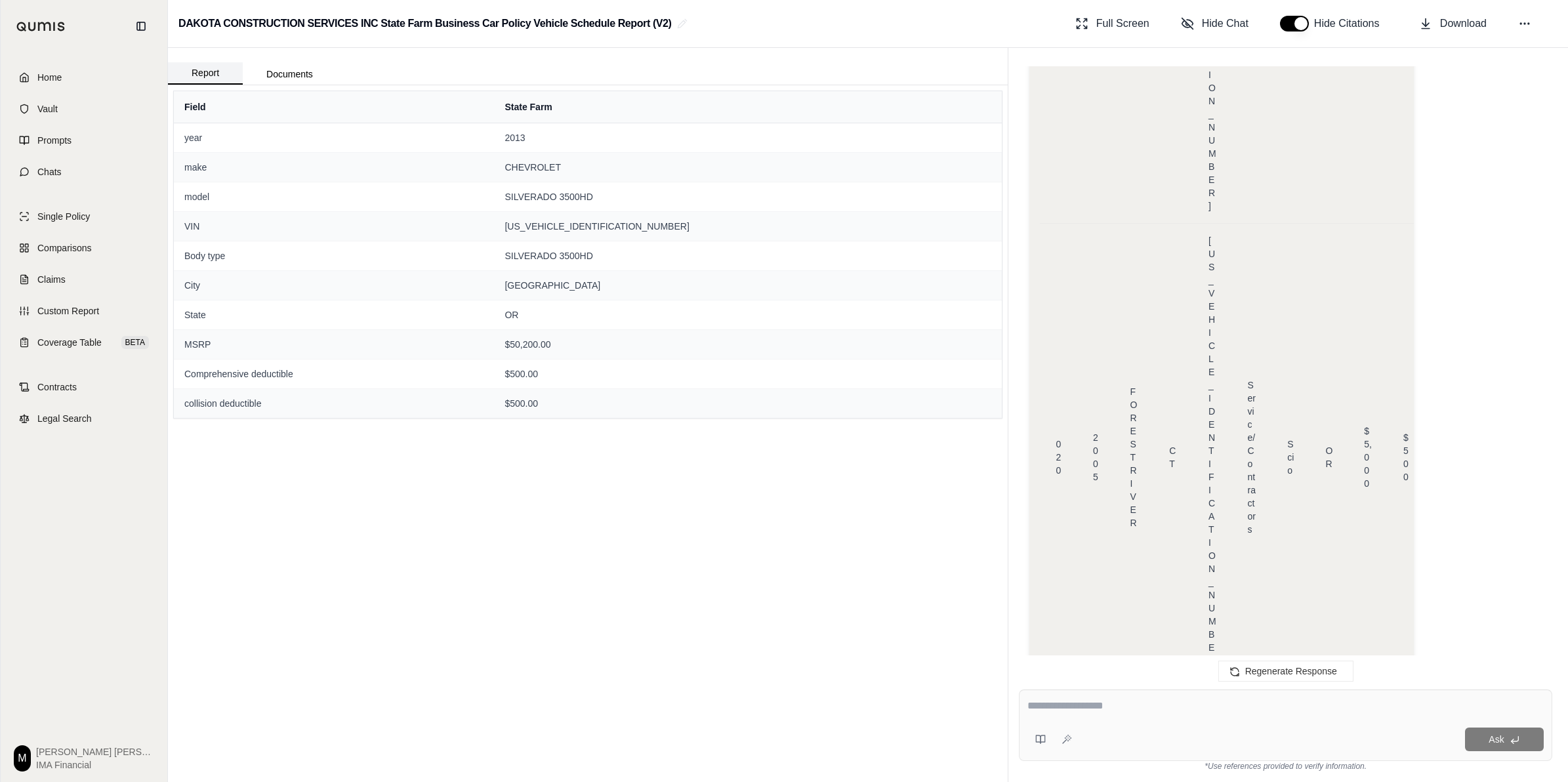
click at [200, 78] on button "Report" at bounding box center [205, 73] width 75 height 22
click at [778, 24] on span "Download" at bounding box center [1463, 24] width 47 height 16
click at [778, 27] on icon at bounding box center [1525, 23] width 13 height 13
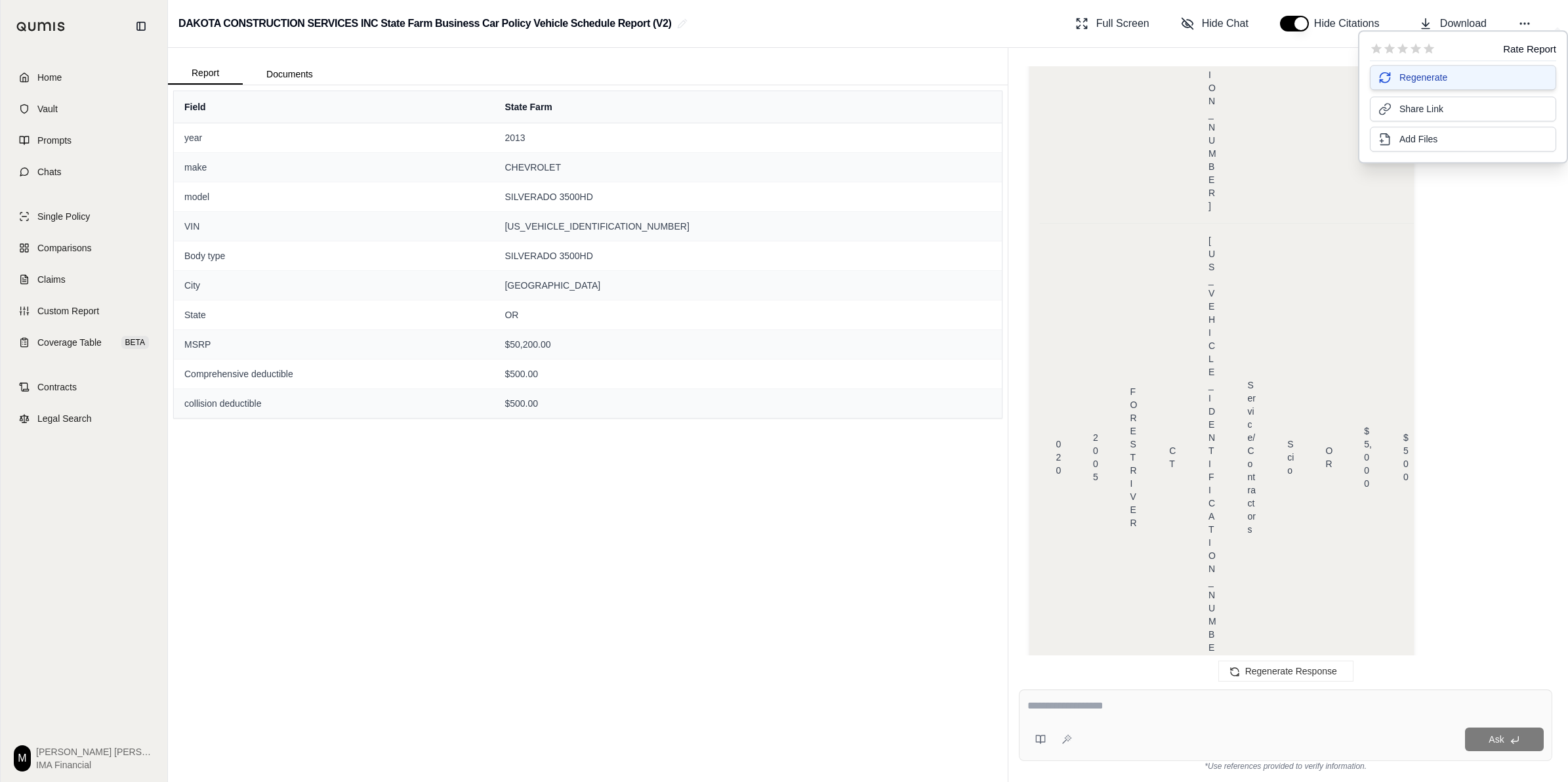
click at [778, 82] on button "Regenerate" at bounding box center [1463, 78] width 187 height 25
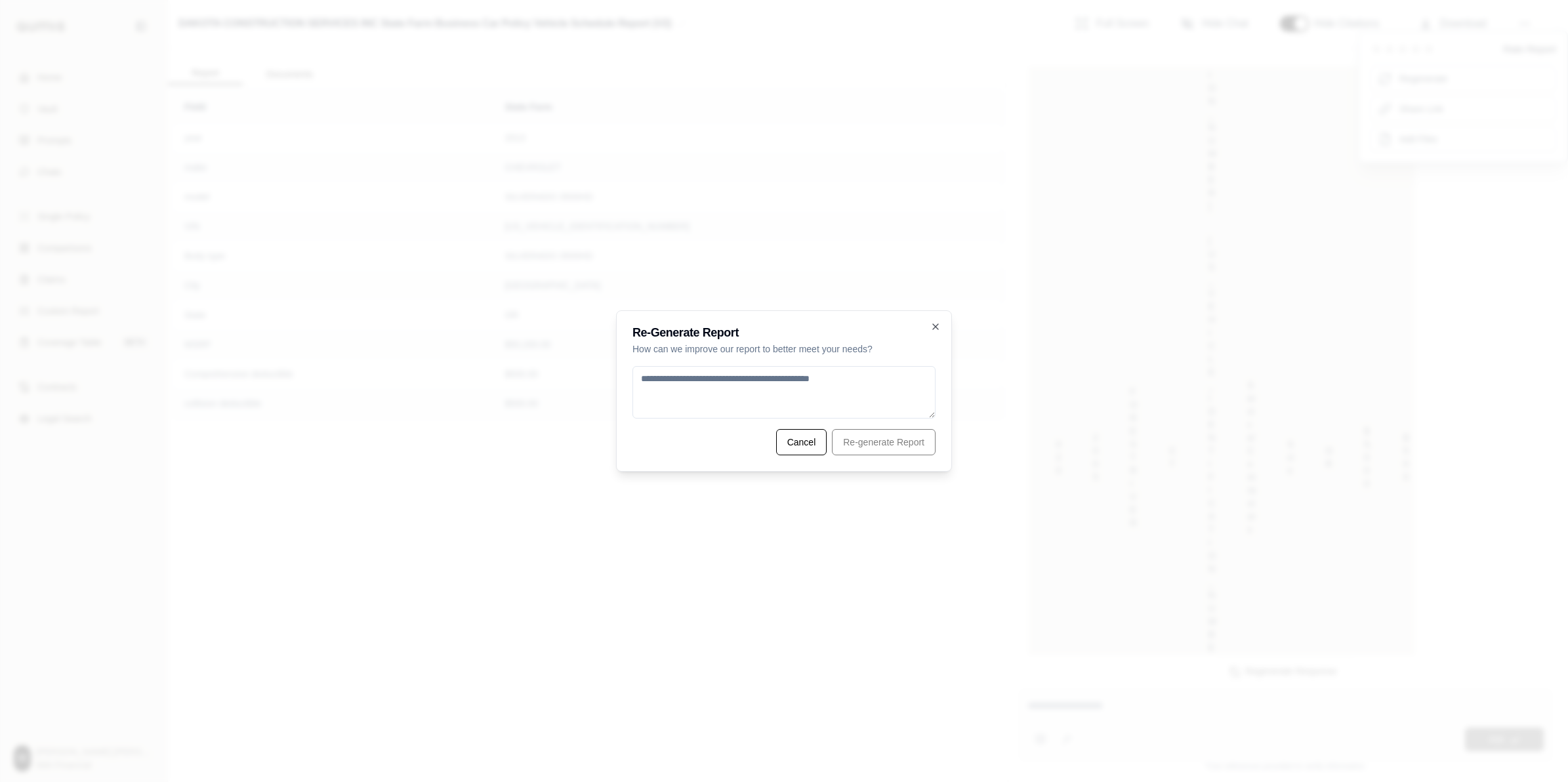
click at [778, 400] on textarea at bounding box center [784, 392] width 303 height 52
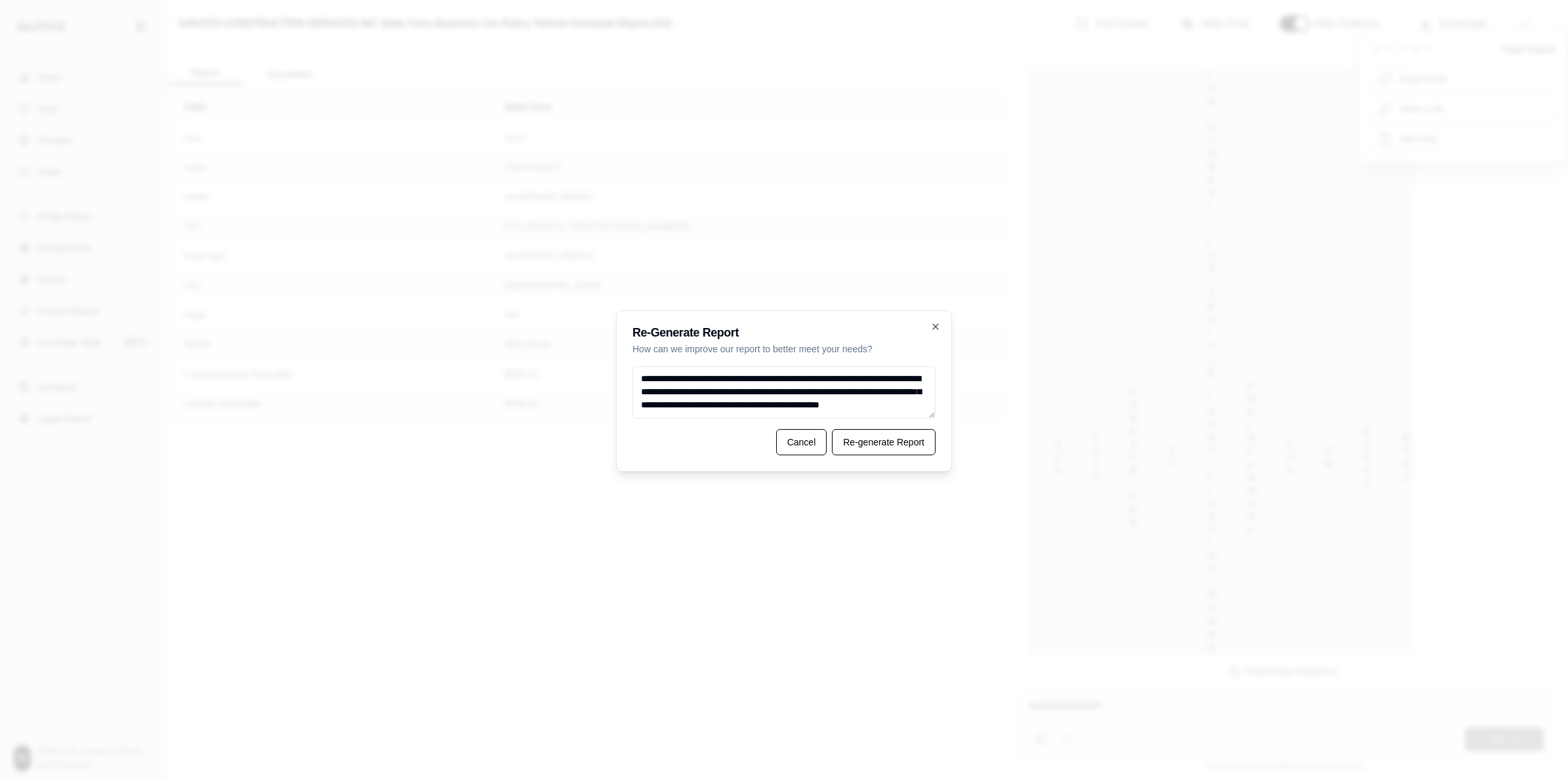
scroll to position [5, 0]
type textarea "**********"
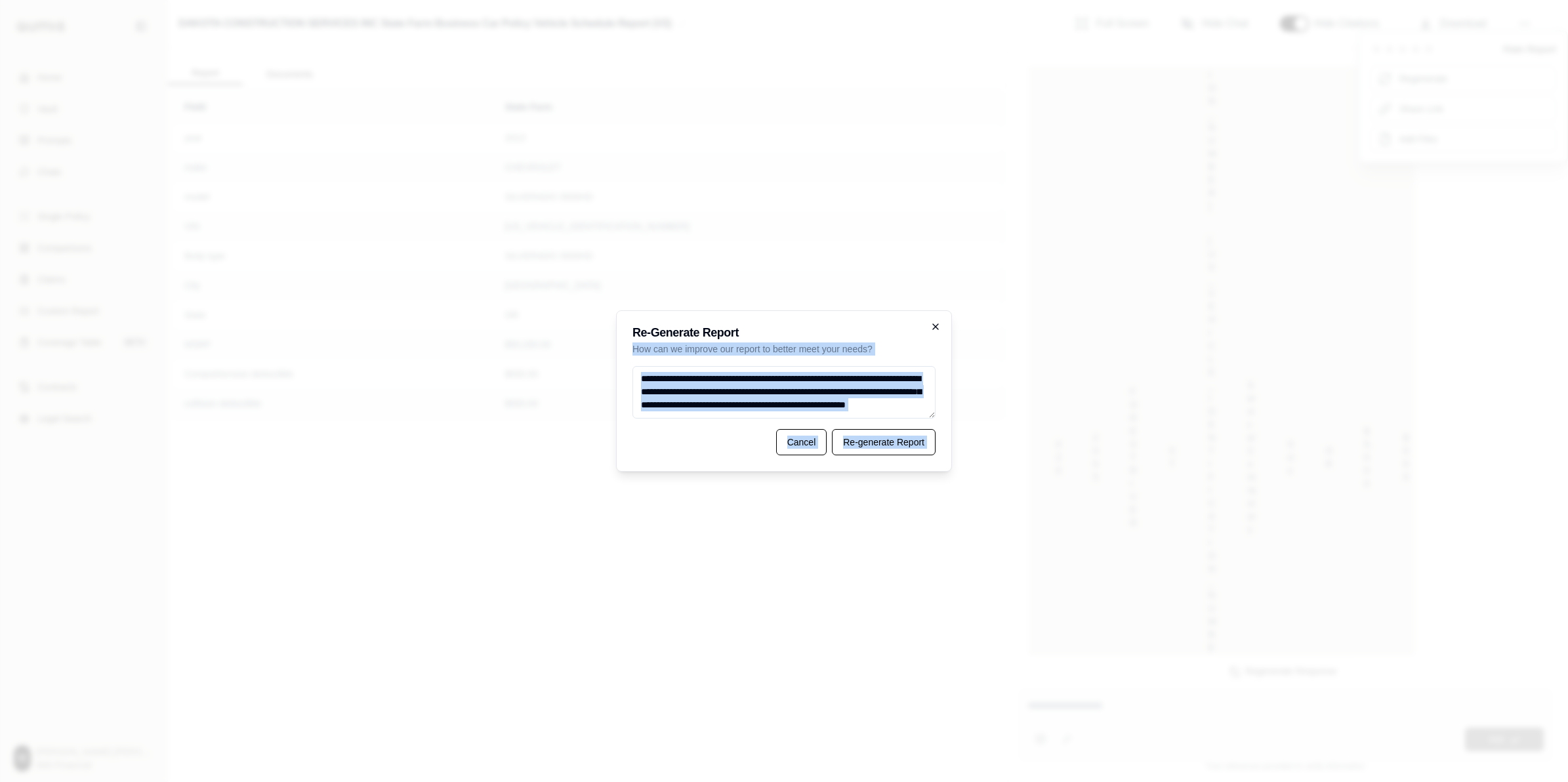
click at [778, 326] on div "**********" at bounding box center [784, 391] width 336 height 161
click at [778, 325] on icon "button" at bounding box center [935, 326] width 10 height 10
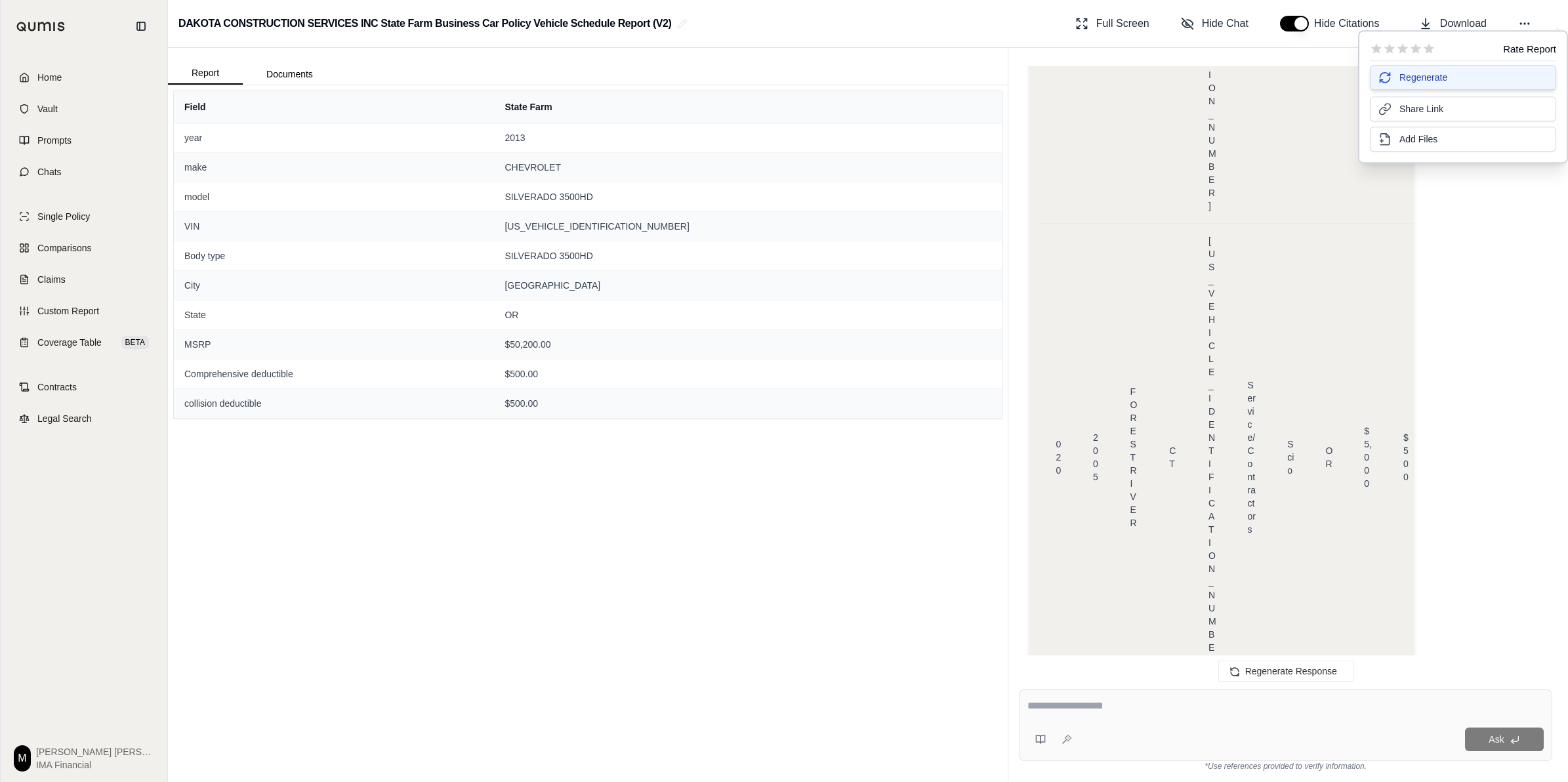
click at [778, 80] on span "Regenerate" at bounding box center [1423, 77] width 48 height 13
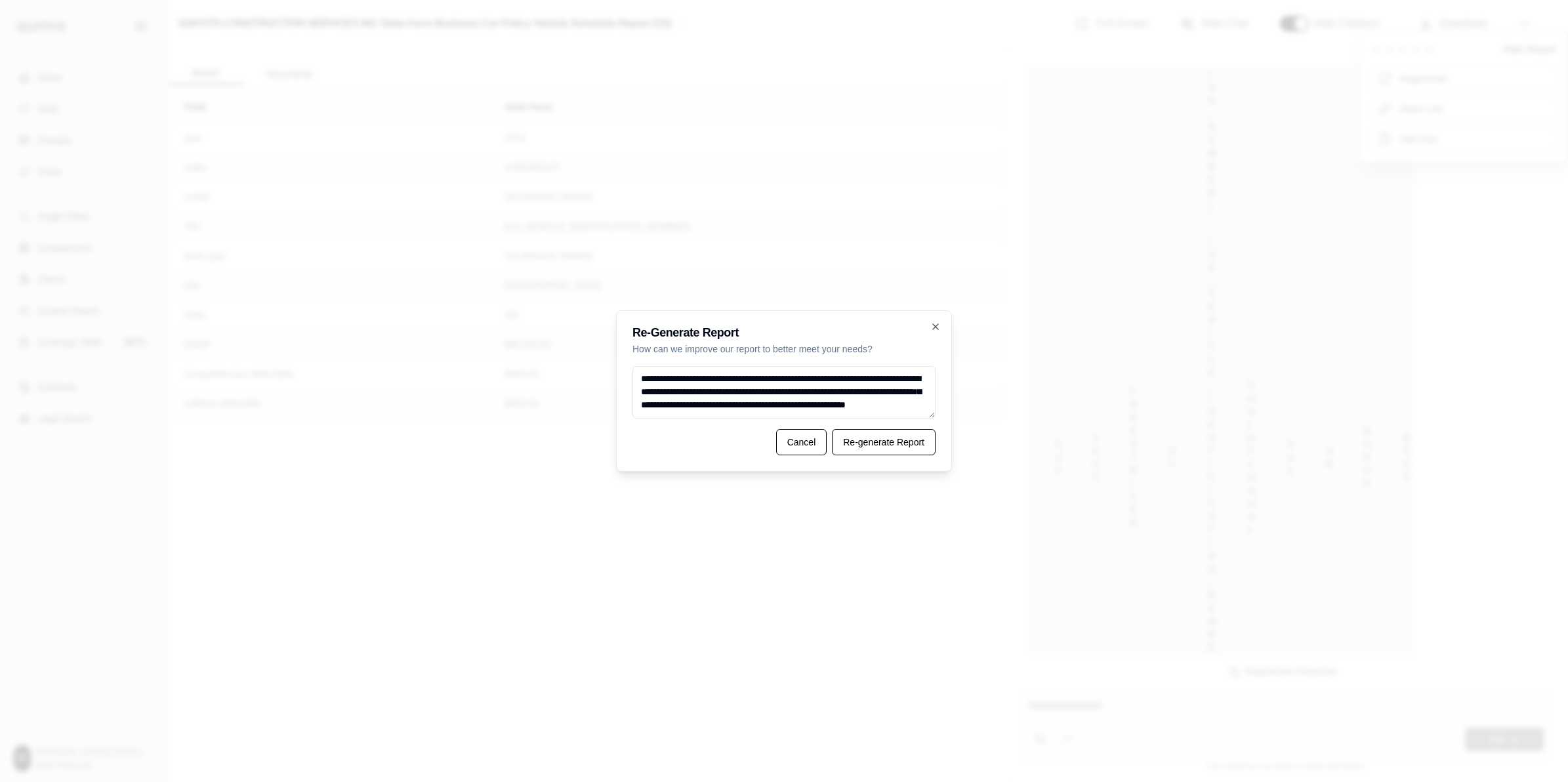
scroll to position [12, 0]
click at [778, 403] on textarea "**********" at bounding box center [784, 392] width 303 height 52
type textarea "**********"
click at [778, 446] on button "Re-generate Report" at bounding box center [884, 442] width 103 height 27
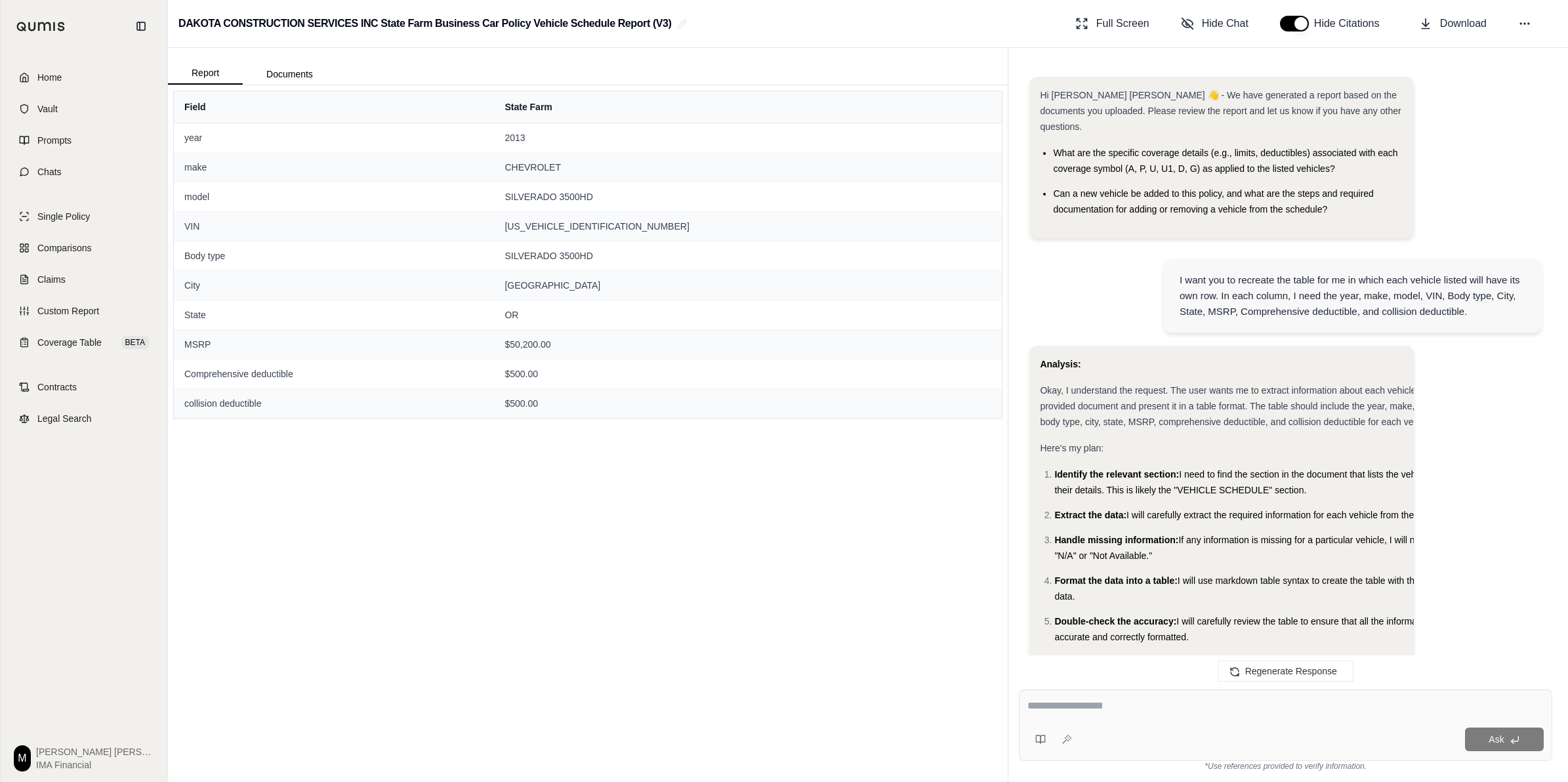
scroll to position [9328, 0]
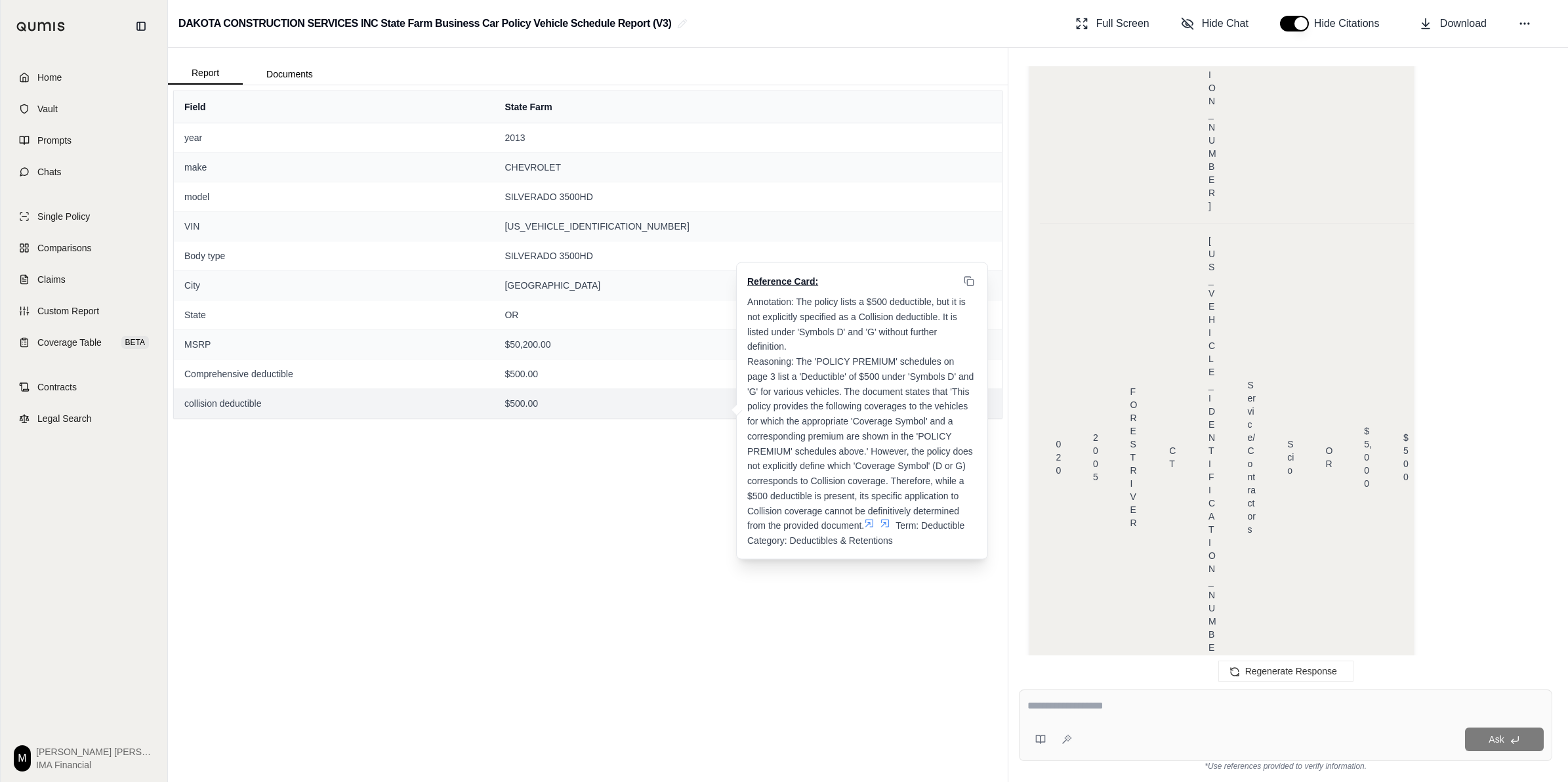
click at [778, 326] on span "Annotation: The policy lists a $500 deductible, but it is not explicitly specif…" at bounding box center [862, 413] width 229 height 234
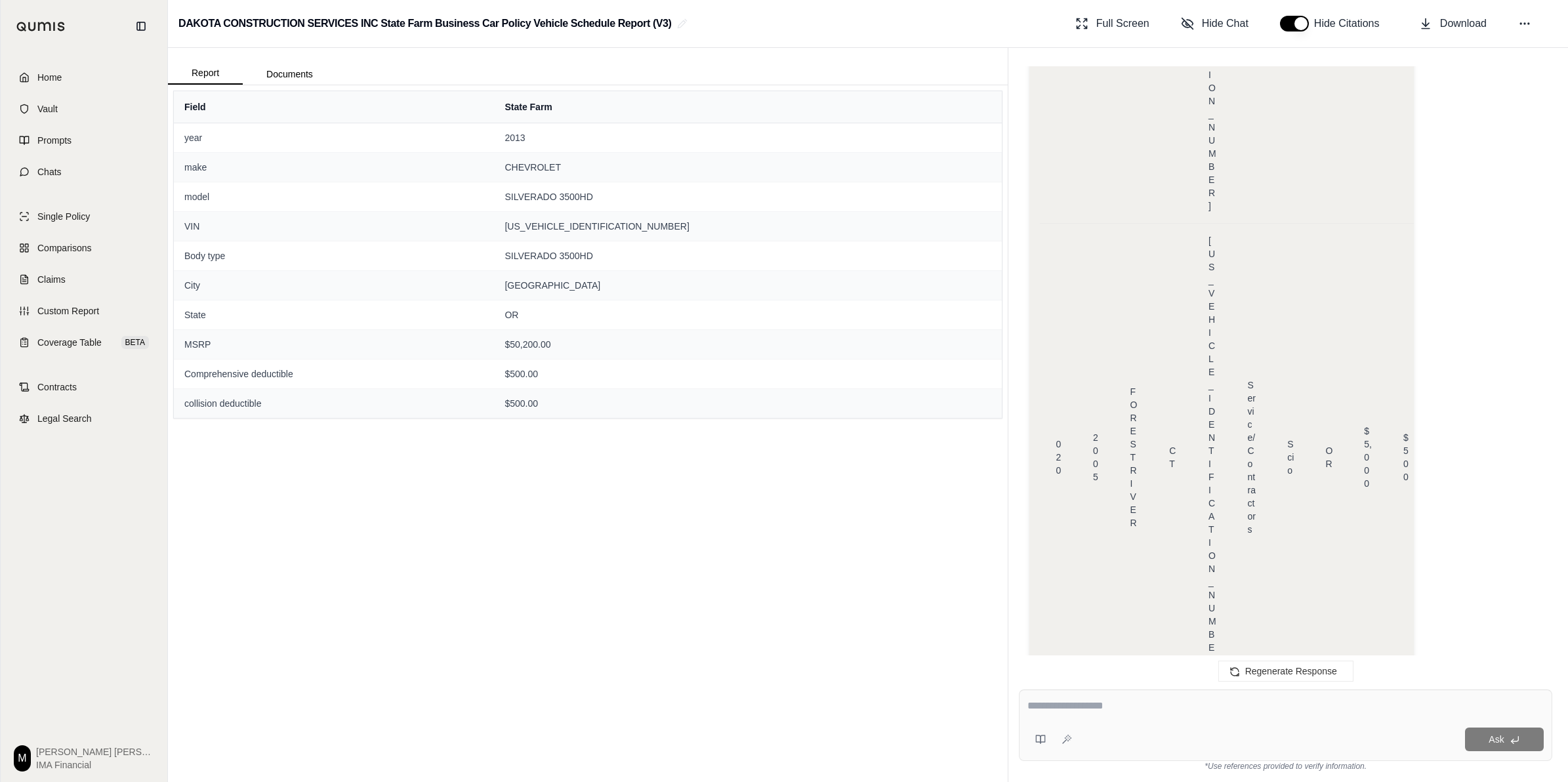
click at [566, 514] on div "Field State Farm year [DATE] make CHEVROLET model SILVERADO 3500HD VIN [US_VEHI…" at bounding box center [587, 433] width 840 height 697
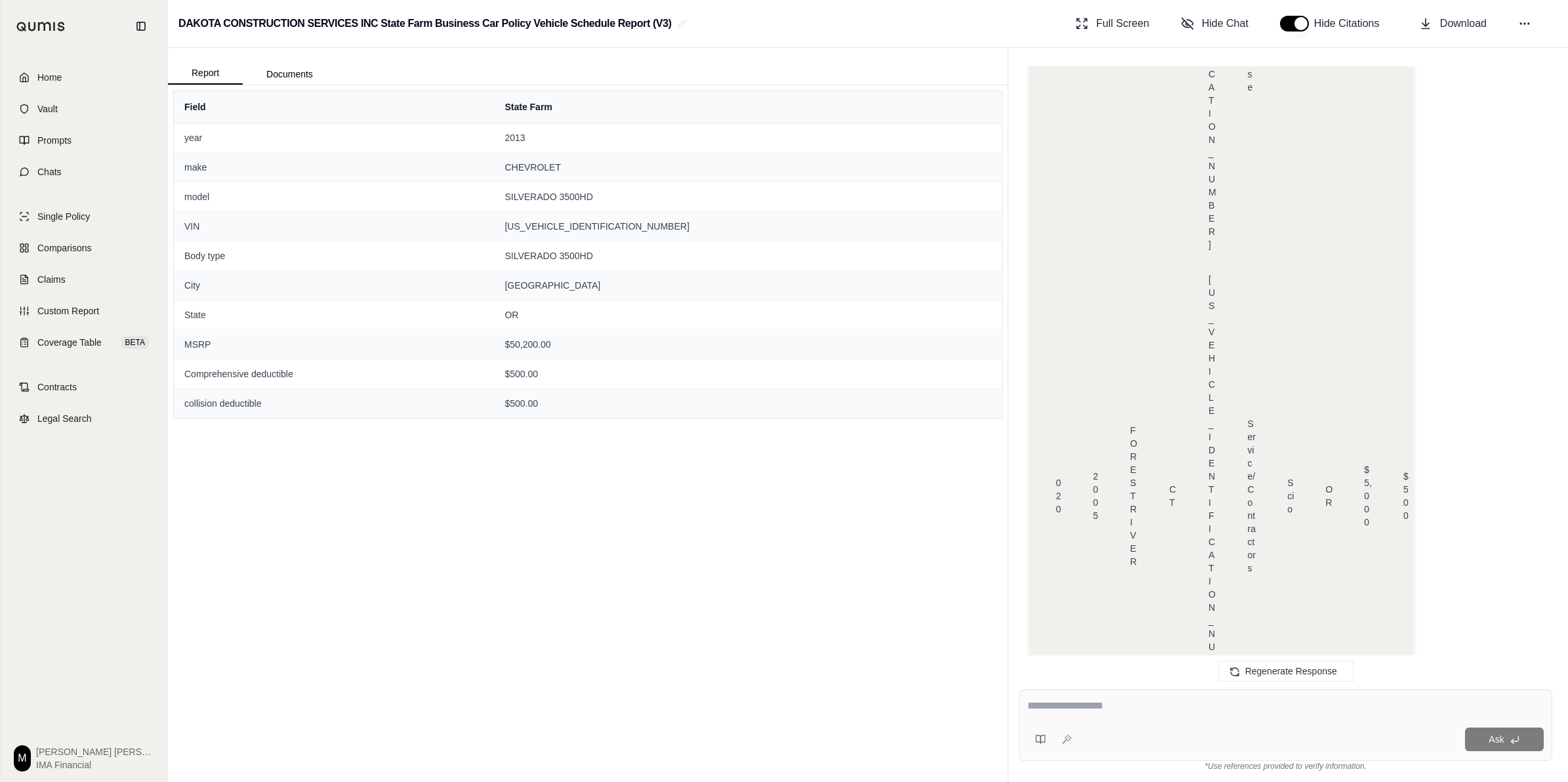
scroll to position [9326, 0]
drag, startPoint x: 1040, startPoint y: 384, endPoint x: 1160, endPoint y: 579, distance: 229.0
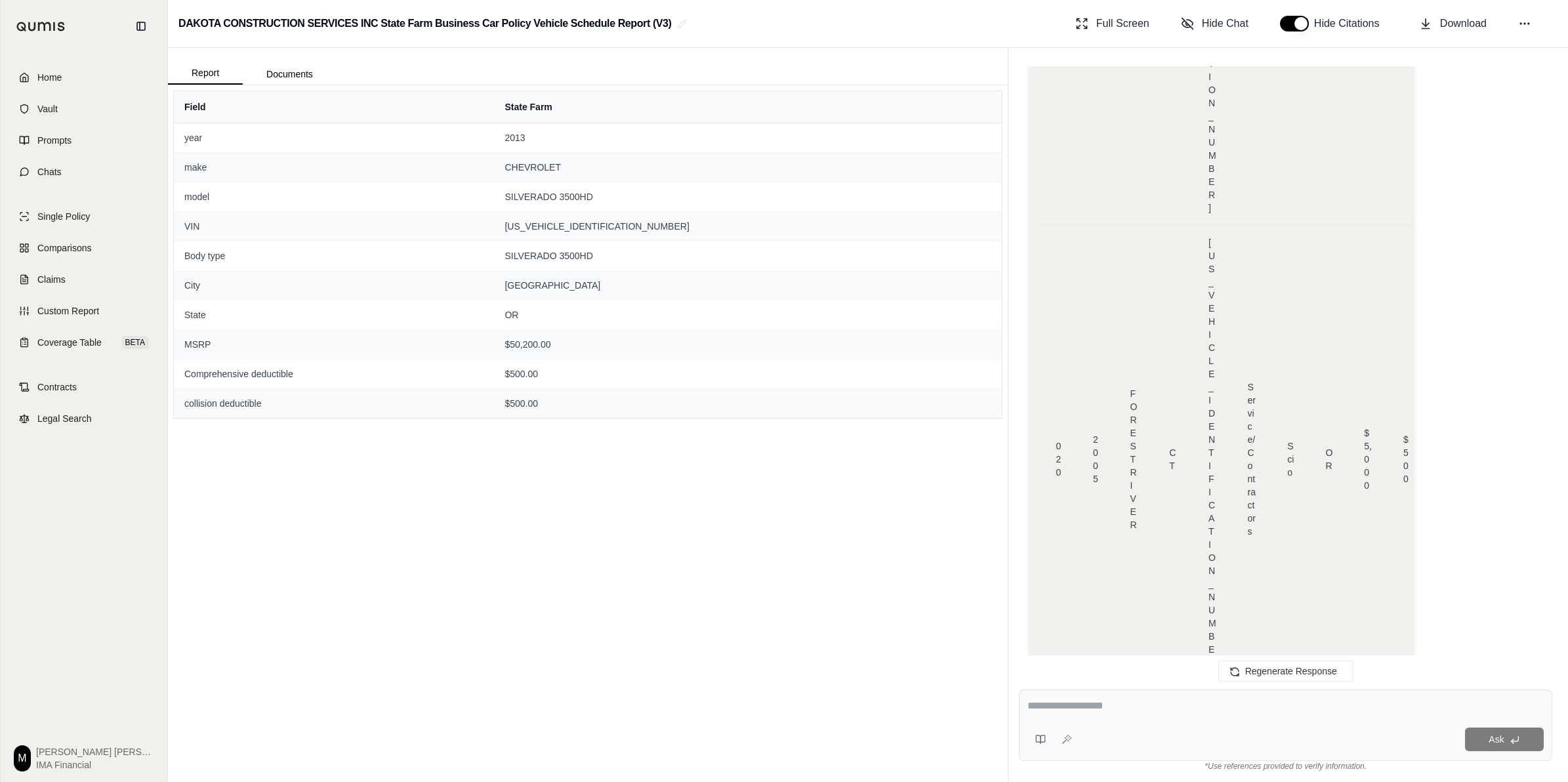
drag, startPoint x: 1217, startPoint y: 566, endPoint x: 1316, endPoint y: 564, distance: 99.0
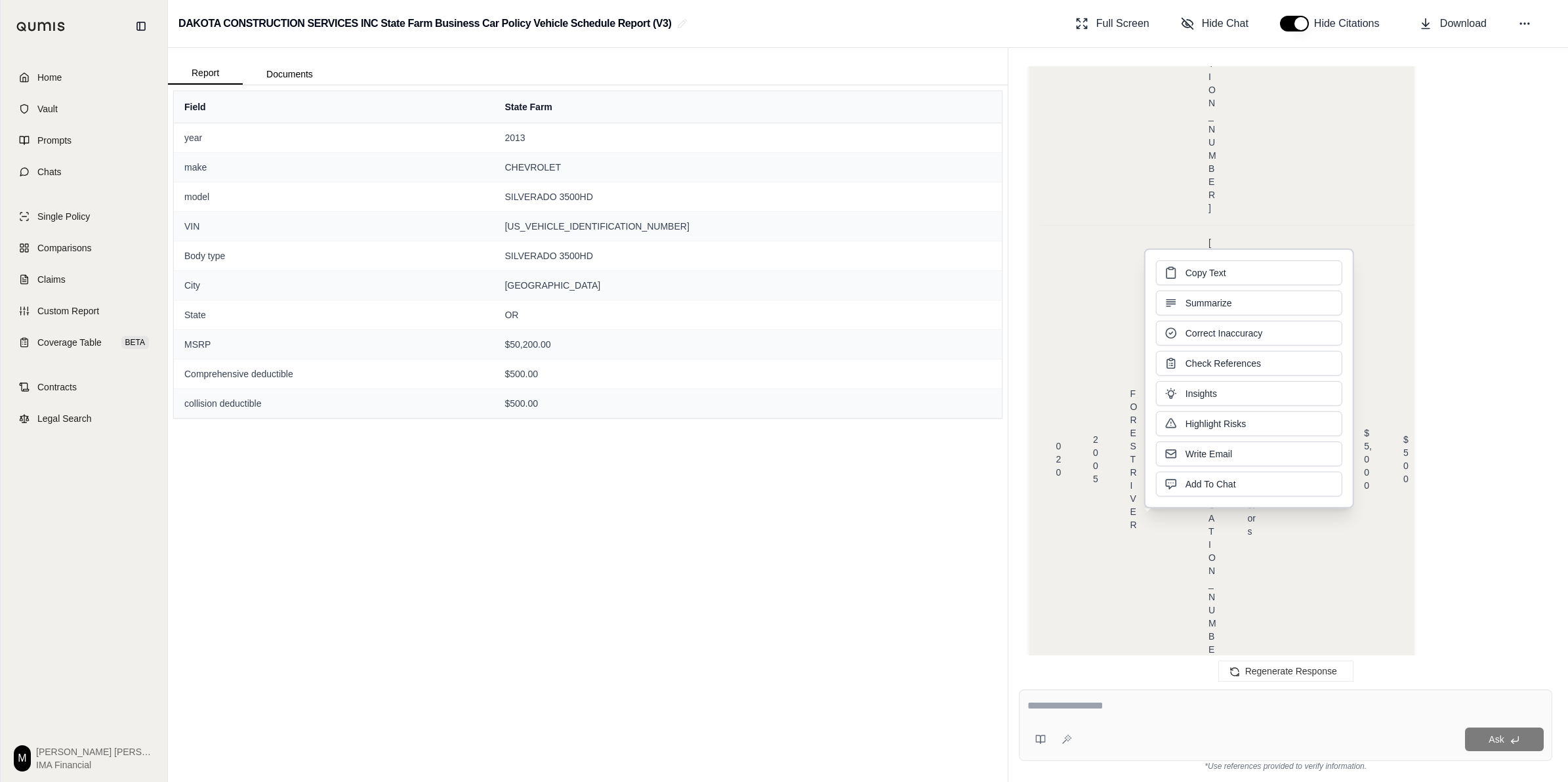
copy span "[US_VEHICLE_IDENTIFICATION_NUMBER]"
drag, startPoint x: 1177, startPoint y: 542, endPoint x: 1215, endPoint y: 540, distance: 38.1
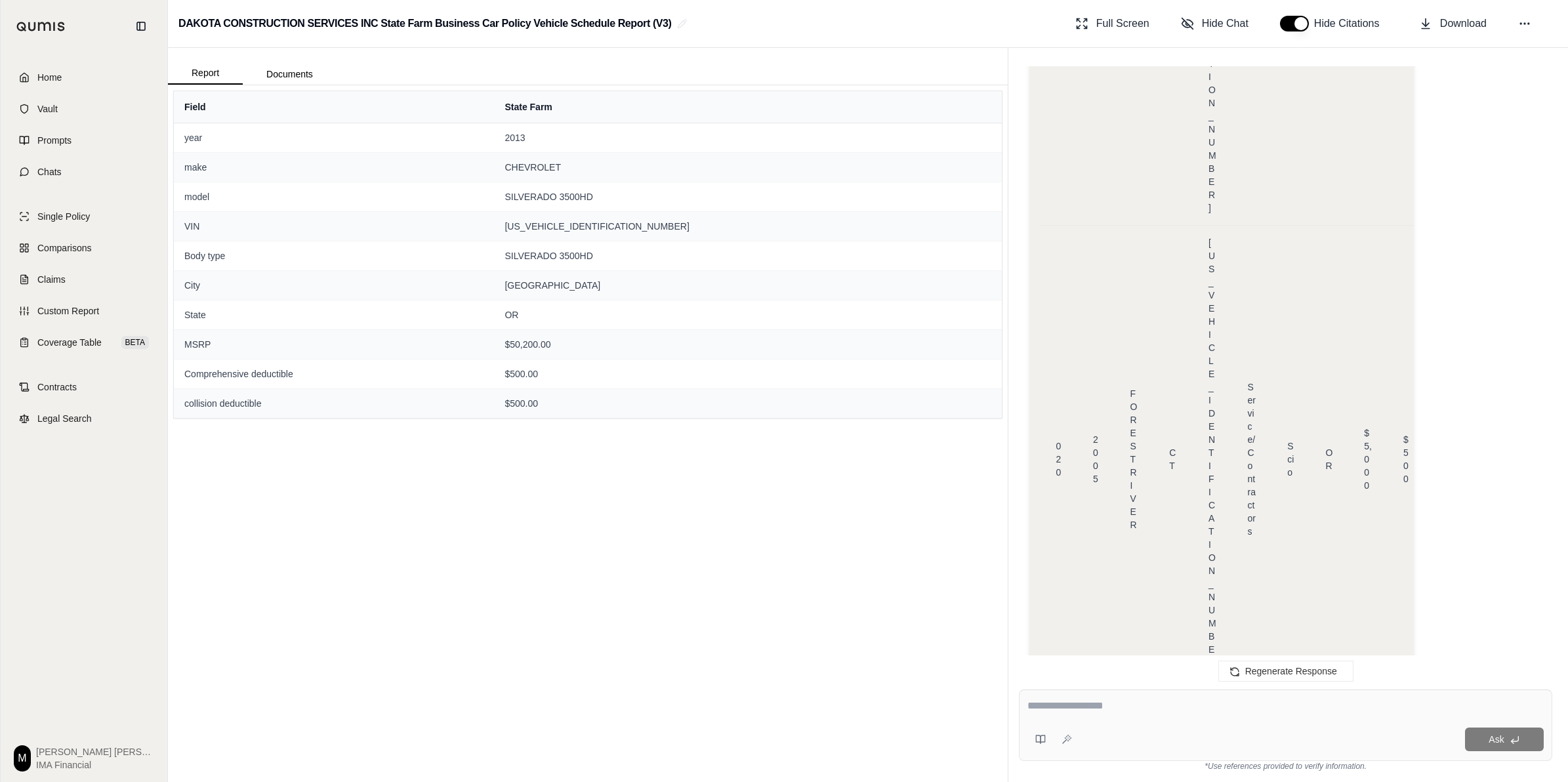
drag, startPoint x: 1159, startPoint y: 536, endPoint x: 1256, endPoint y: 535, distance: 97.0
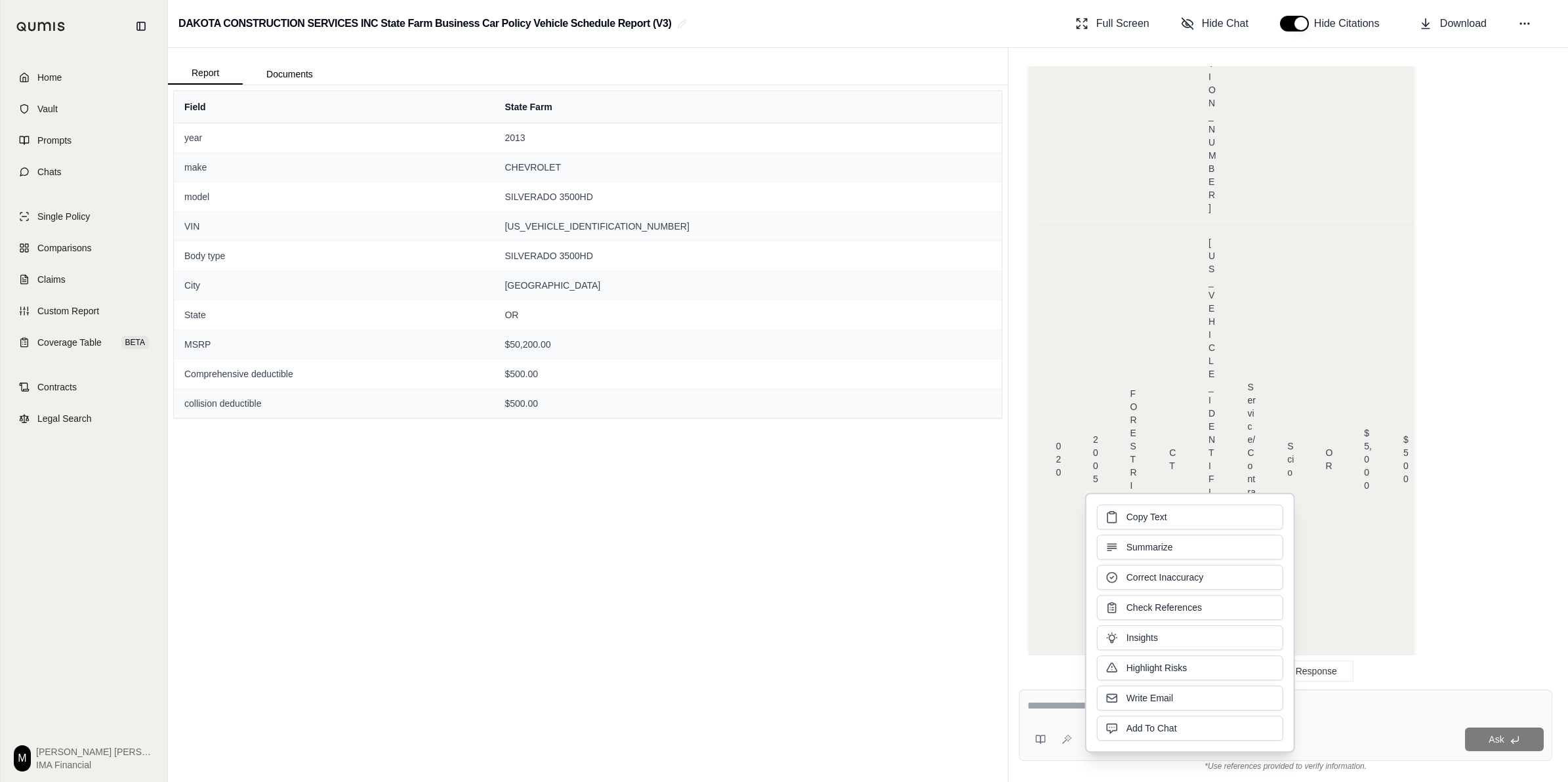
copy span "[US_VEHICLE_IDENTIFICATION_NUMBER]"
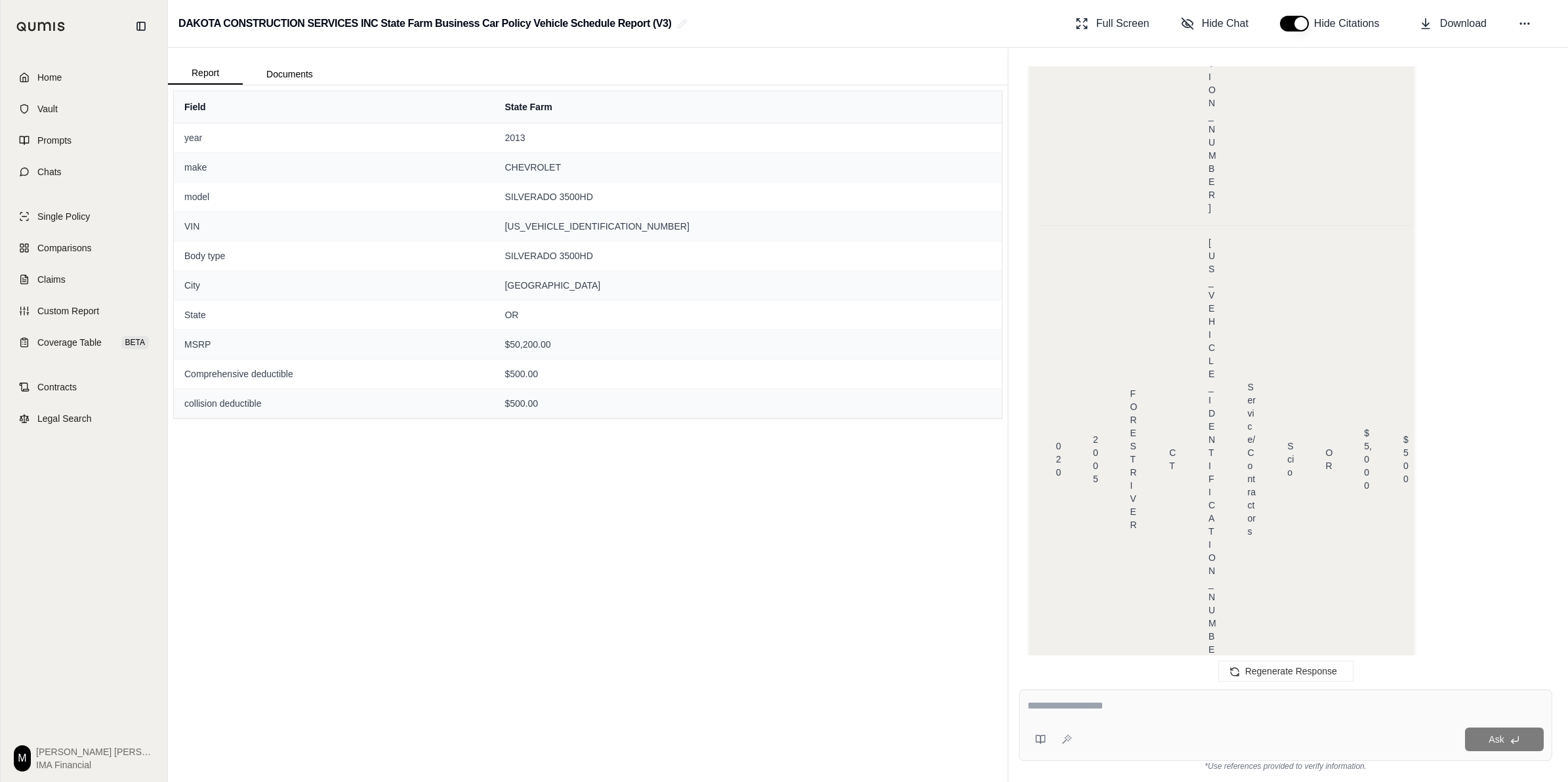
drag, startPoint x: 1190, startPoint y: 503, endPoint x: 1283, endPoint y: 502, distance: 93.0
copy span "[US_VEHICLE_IDENTIFICATION_NUMBER]"
drag, startPoint x: 1166, startPoint y: 473, endPoint x: 1260, endPoint y: 472, distance: 94.0
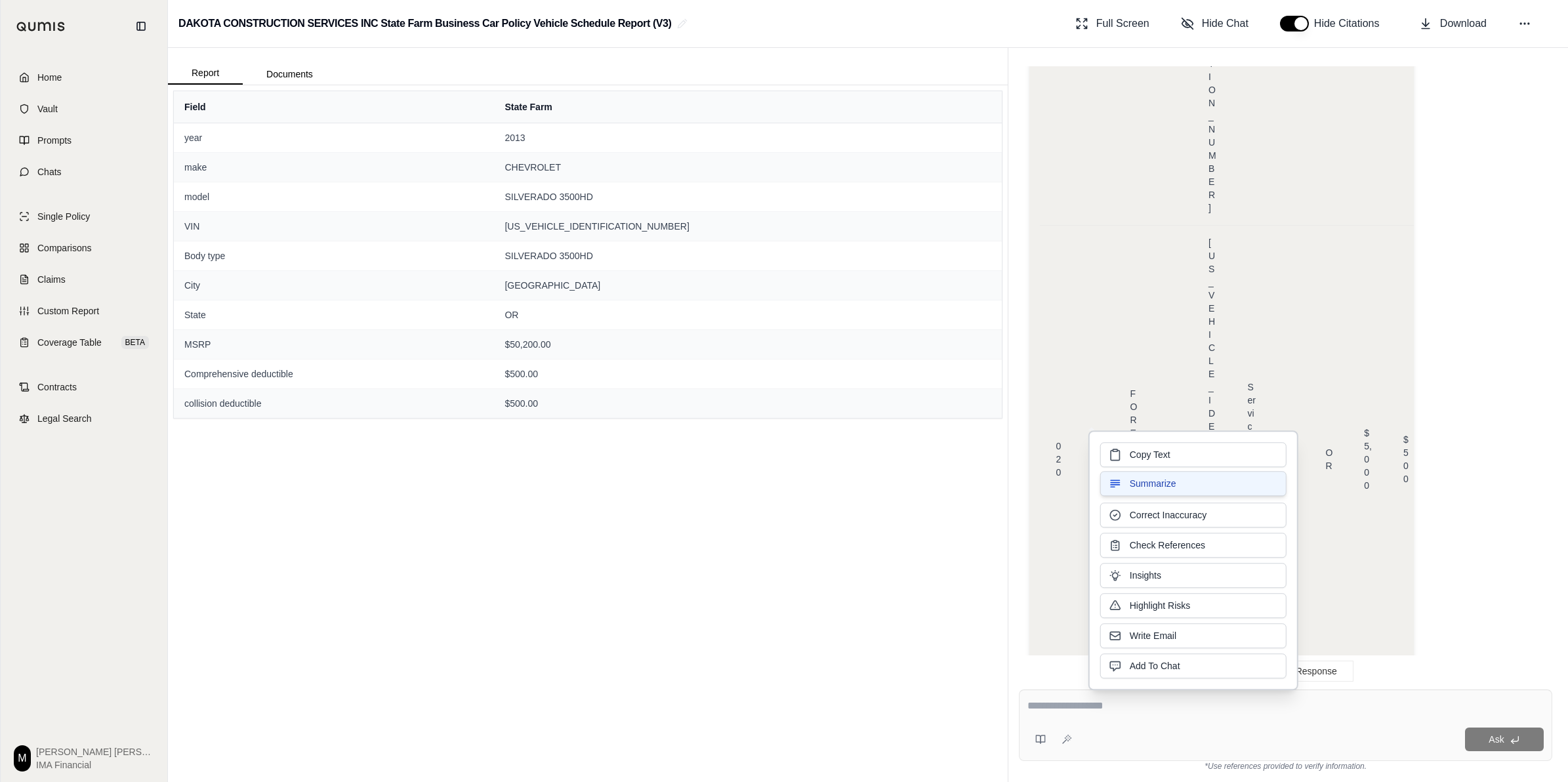
copy span "[US_VEHICLE_IDENTIFICATION_NUMBER]"
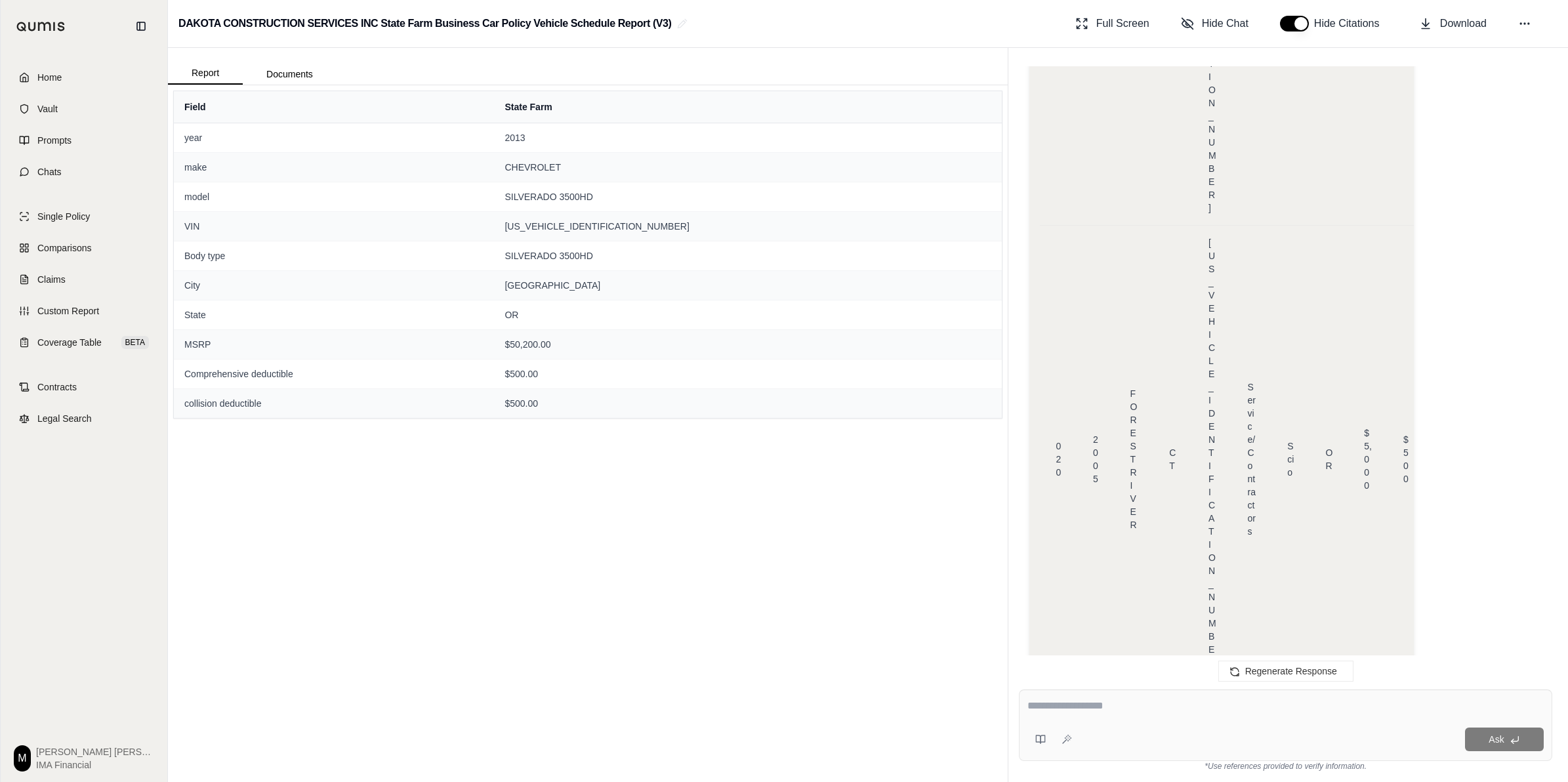
drag, startPoint x: 1133, startPoint y: 442, endPoint x: 1224, endPoint y: 443, distance: 91.0
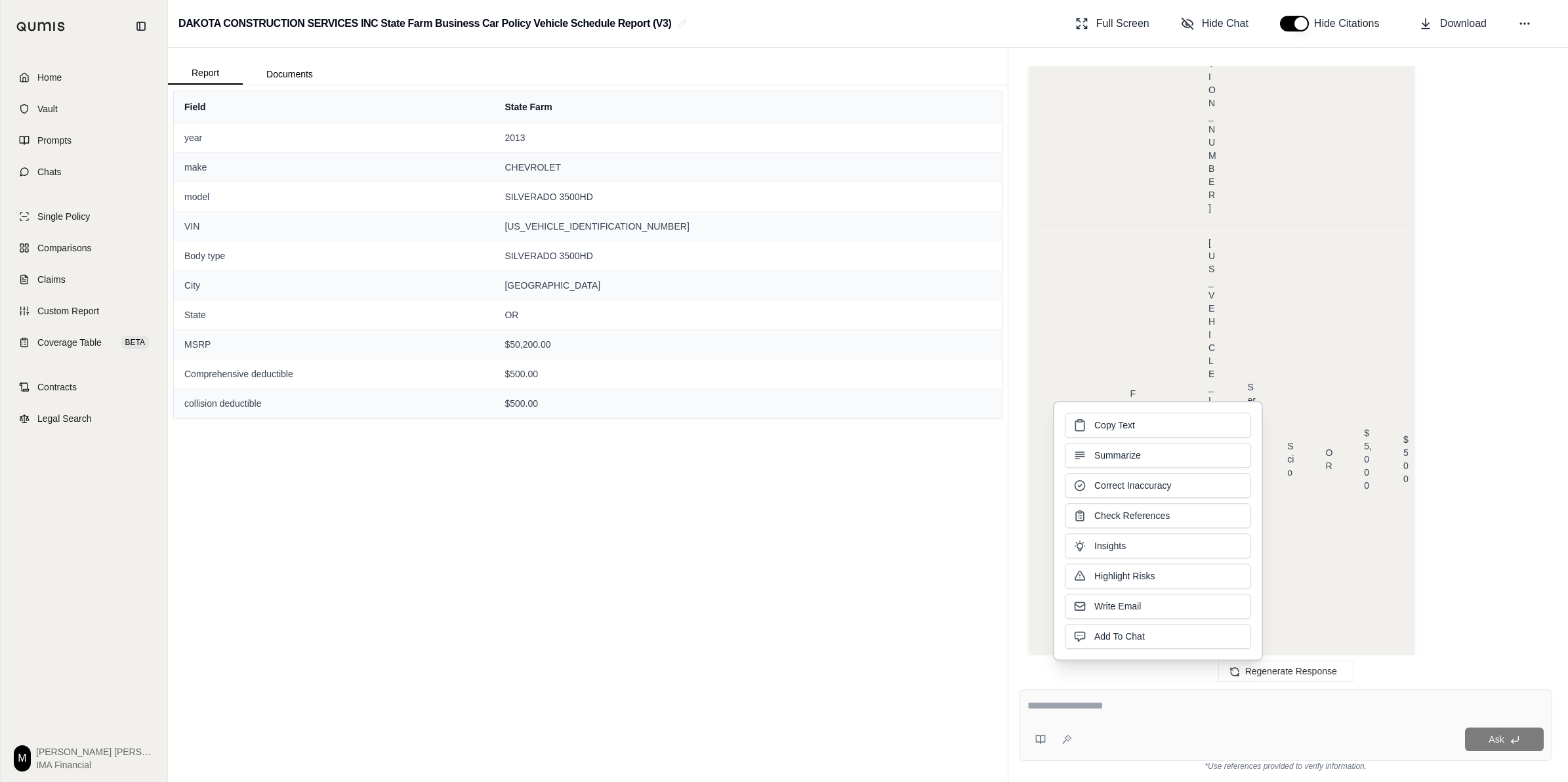
copy span "[US_VEHICLE_IDENTIFICATION_NUMBER]"
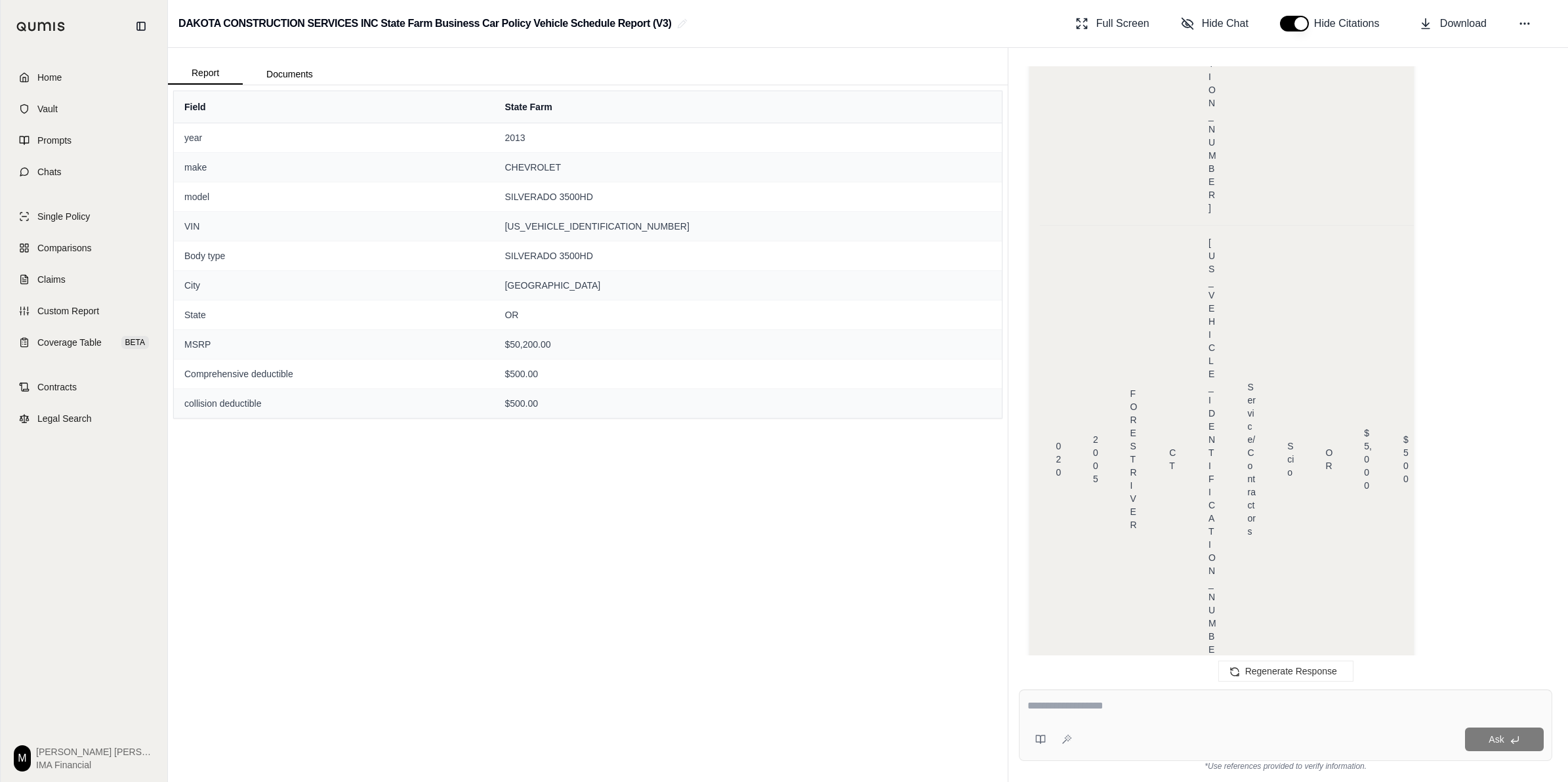
drag, startPoint x: 1127, startPoint y: 408, endPoint x: 1225, endPoint y: 411, distance: 98.0
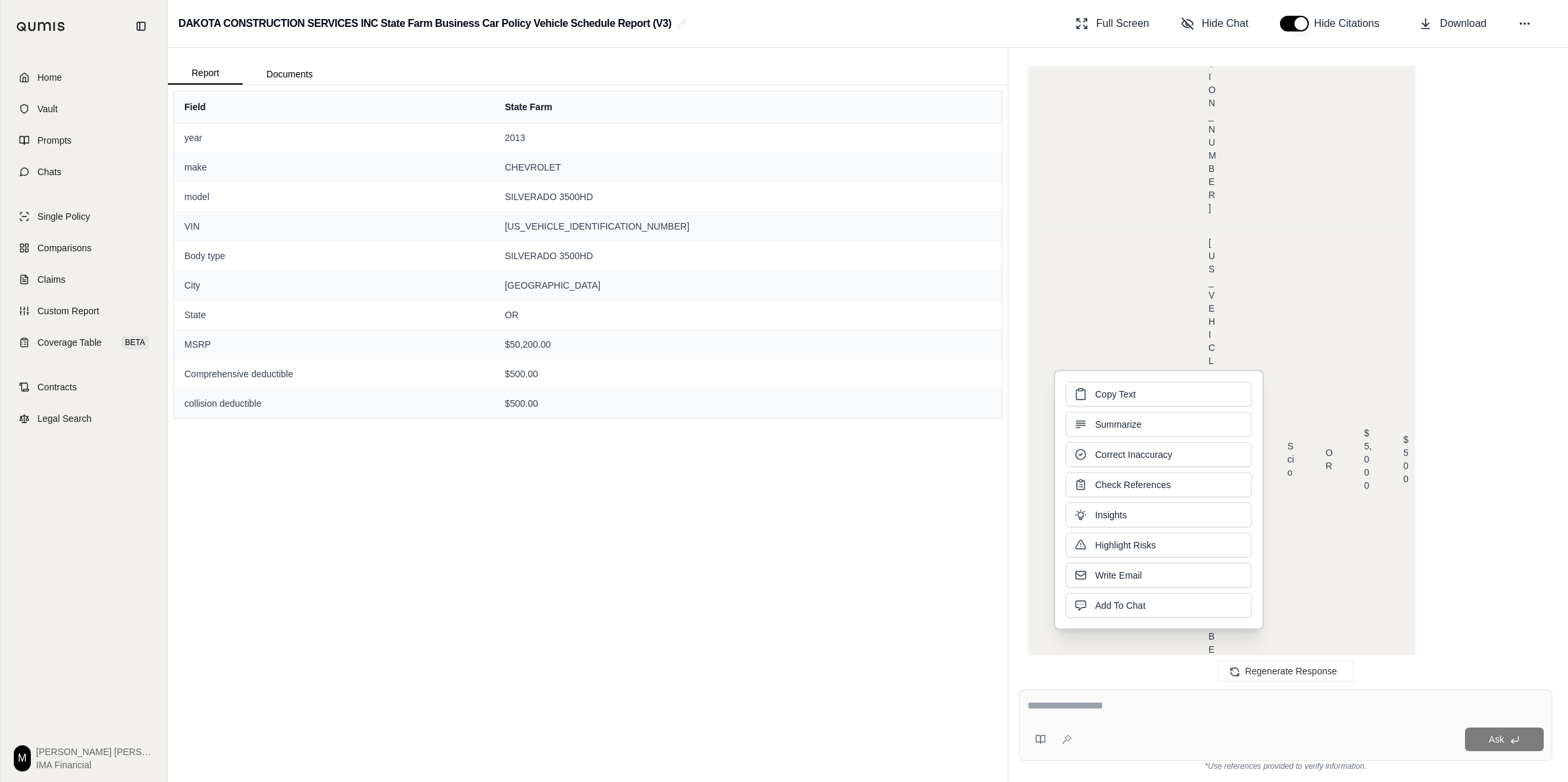
copy span "3C6UR5HLOGG259460"
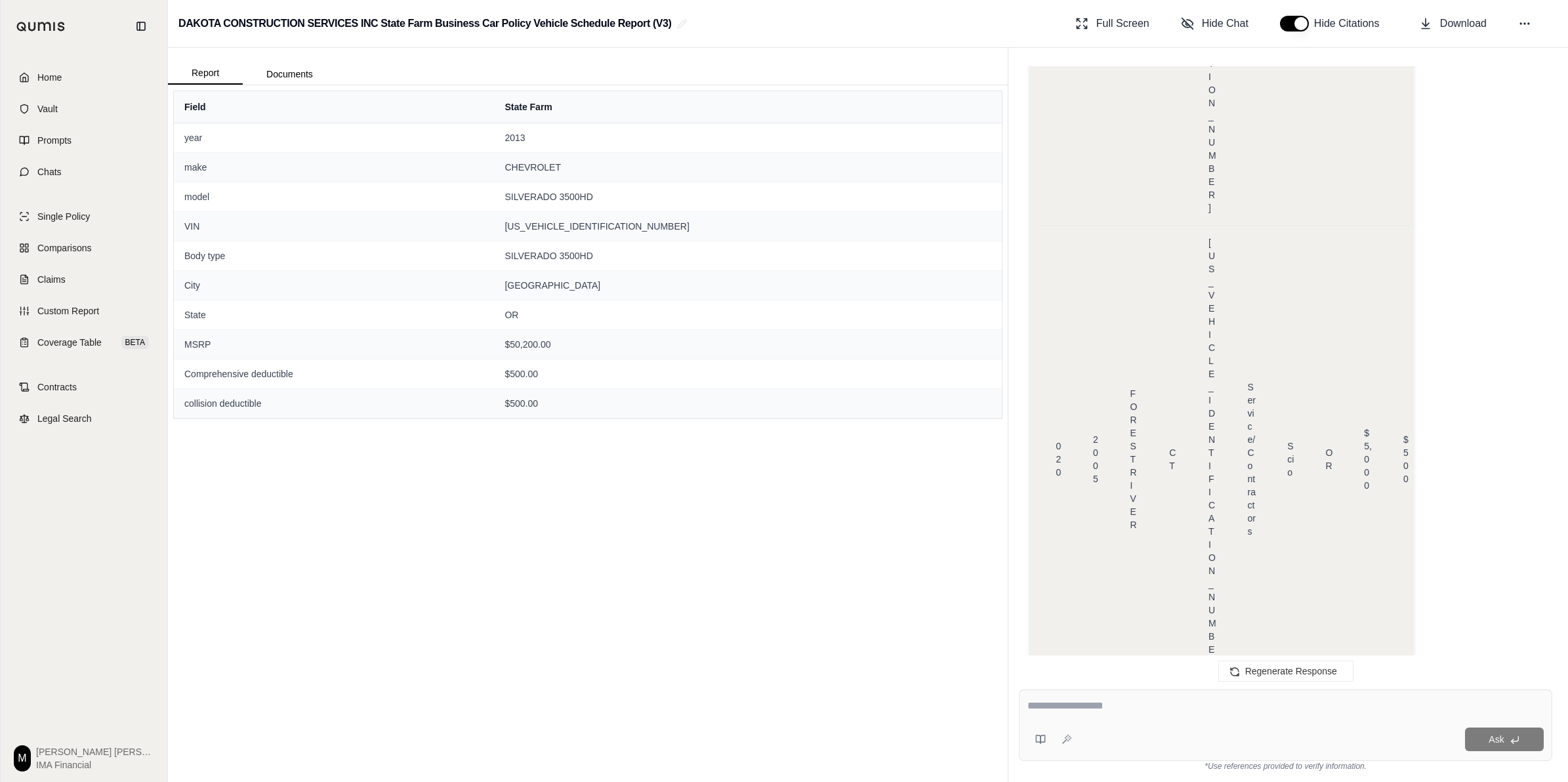
drag, startPoint x: 1232, startPoint y: 377, endPoint x: 1326, endPoint y: 378, distance: 94.0
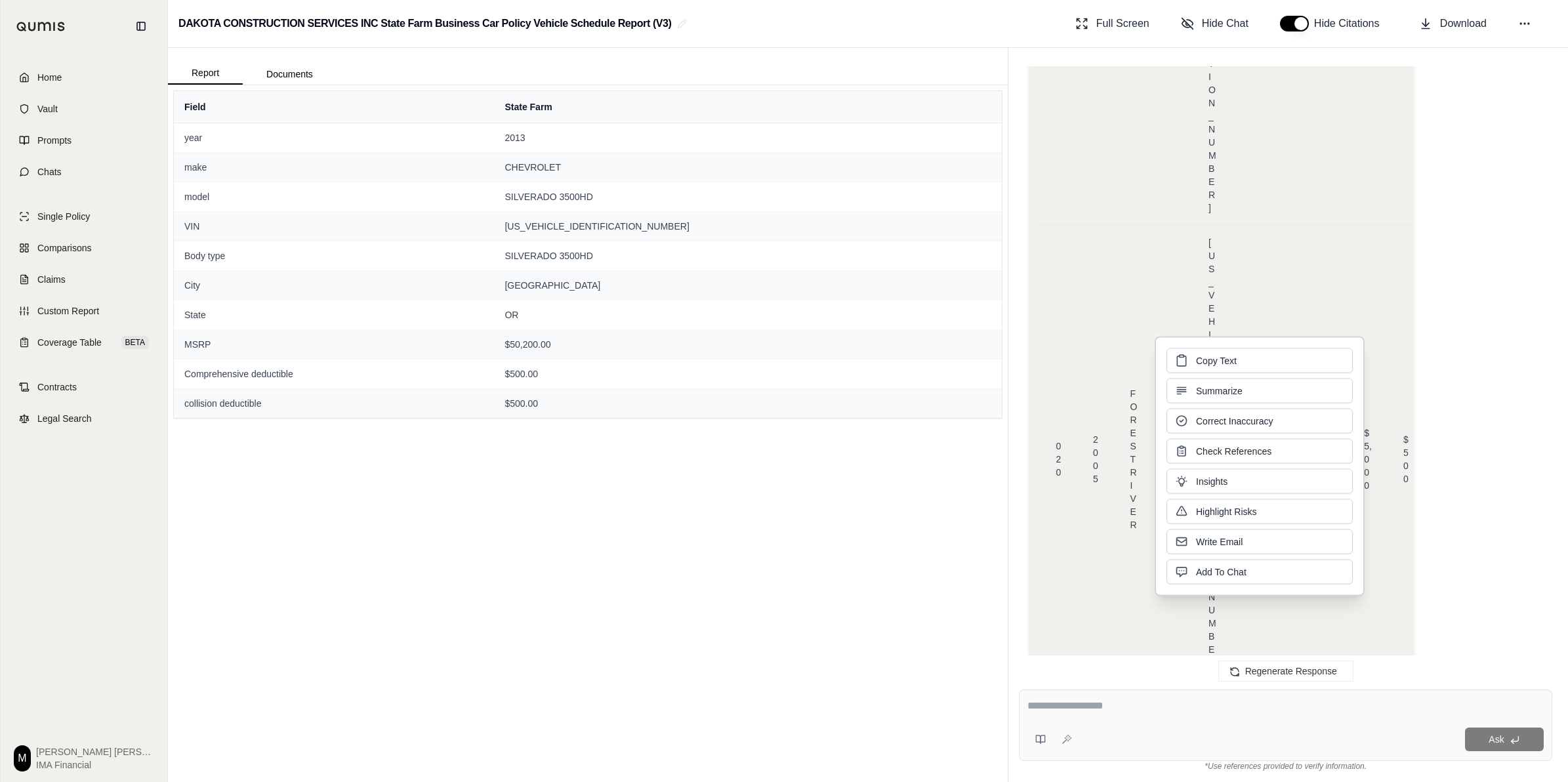
copy span "[US_VEHICLE_IDENTIFICATION_NUMBER]"
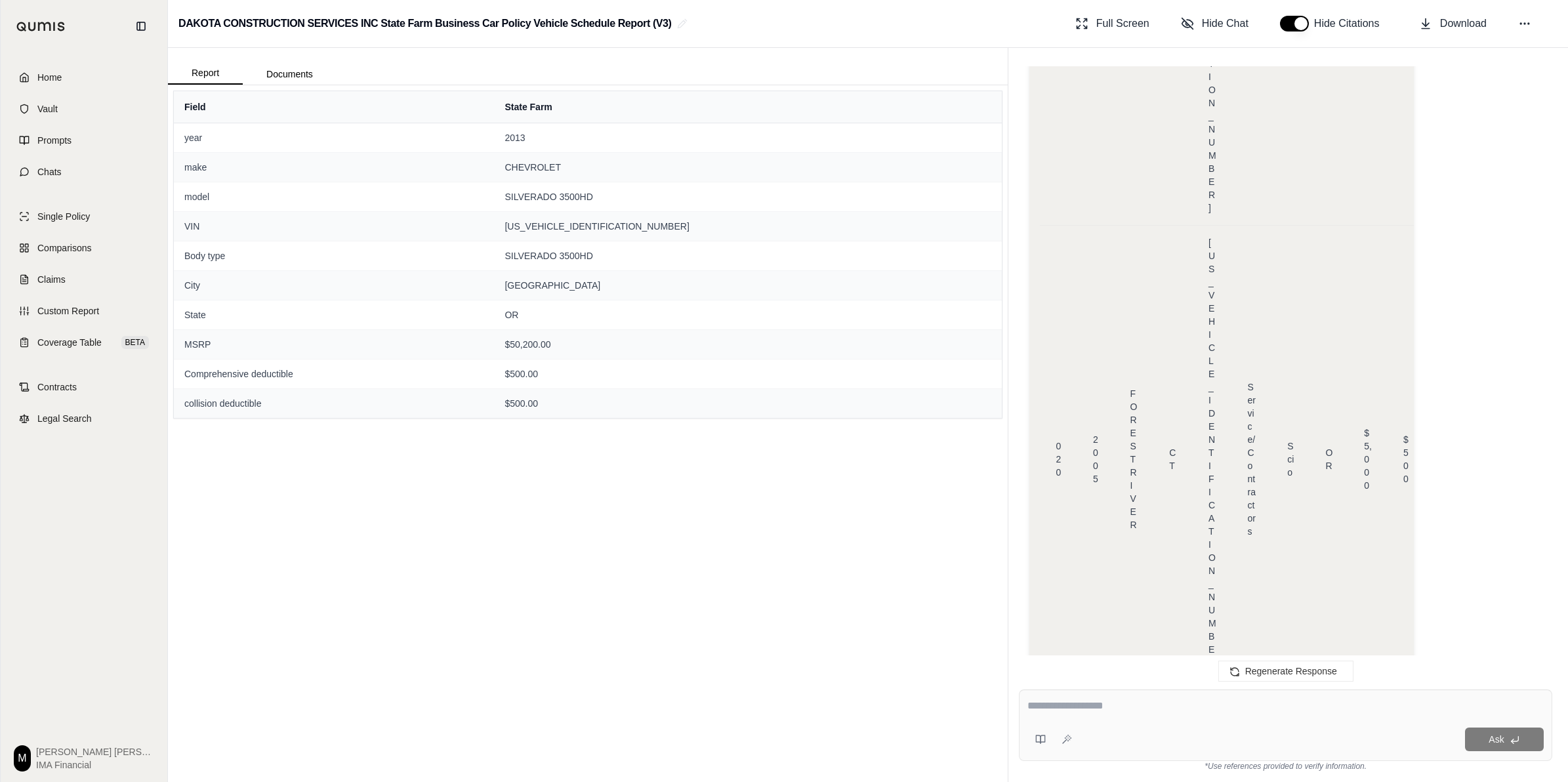
drag, startPoint x: 1216, startPoint y: 343, endPoint x: 1310, endPoint y: 346, distance: 94.0
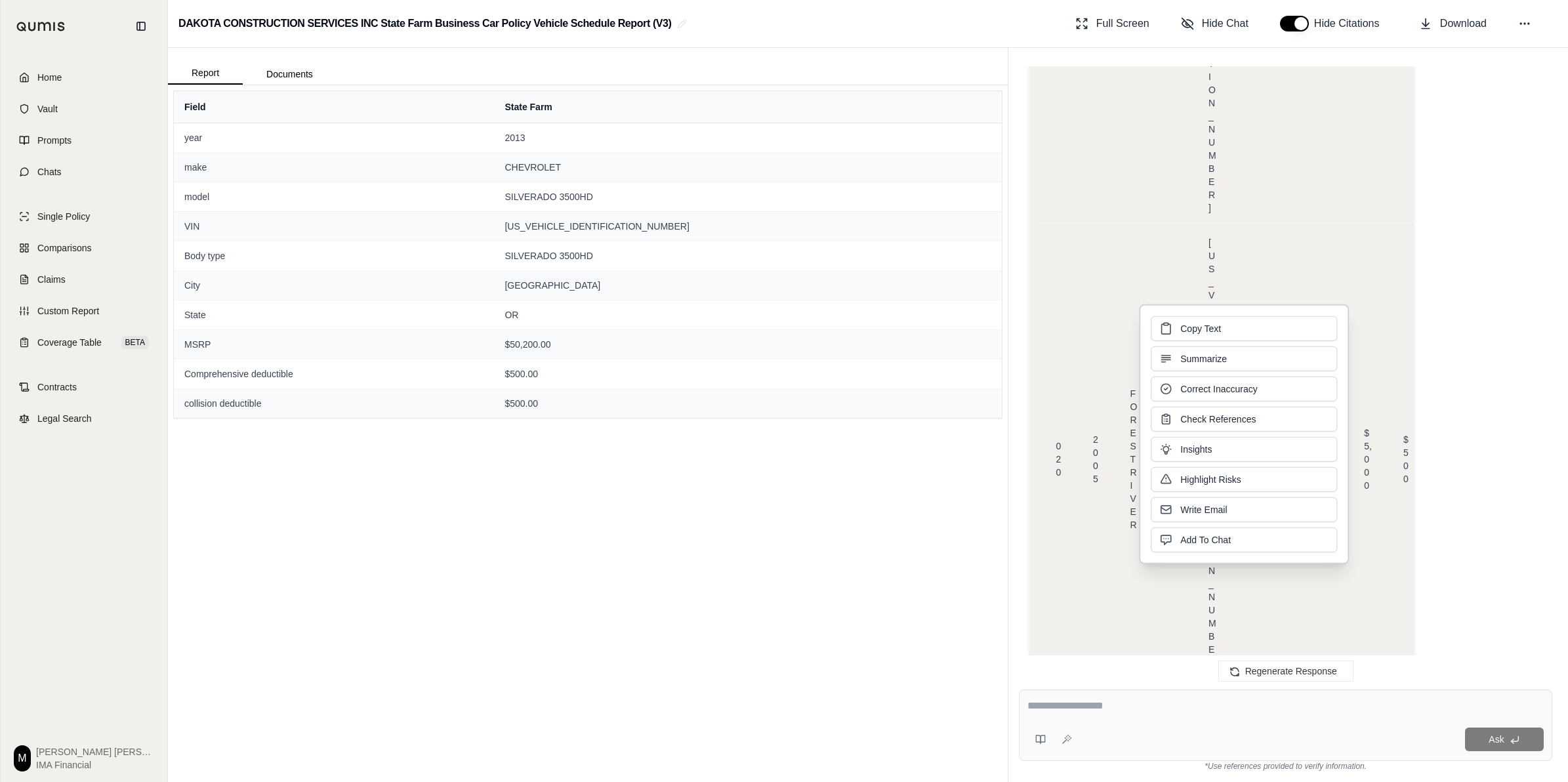
copy span "[US_VEHICLE_IDENTIFICATION_NUMBER]"
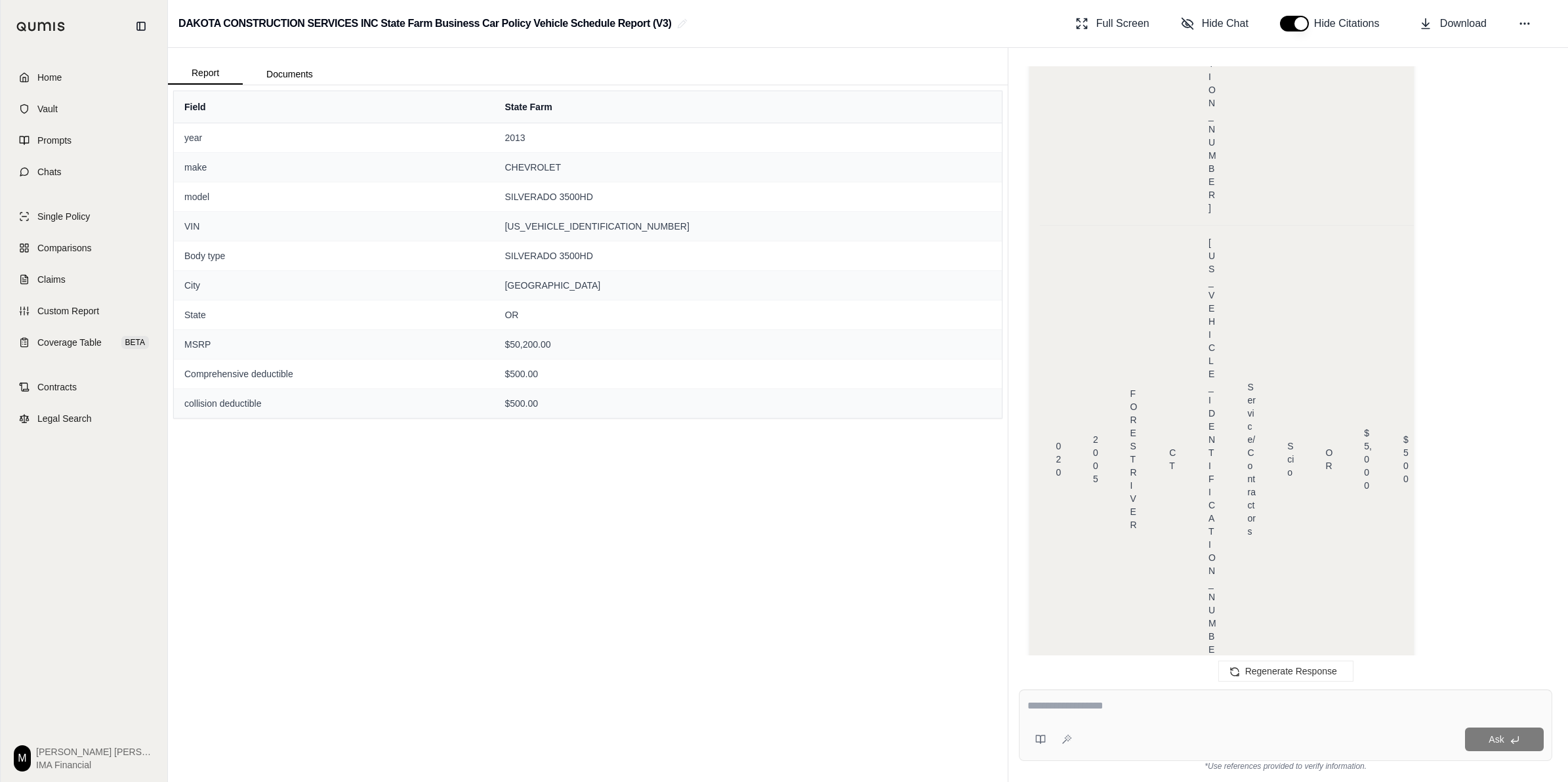
drag, startPoint x: 1162, startPoint y: 314, endPoint x: 1257, endPoint y: 314, distance: 95.0
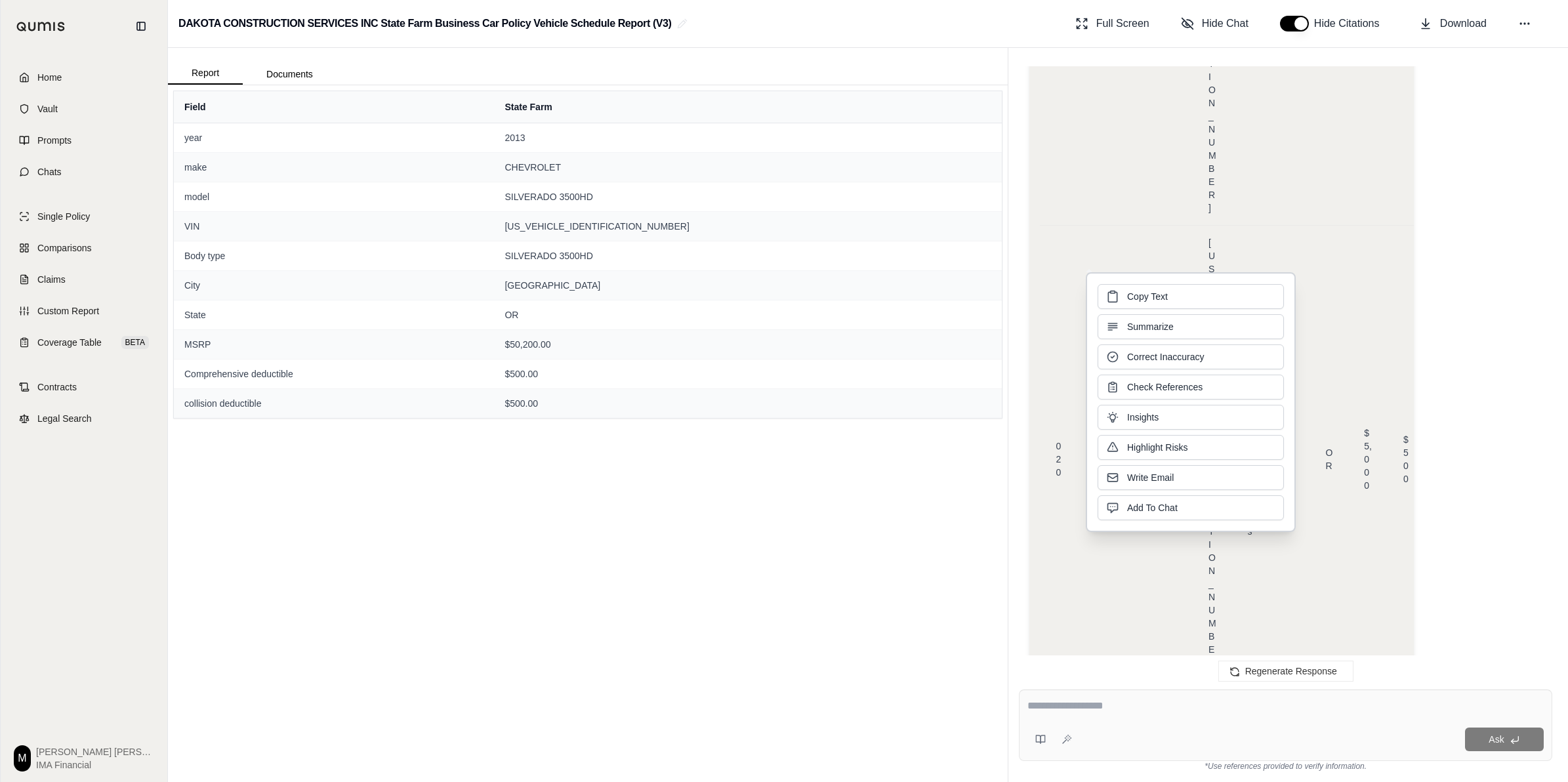
copy span "[US_VEHICLE_IDENTIFICATION_NUMBER]"
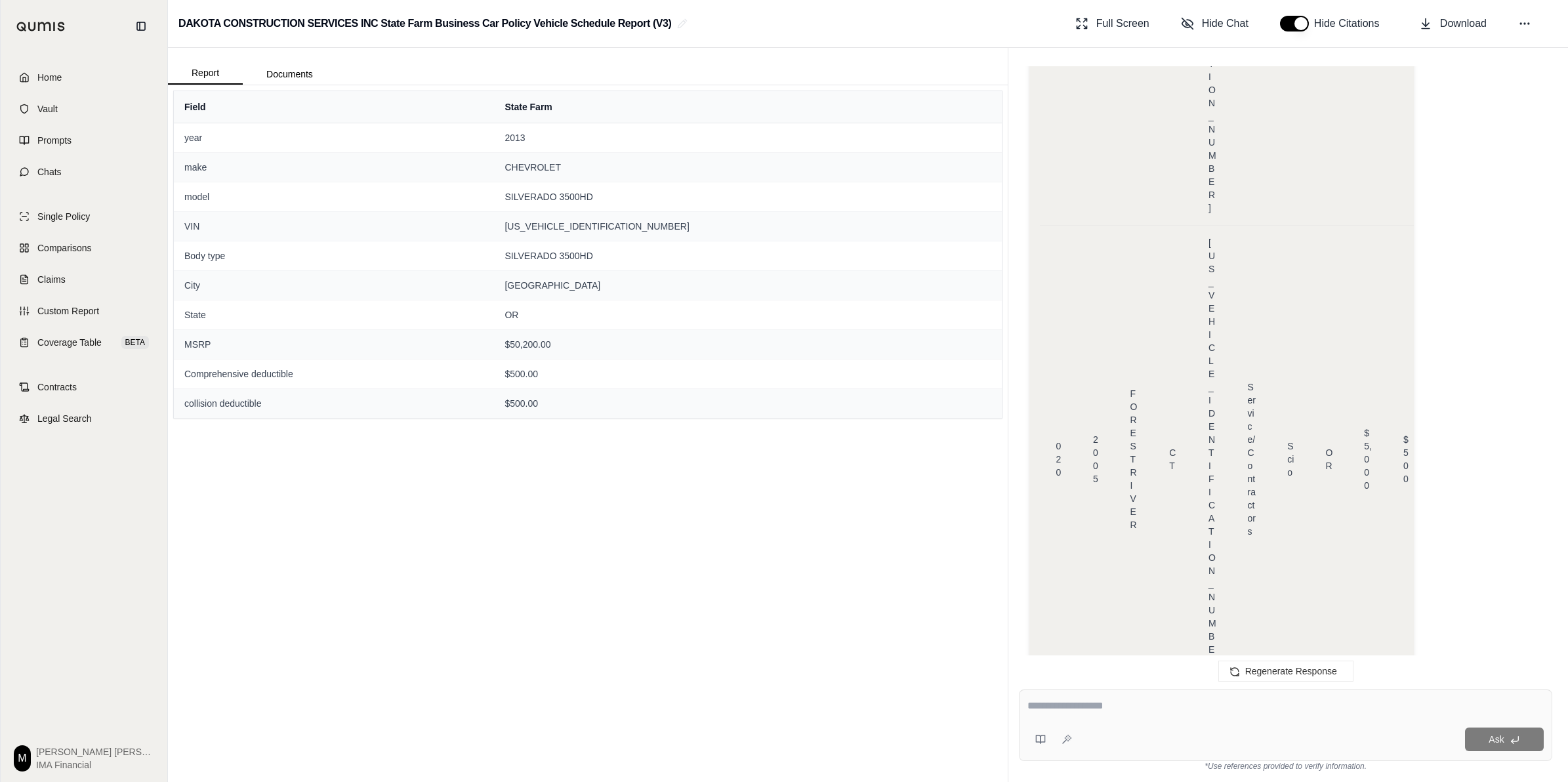
drag, startPoint x: 1217, startPoint y: 283, endPoint x: 1267, endPoint y: 281, distance: 50.0
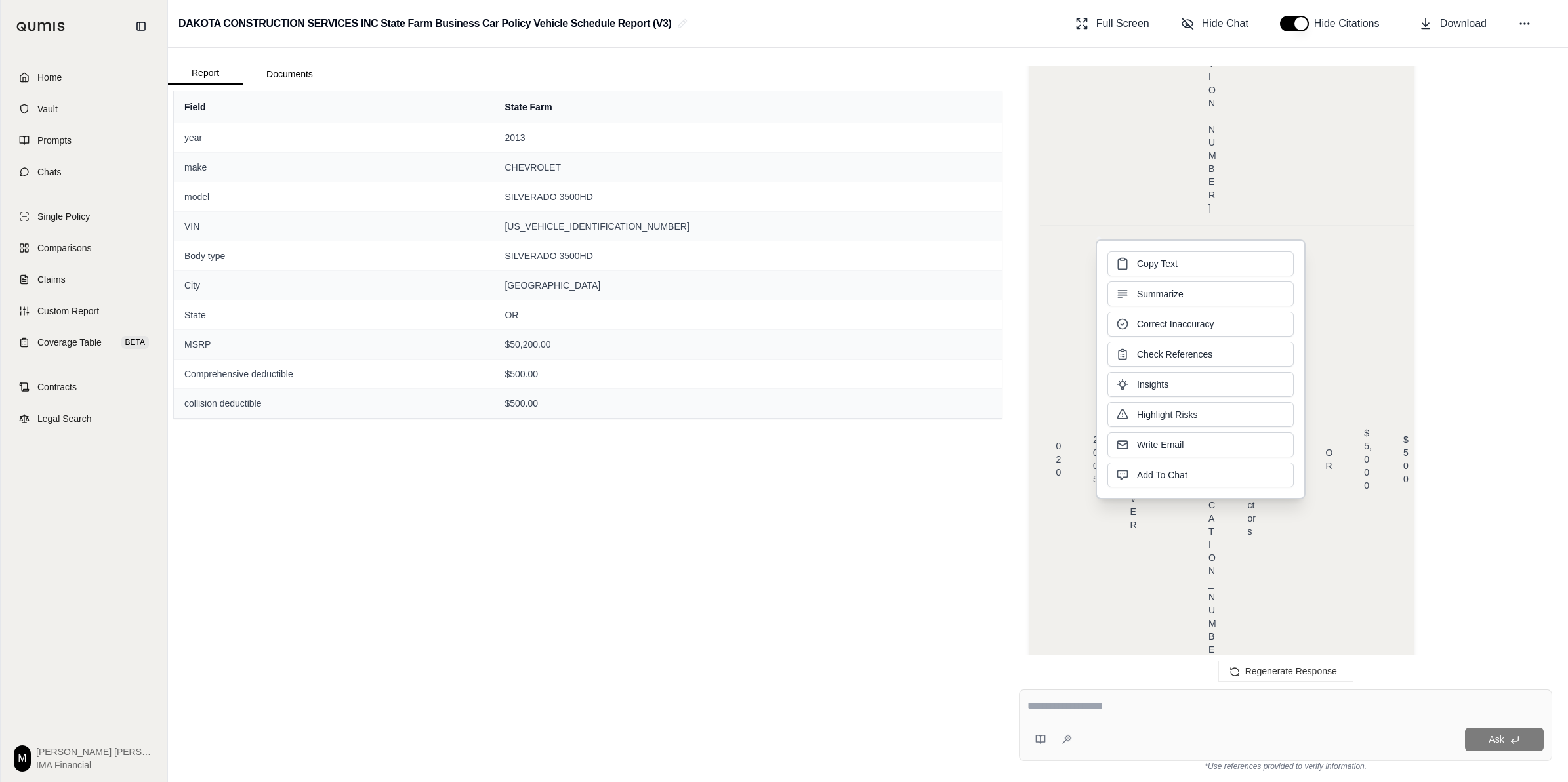
click at [778, 283] on div "Copy Text Summarize Correct Inaccuracy Check References Insights Highlight Risk…" at bounding box center [1200, 370] width 210 height 260
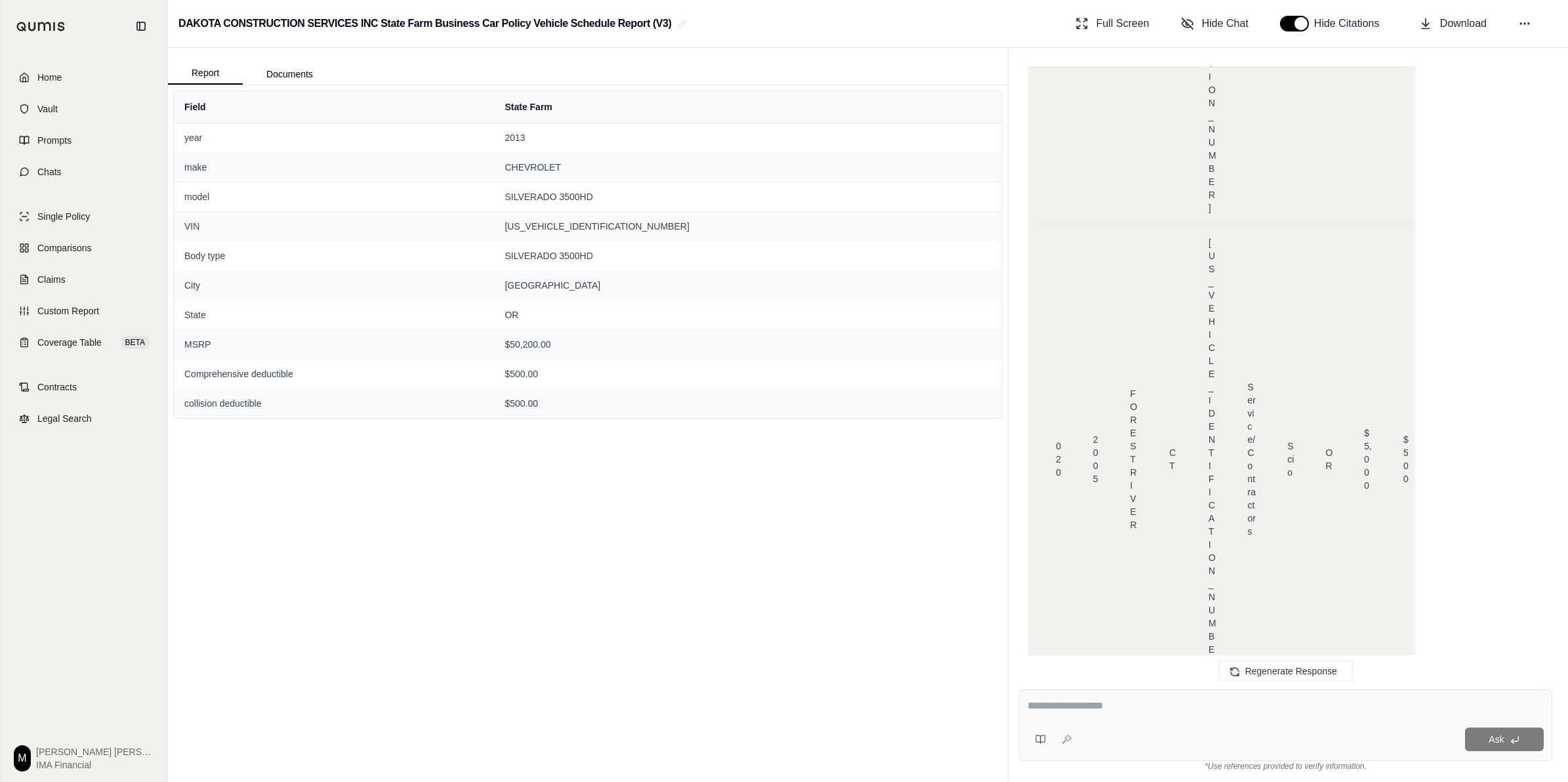
drag, startPoint x: 1215, startPoint y: 283, endPoint x: 1316, endPoint y: 283, distance: 101.0
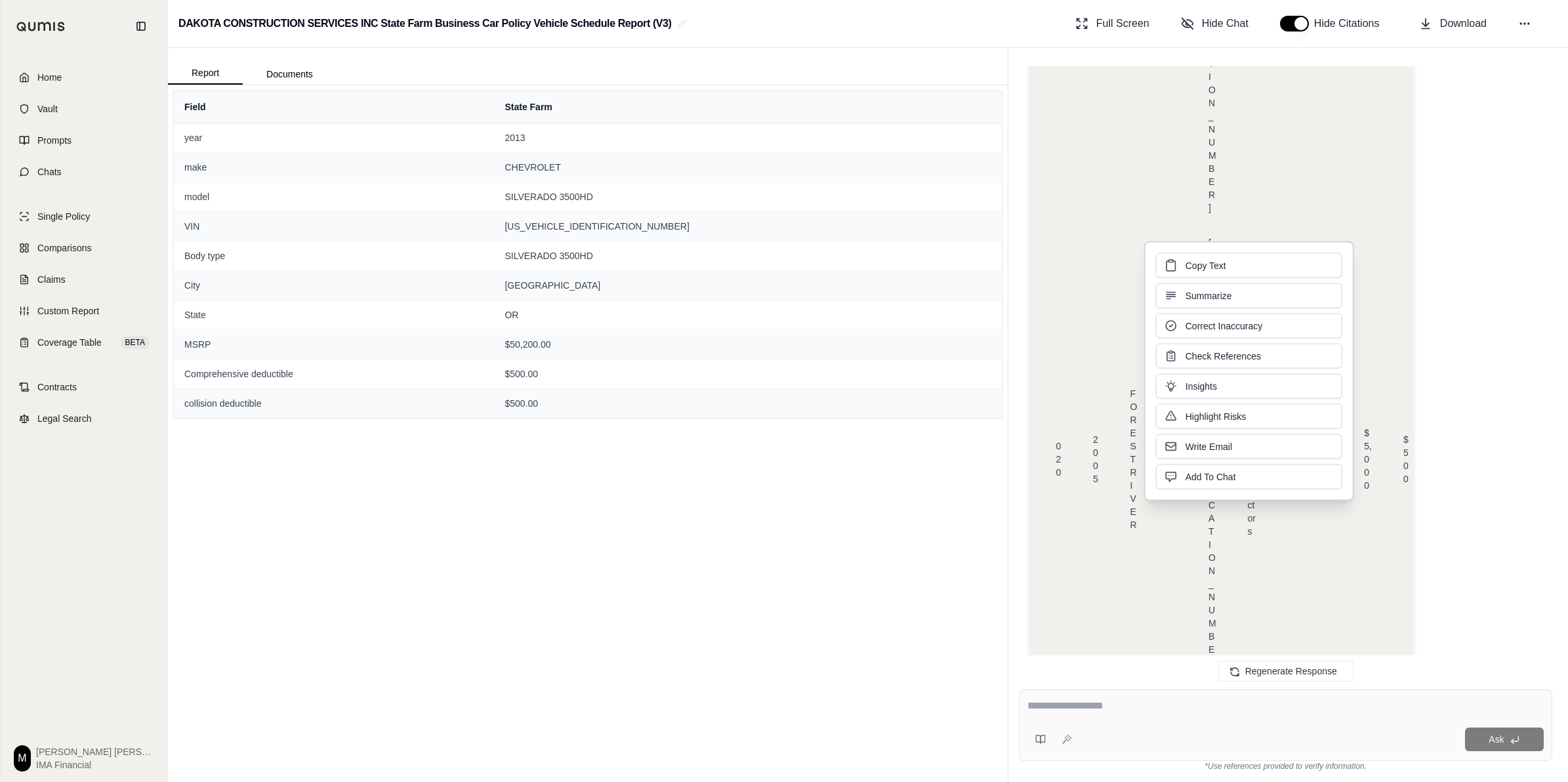
copy span "[US_VEHICLE_IDENTIFICATION_NUMBER]"
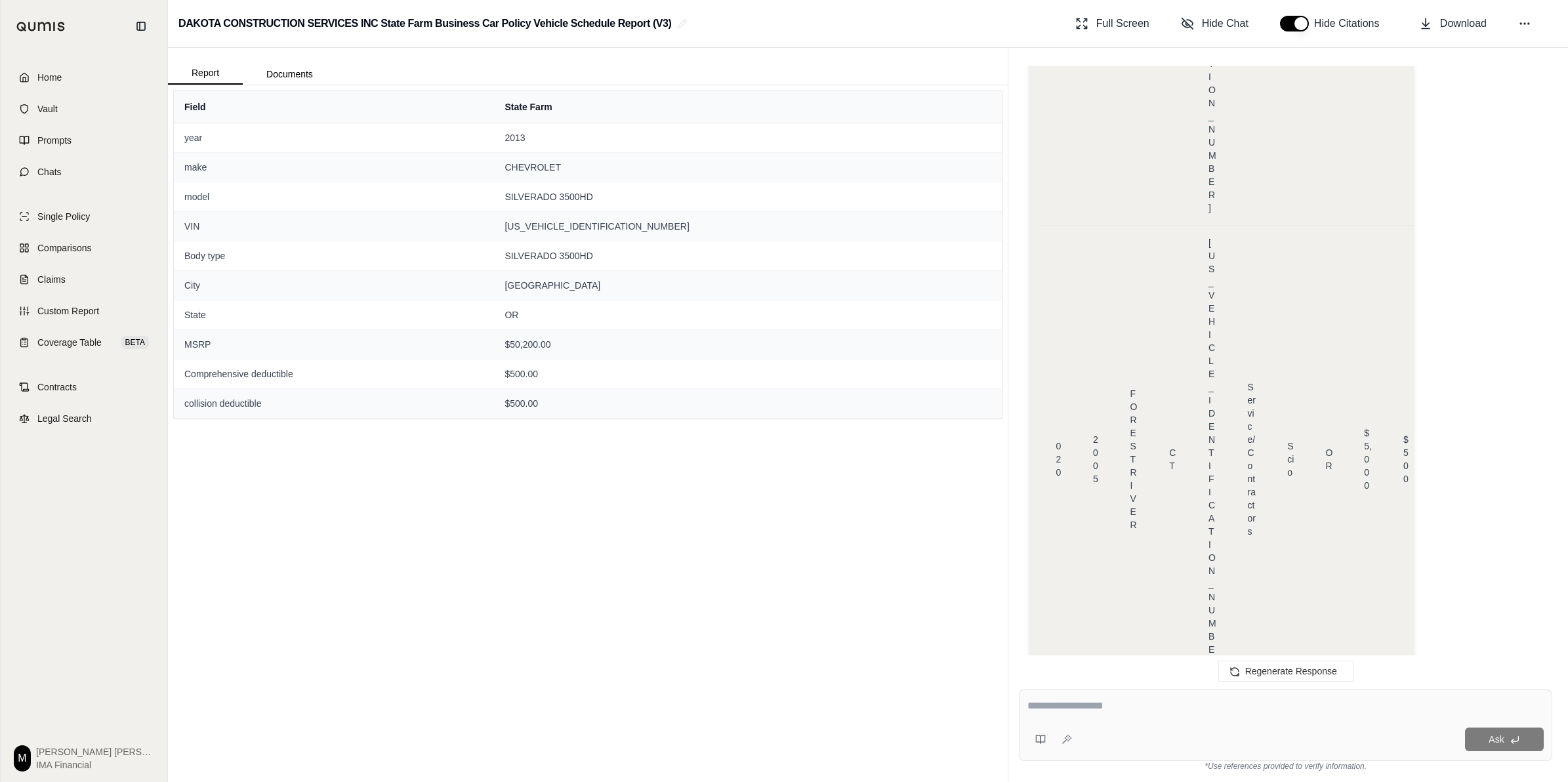
drag, startPoint x: 1216, startPoint y: 250, endPoint x: 1316, endPoint y: 249, distance: 100.0
